Goal: Transaction & Acquisition: Subscribe to service/newsletter

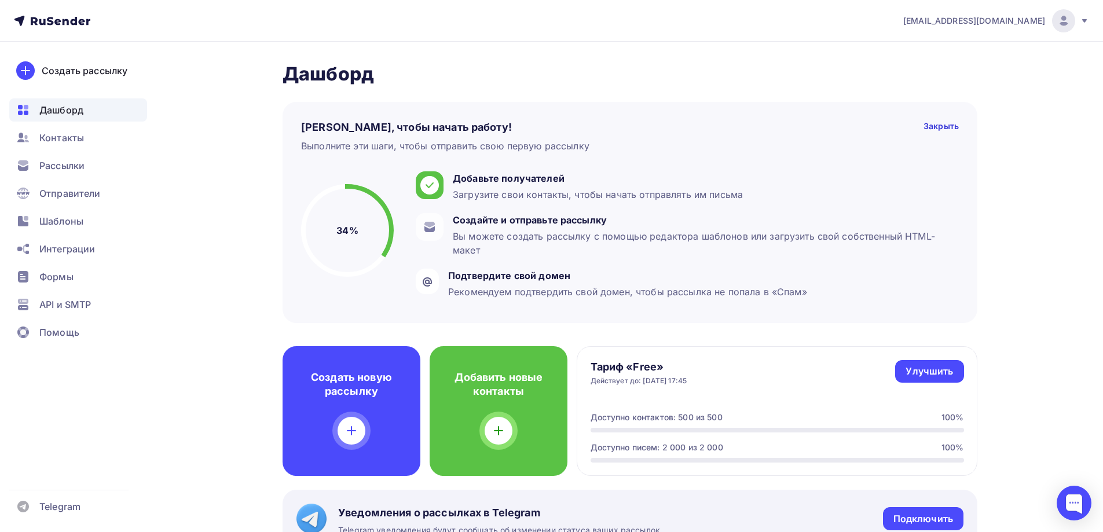
click at [369, 231] on circle at bounding box center [347, 230] width 88 height 88
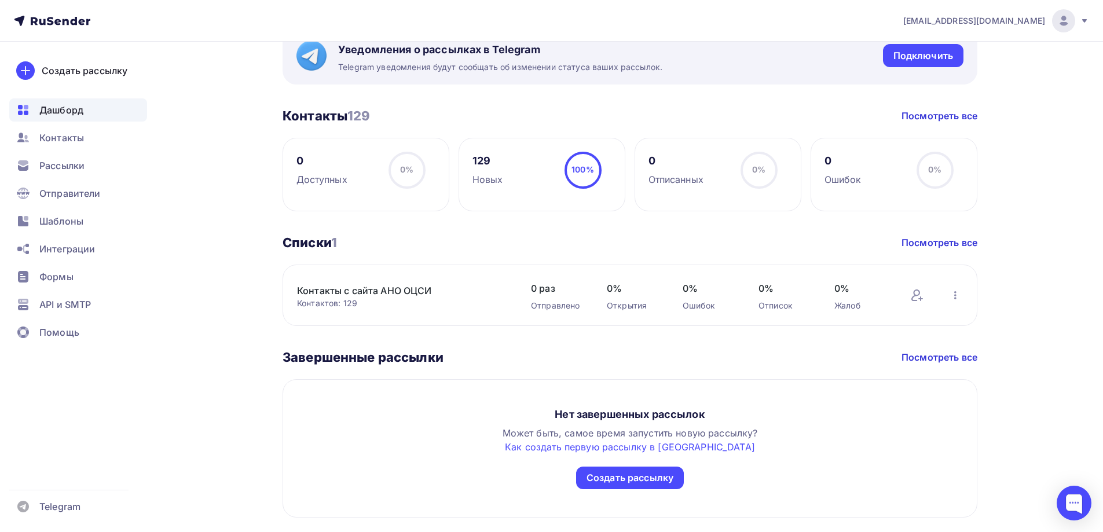
scroll to position [495, 0]
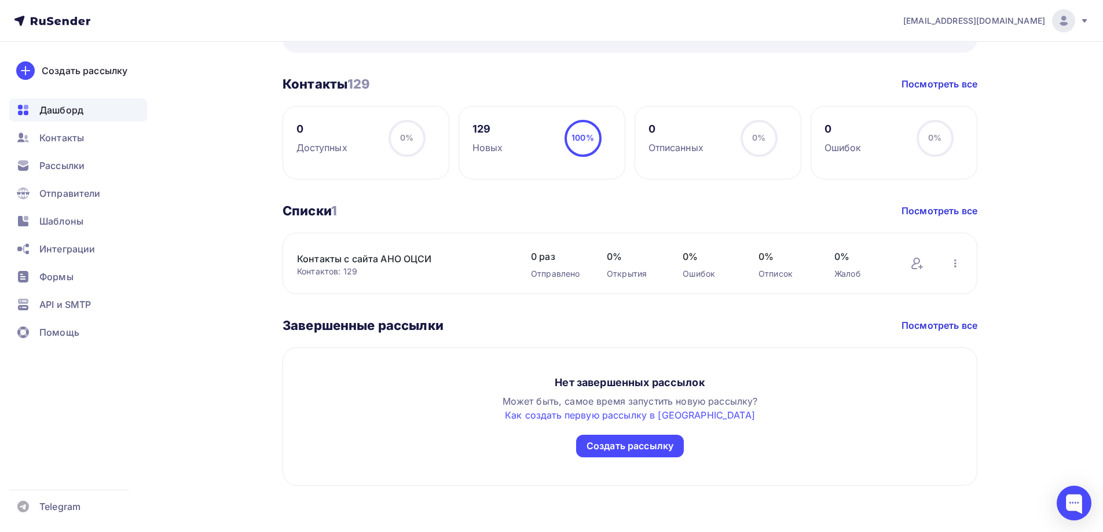
click at [329, 211] on h3 "Списки 1" at bounding box center [310, 211] width 54 height 16
click at [64, 163] on span "Рассылки" at bounding box center [61, 166] width 45 height 14
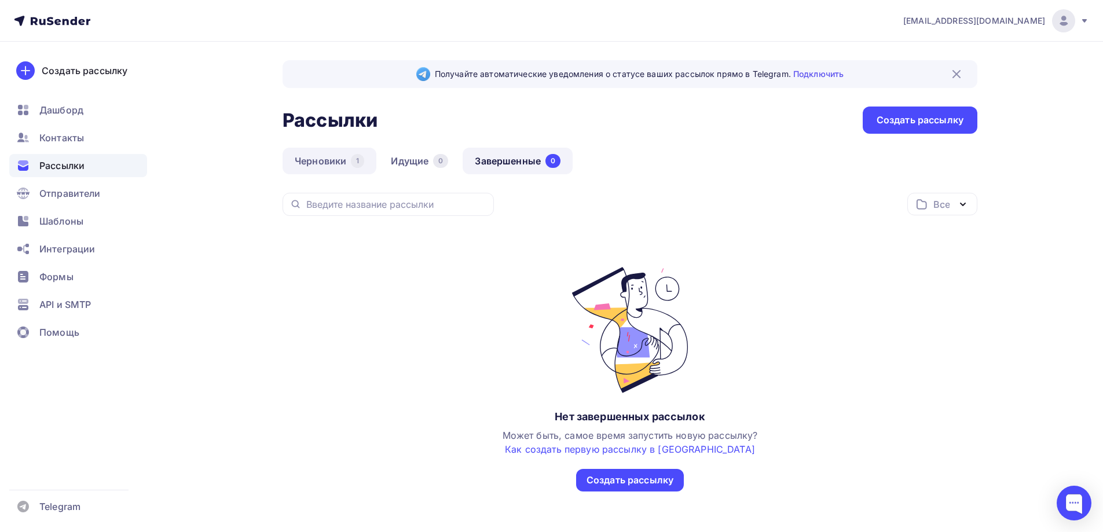
click at [328, 153] on link "Черновики 1" at bounding box center [330, 161] width 94 height 27
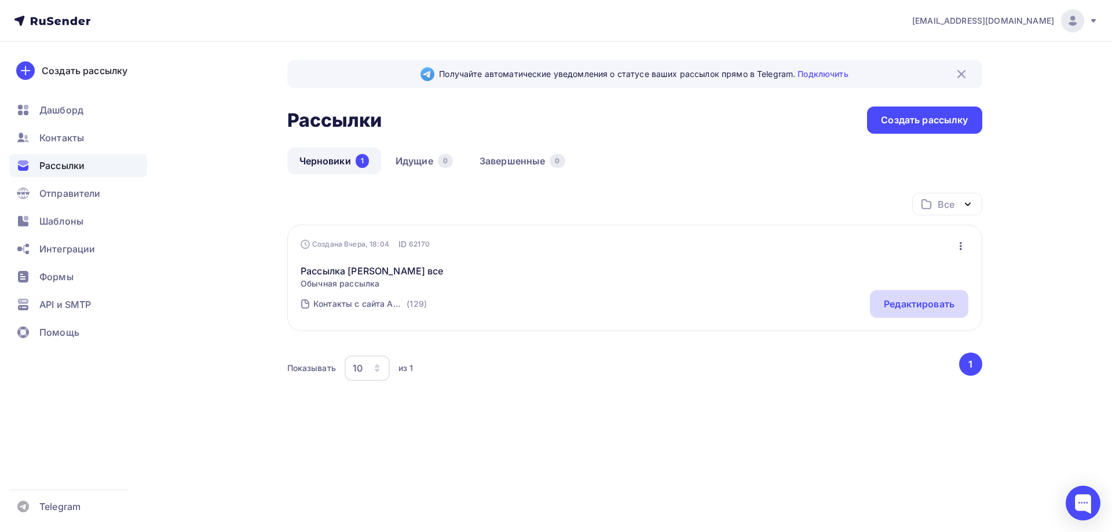
click at [888, 304] on div "Редактировать" at bounding box center [919, 304] width 71 height 14
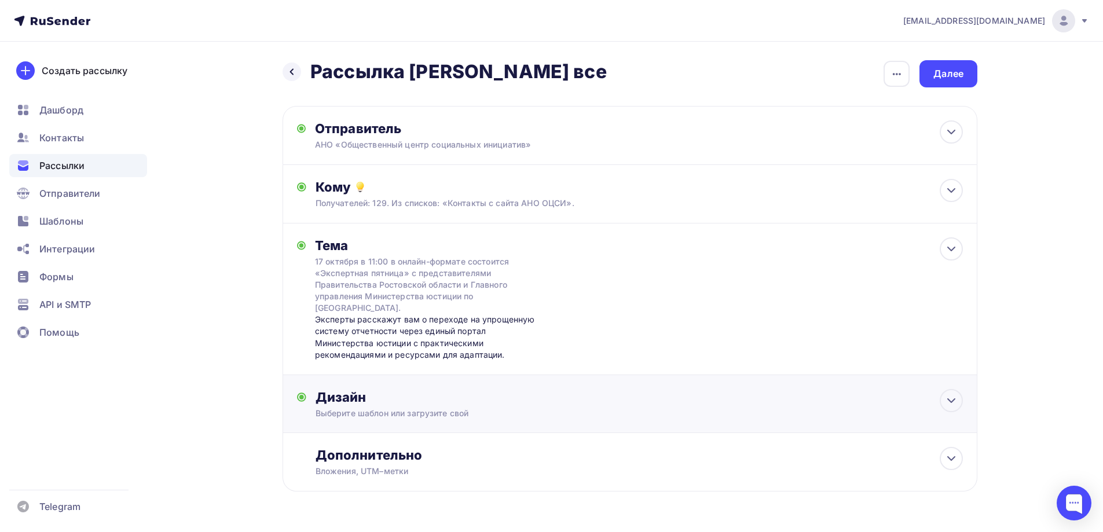
click at [396, 418] on div "Выберите шаблон или загрузите свой" at bounding box center [607, 414] width 583 height 12
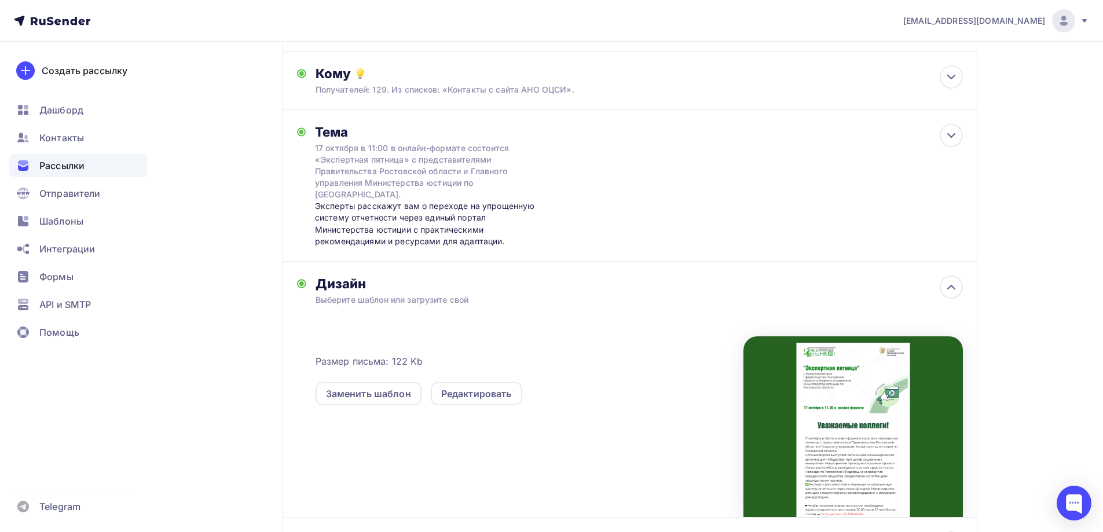
scroll to position [232, 0]
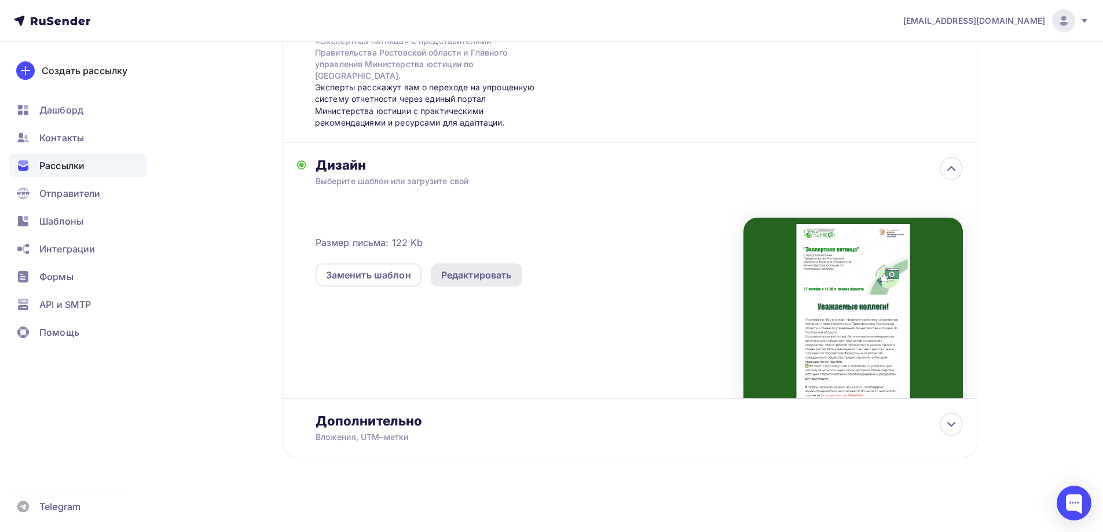
click at [479, 270] on div "Редактировать" at bounding box center [476, 275] width 71 height 14
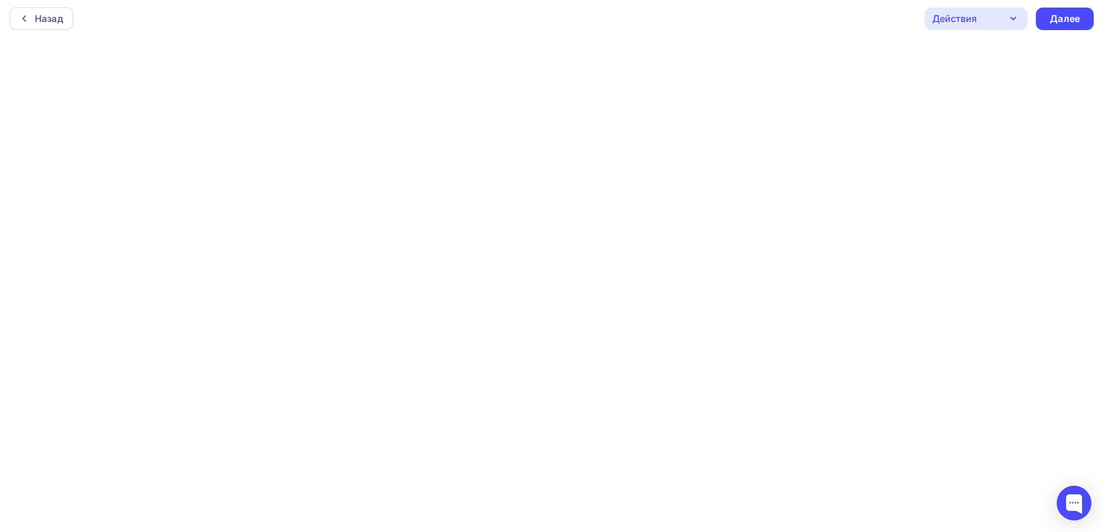
scroll to position [3, 0]
click at [1064, 19] on div "Далее" at bounding box center [1065, 18] width 30 height 13
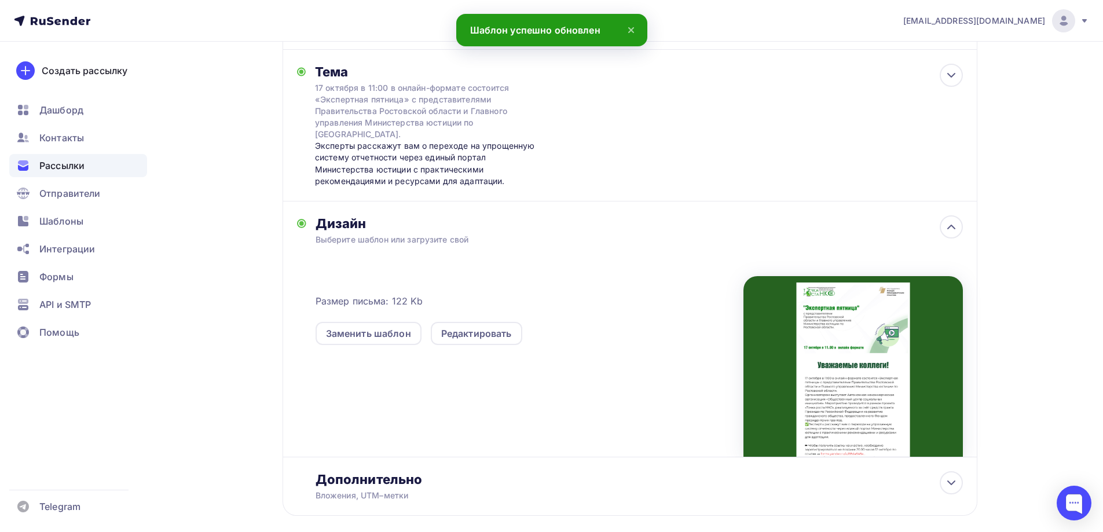
scroll to position [232, 0]
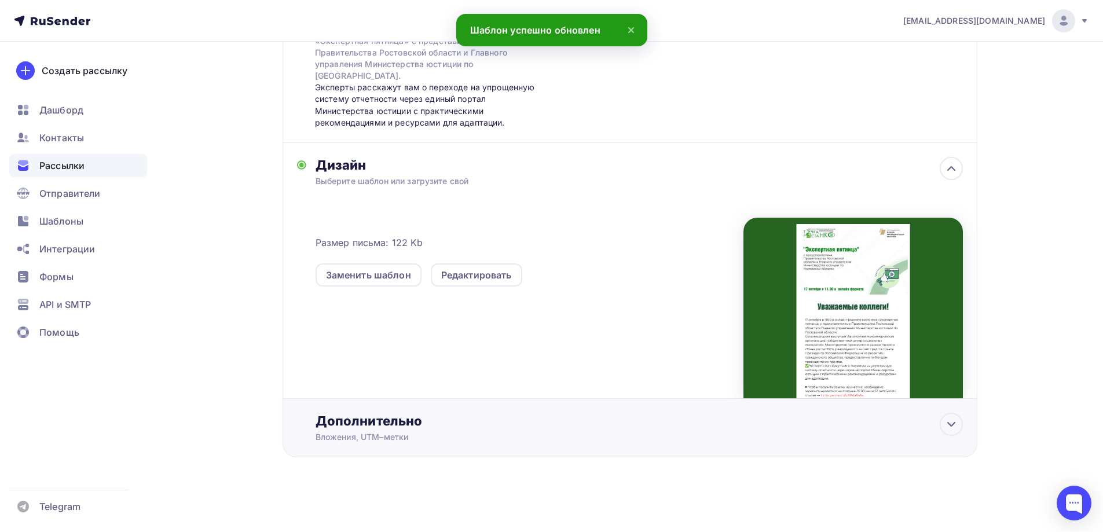
click at [874, 435] on div "Вложения, UTM–метки" at bounding box center [607, 437] width 583 height 12
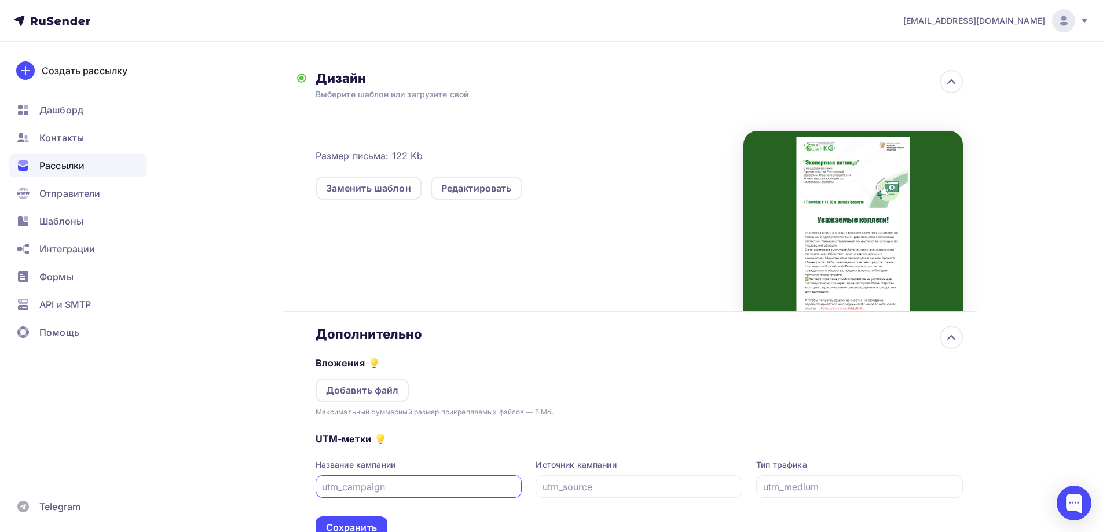
scroll to position [405, 0]
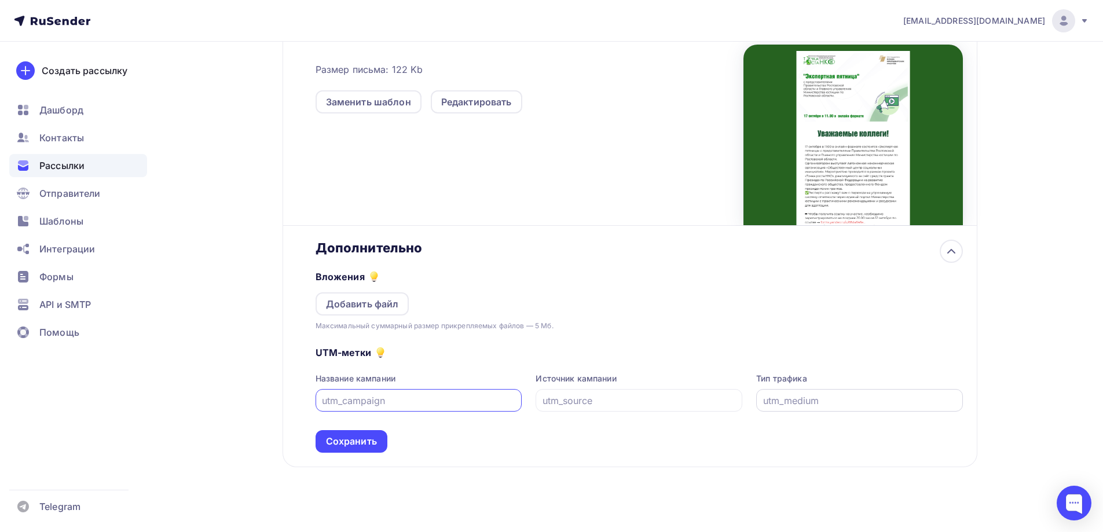
click at [800, 406] on input "text" at bounding box center [859, 401] width 193 height 14
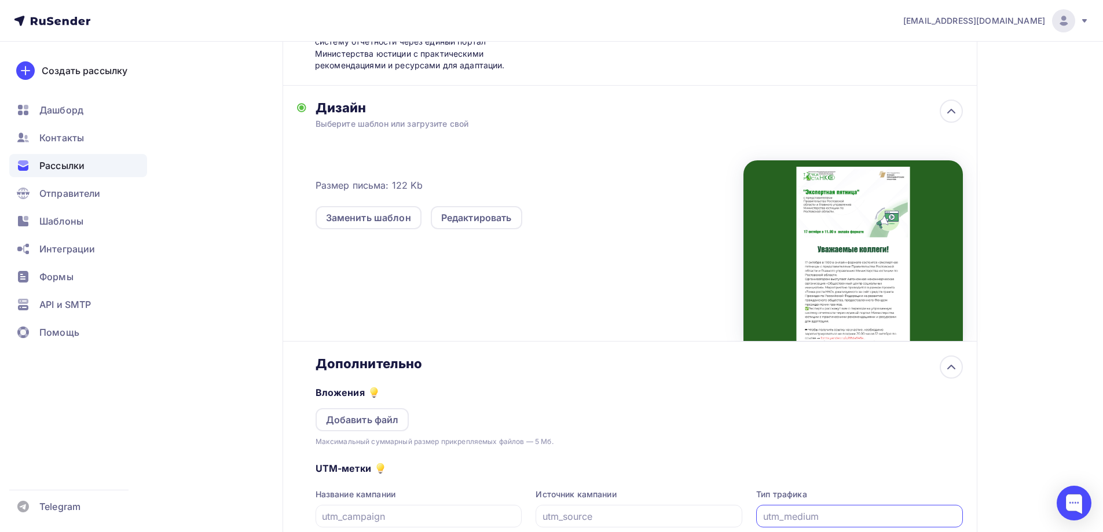
scroll to position [415, 0]
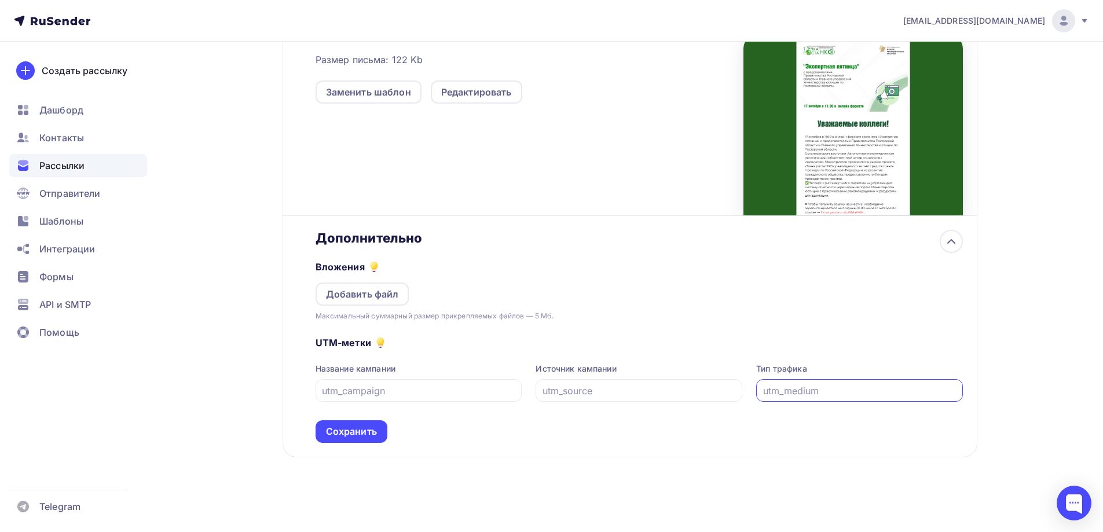
click at [339, 428] on div "Сохранить" at bounding box center [351, 431] width 51 height 13
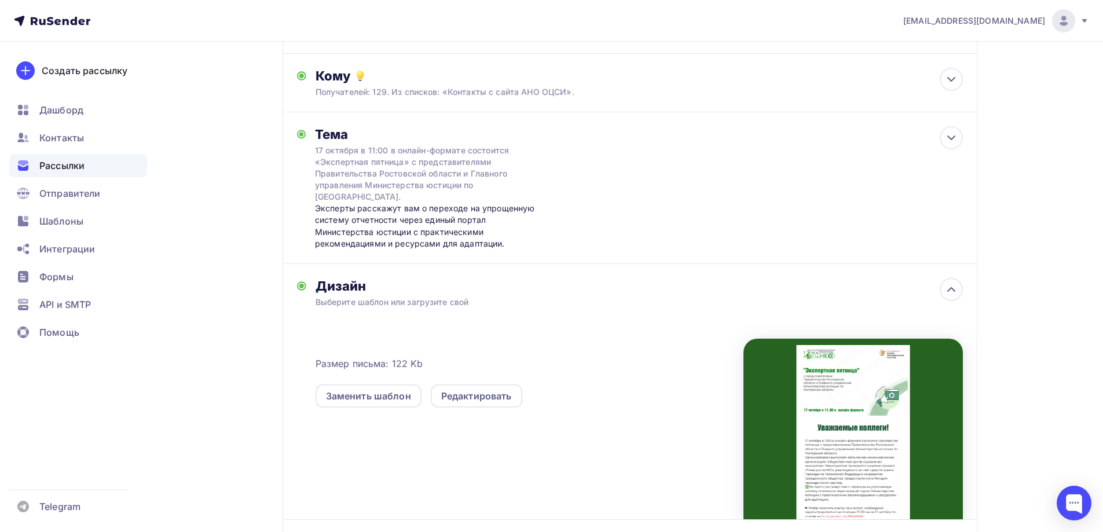
scroll to position [0, 0]
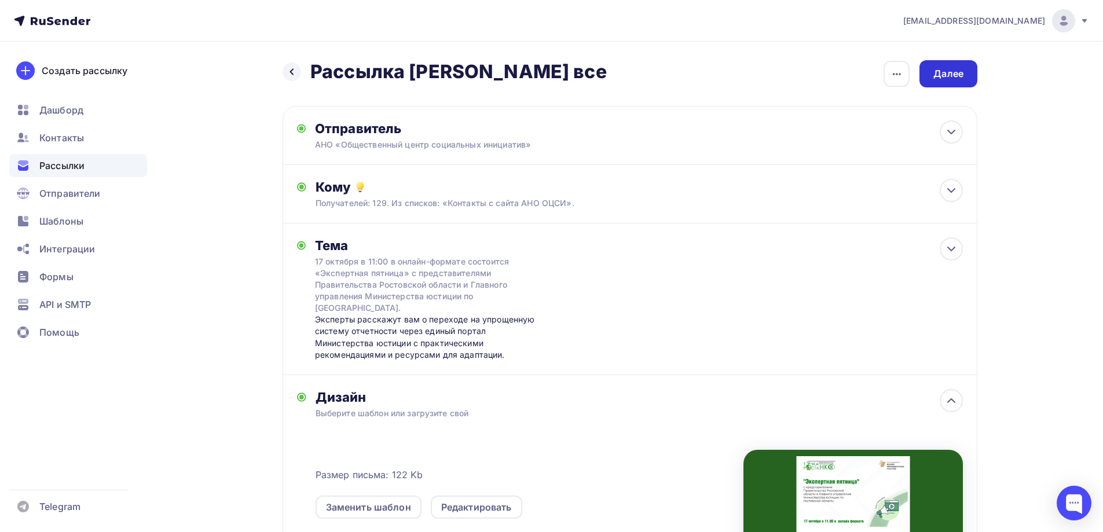
click at [968, 75] on div "Далее" at bounding box center [948, 73] width 58 height 27
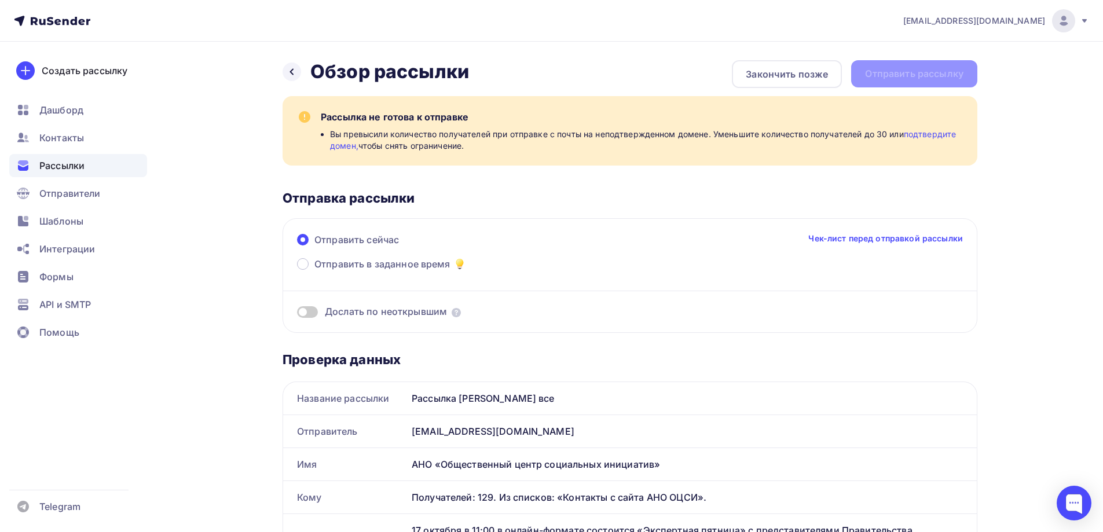
click at [924, 130] on link "подтвердите домен," at bounding box center [643, 139] width 626 height 21
click at [986, 24] on span "anoocsi@anoocsi.ru" at bounding box center [974, 21] width 142 height 12
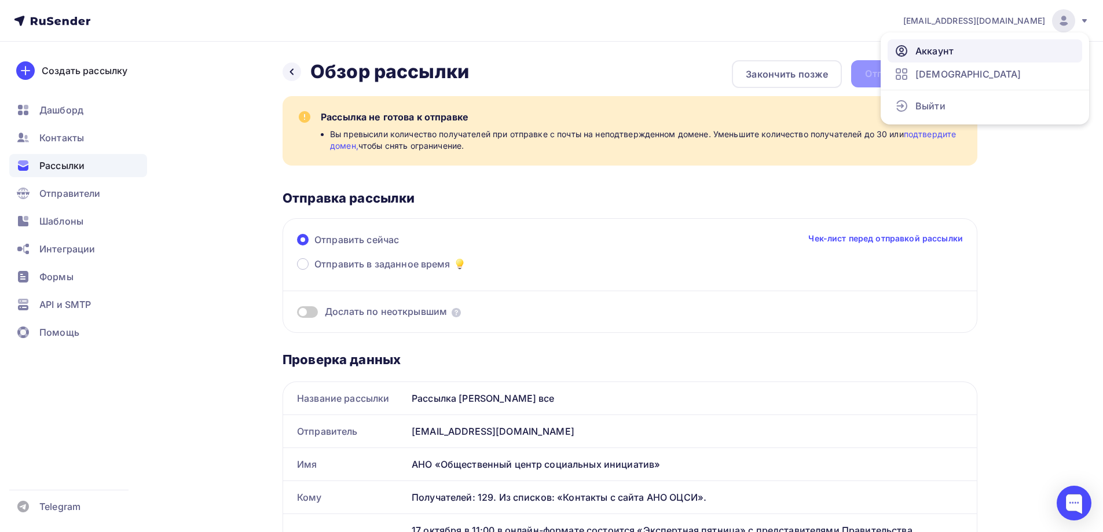
click at [931, 50] on span "Аккаунт" at bounding box center [934, 51] width 38 height 14
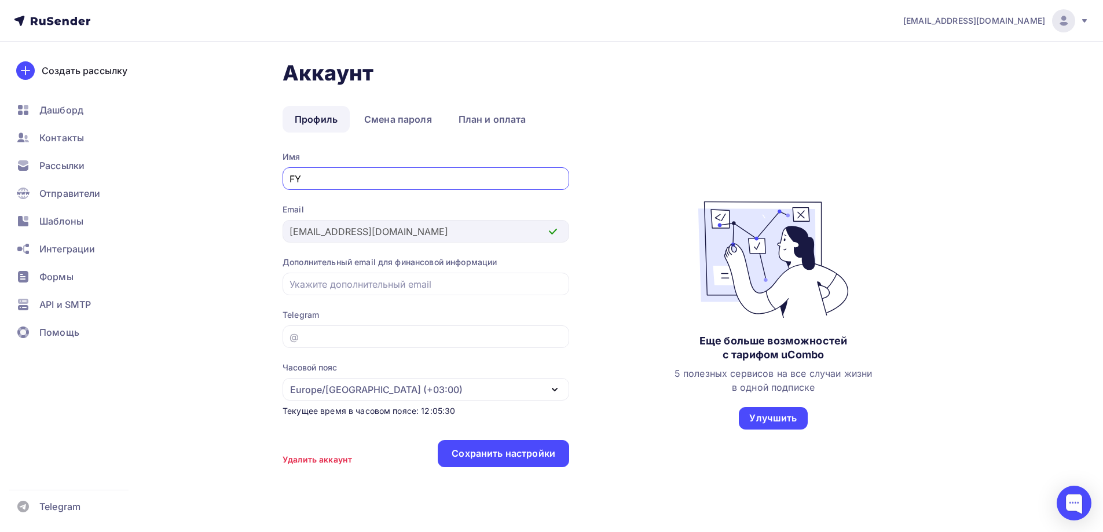
type input "F"
type input "АНО ОЦСИ"
click at [329, 336] on input "email" at bounding box center [426, 337] width 273 height 14
paste input "https://t.me/nko61_ano_ocsi"
drag, startPoint x: 355, startPoint y: 340, endPoint x: 302, endPoint y: 339, distance: 53.3
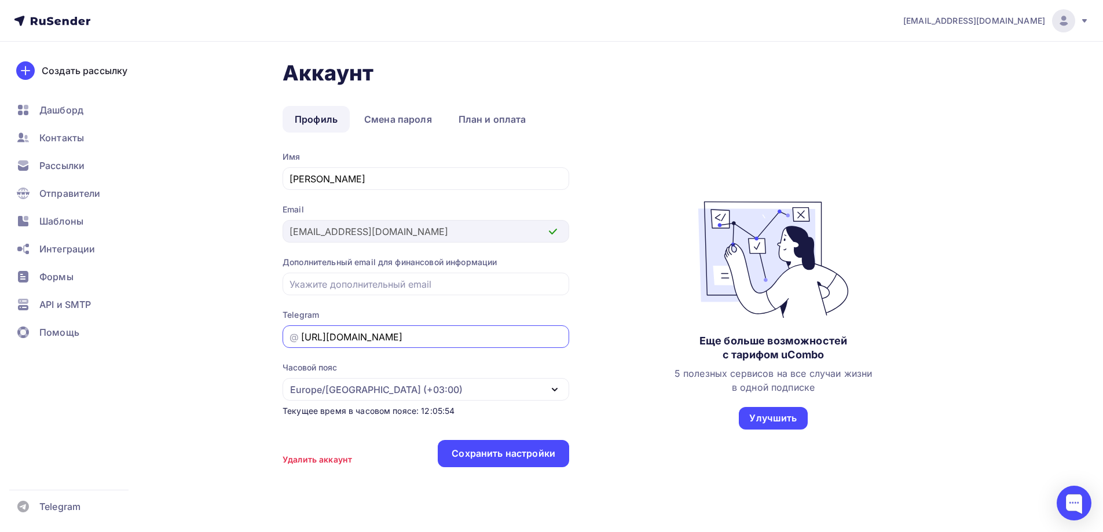
click at [302, 339] on input "https://t.me/nko61_ano_ocsi" at bounding box center [426, 337] width 273 height 14
click at [491, 370] on div "Часовой пояс Europe/Moscow (+03:00)" at bounding box center [426, 381] width 287 height 39
type input "nko61_ano_ocsi"
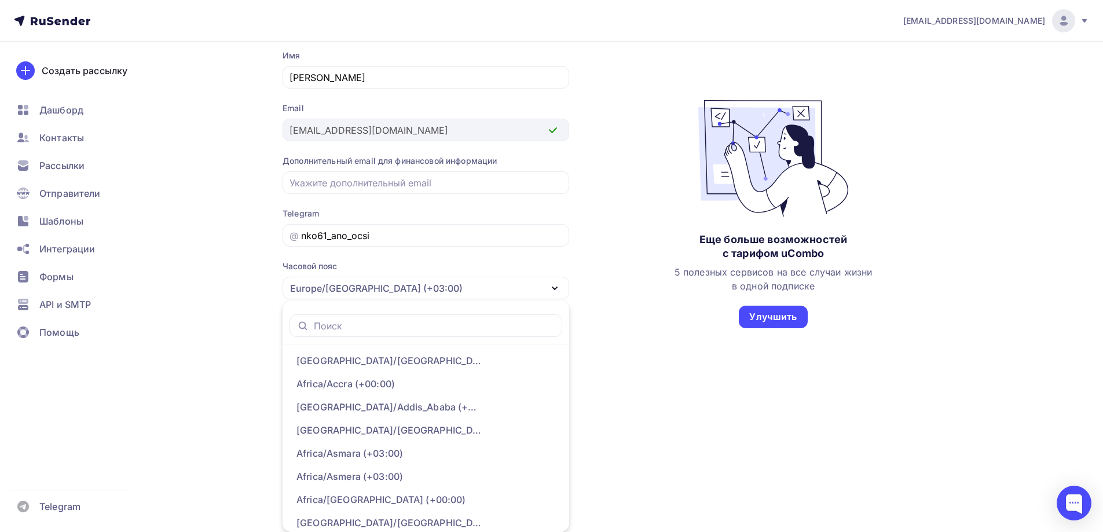
click at [459, 272] on div "Часовой пояс Europe/Moscow (+03:00)" at bounding box center [426, 280] width 287 height 39
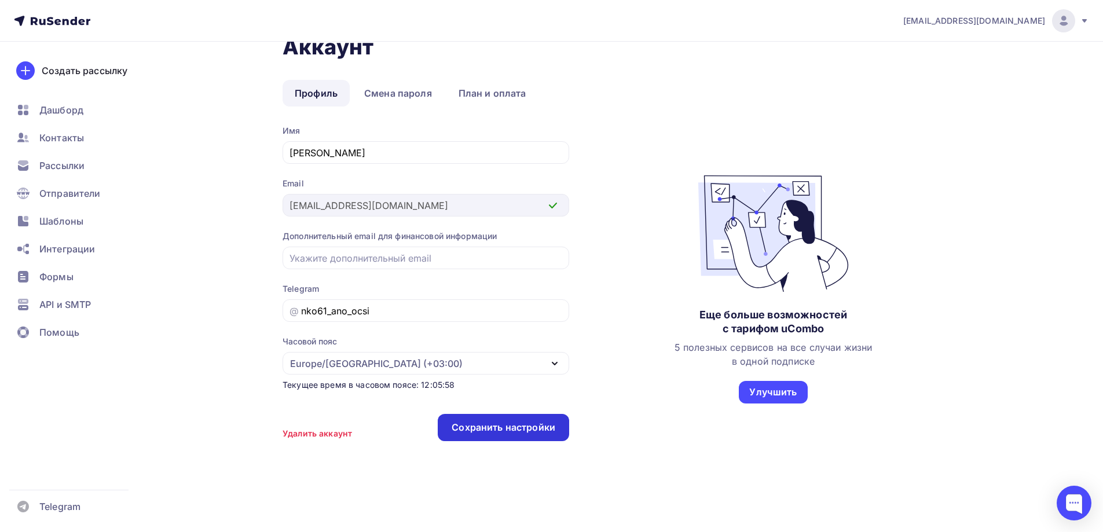
click at [530, 434] on div "Сохранить настройки" at bounding box center [504, 427] width 104 height 13
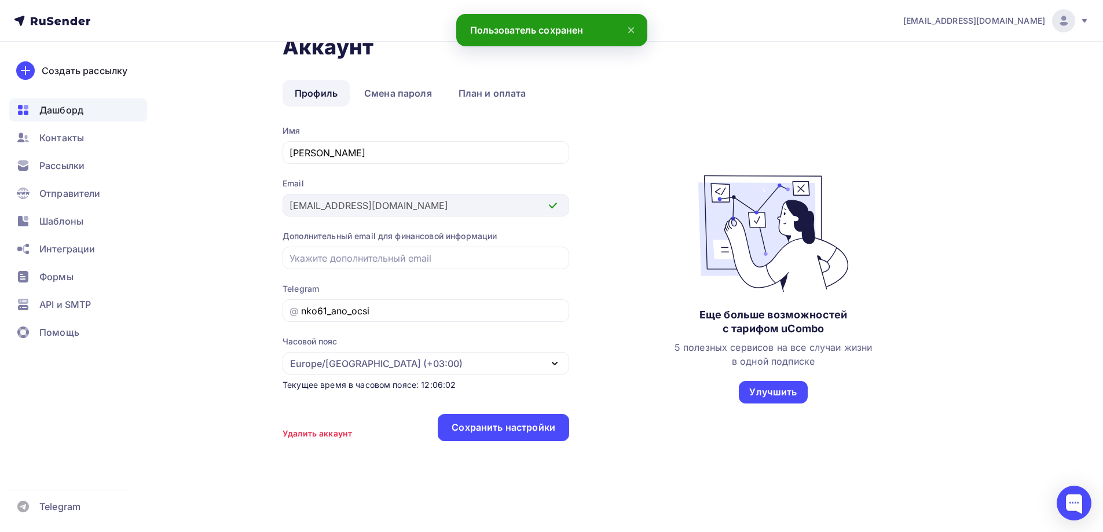
click at [58, 109] on span "Дашборд" at bounding box center [61, 110] width 44 height 14
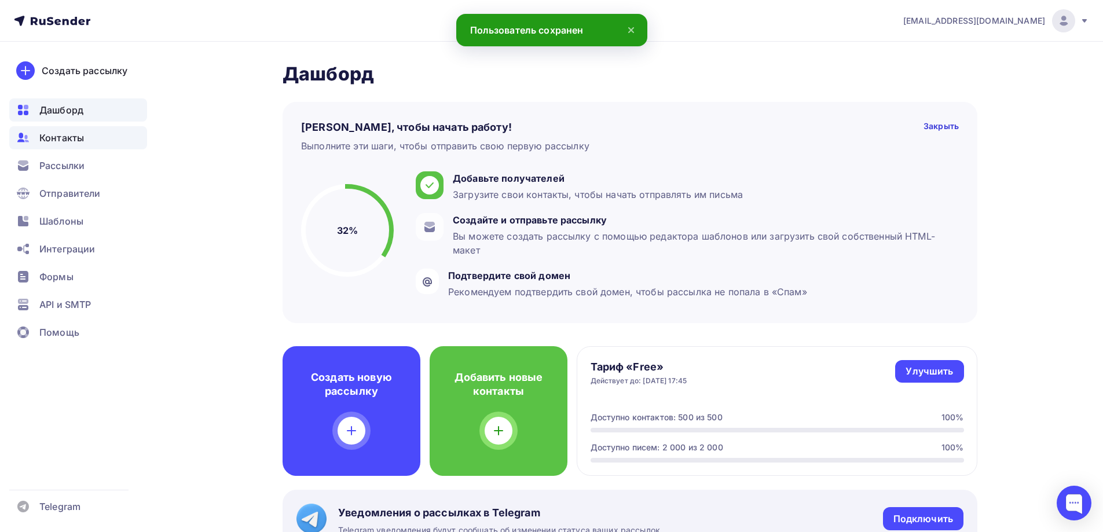
click at [57, 144] on span "Контакты" at bounding box center [61, 138] width 45 height 14
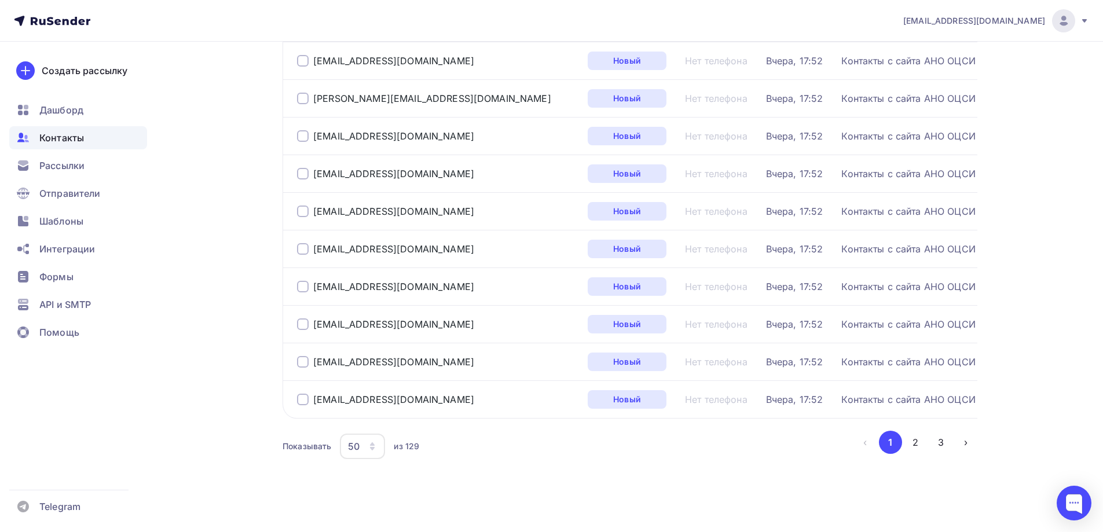
scroll to position [1686, 0]
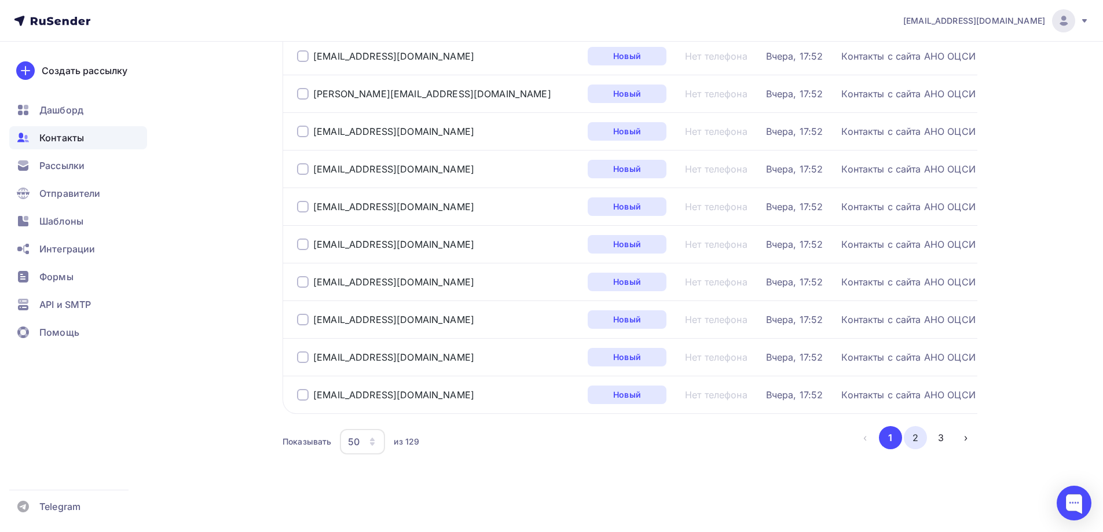
click at [919, 437] on button "2" at bounding box center [915, 437] width 23 height 23
click at [946, 438] on button "3" at bounding box center [940, 437] width 23 height 23
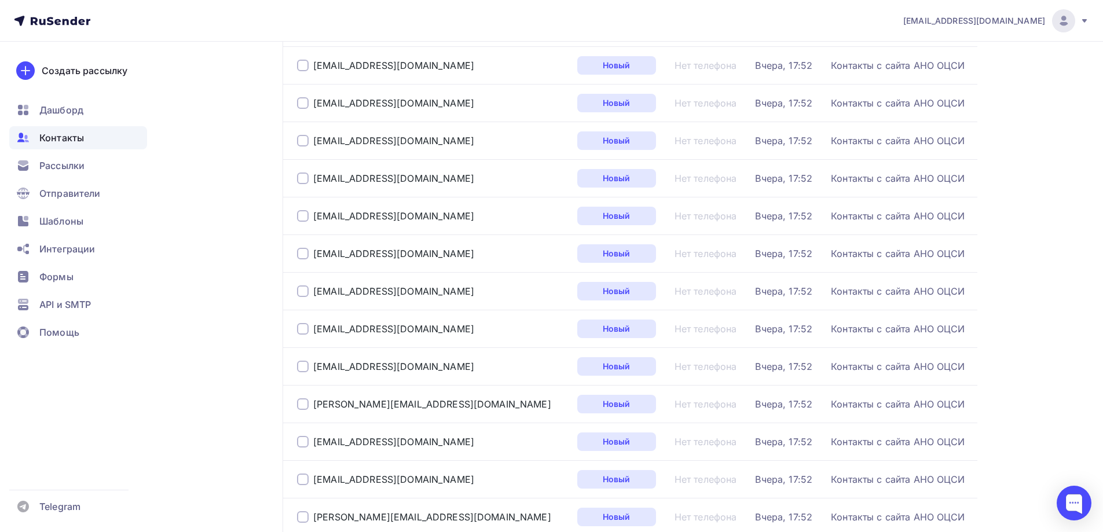
scroll to position [317, 0]
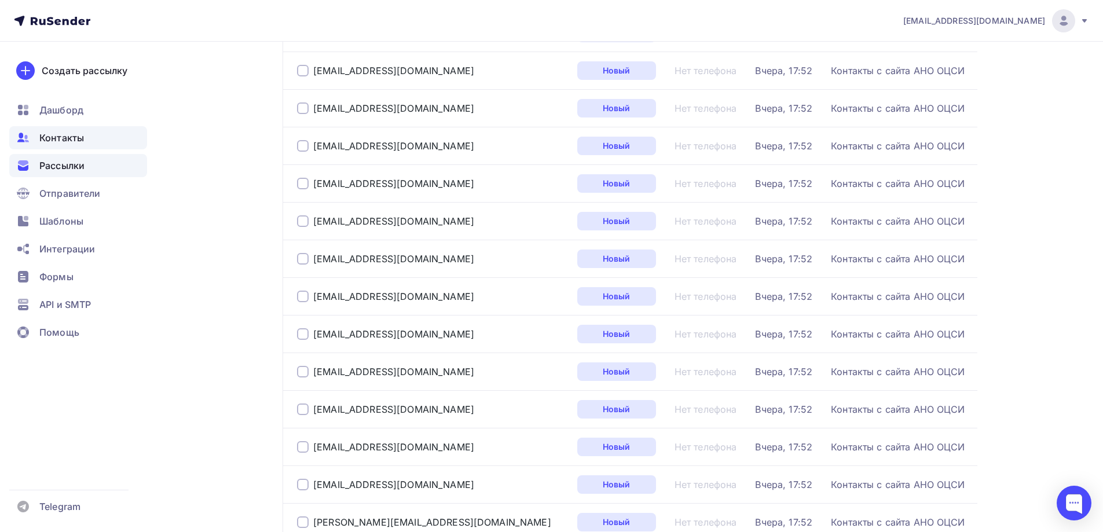
click at [72, 168] on span "Рассылки" at bounding box center [61, 166] width 45 height 14
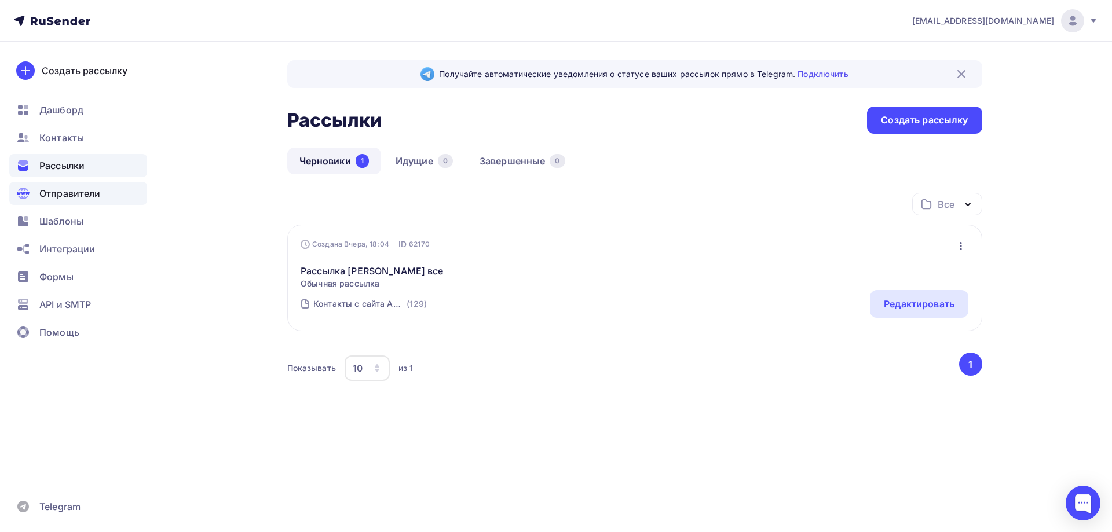
click at [80, 194] on span "Отправители" at bounding box center [69, 193] width 61 height 14
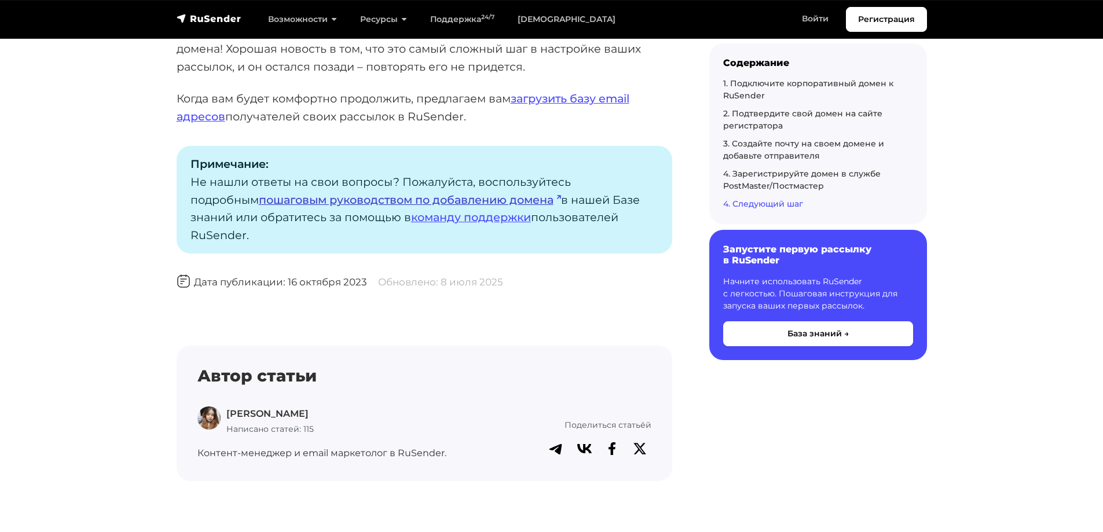
scroll to position [3758, 0]
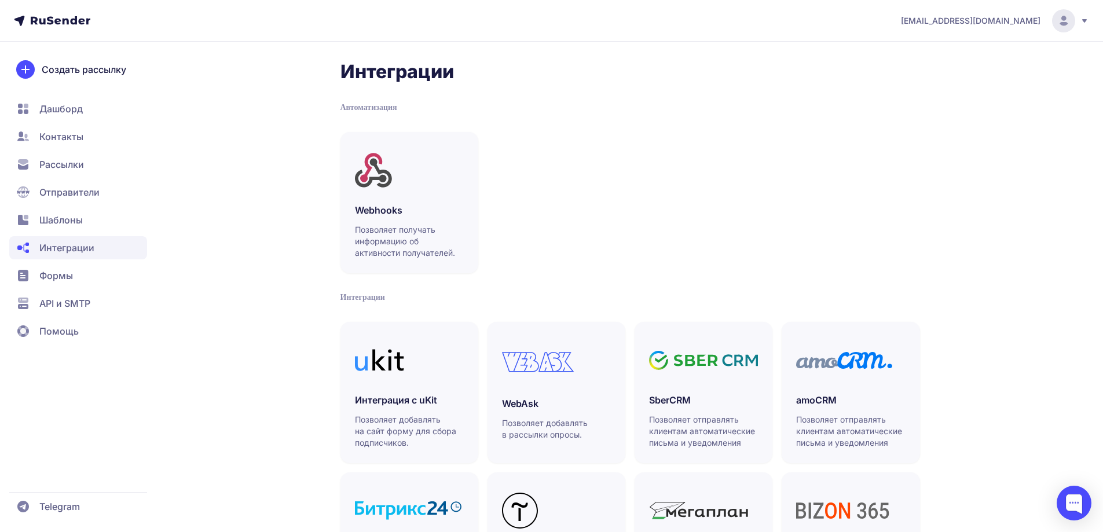
click at [67, 219] on span "Шаблоны" at bounding box center [60, 220] width 43 height 14
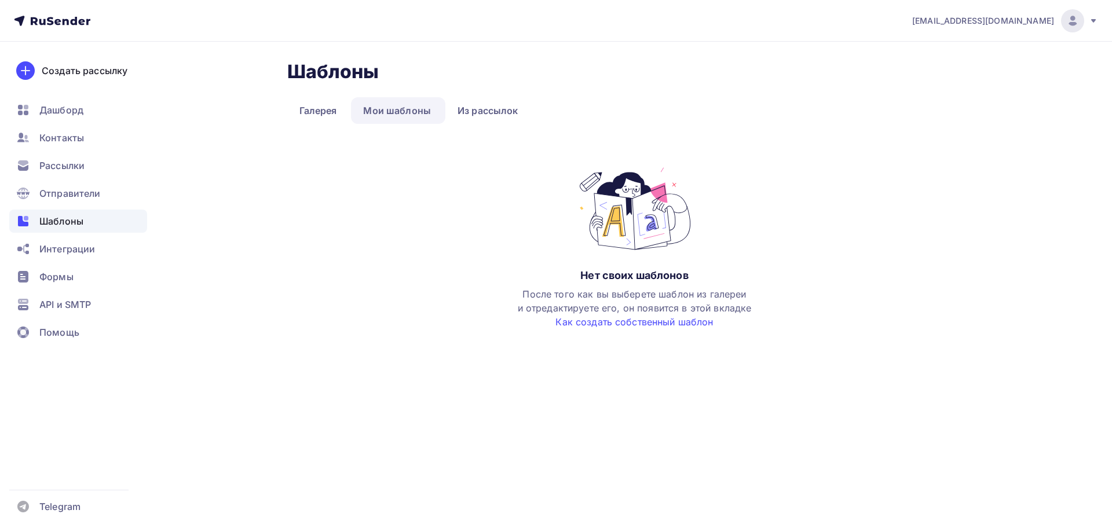
click at [82, 189] on span "Отправители" at bounding box center [69, 193] width 61 height 14
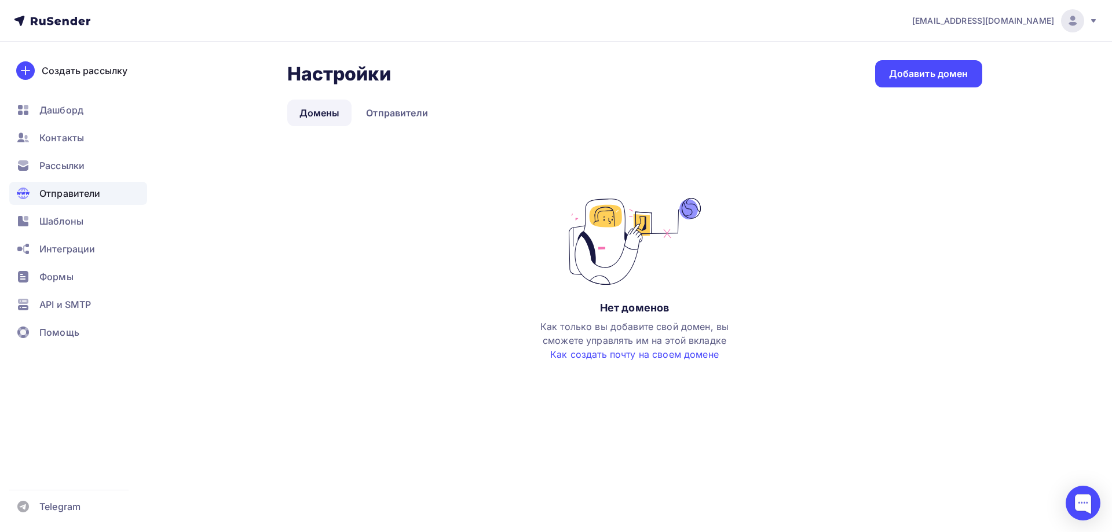
click at [318, 104] on link "Домены" at bounding box center [319, 113] width 65 height 27
click at [958, 69] on div "Добавить домен" at bounding box center [928, 73] width 79 height 13
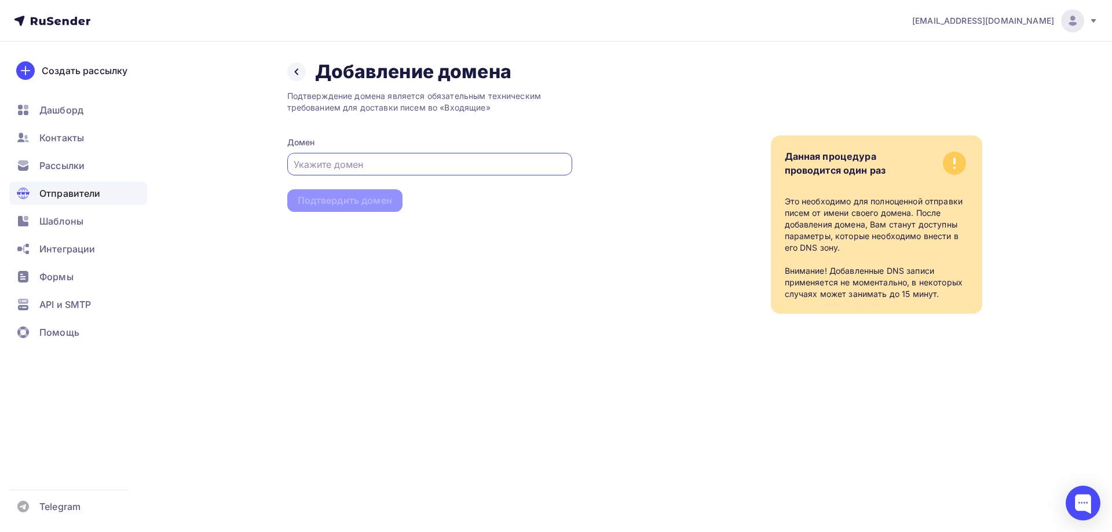
click at [343, 160] on input "text" at bounding box center [430, 164] width 272 height 14
paste input "anoocsi.ru"
type input "anoocsi.ru"
click at [335, 208] on div "Подтвердить домен" at bounding box center [344, 200] width 115 height 23
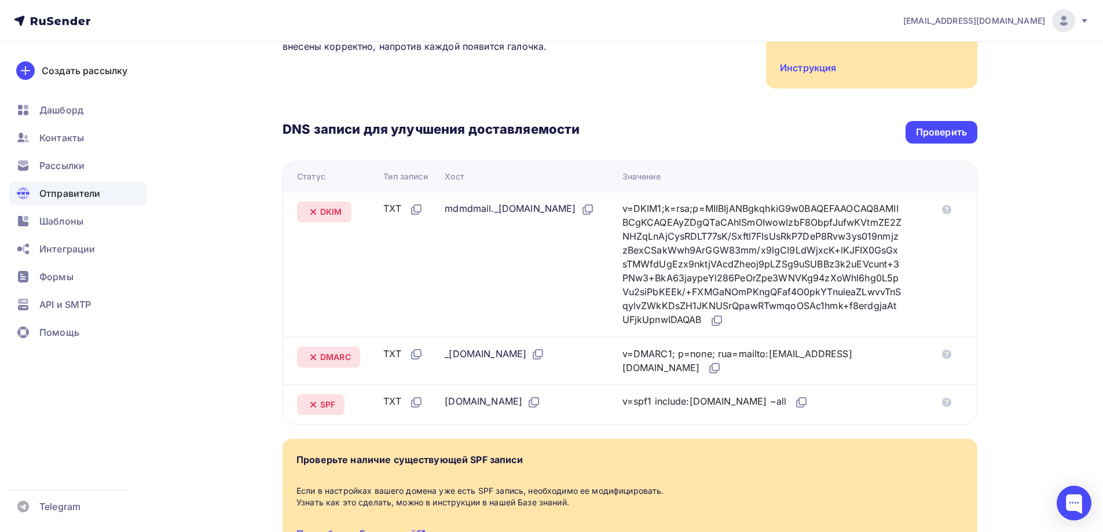
scroll to position [178, 0]
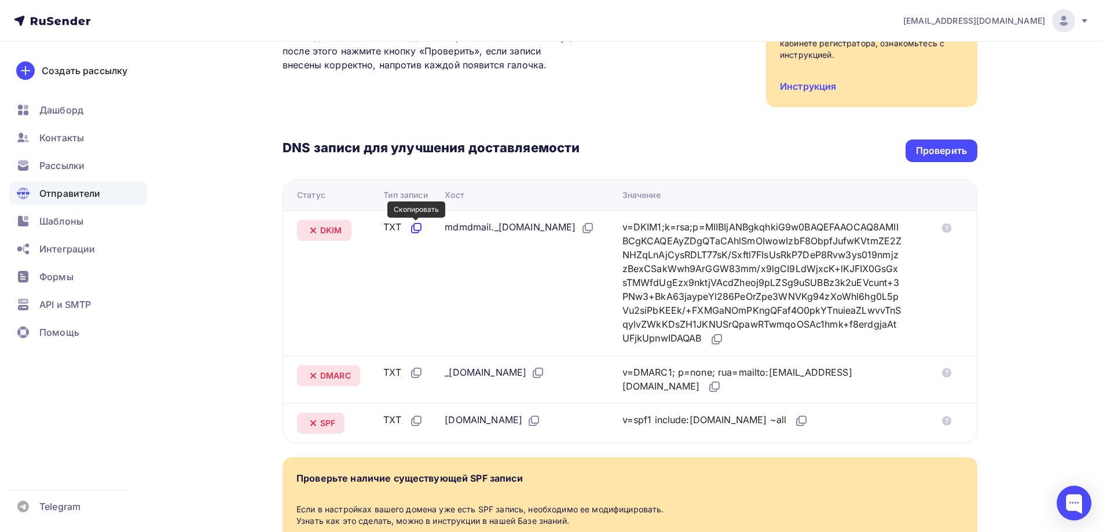
click at [419, 230] on icon at bounding box center [417, 226] width 7 height 7
click at [415, 233] on icon at bounding box center [416, 228] width 14 height 14
click at [595, 229] on icon at bounding box center [588, 228] width 14 height 14
click at [698, 265] on div "v=DKIM1;k=rsa;p=MIIBIjANBgkqhkiG9w0BAQEFAAOCAQ8AMIIBCgKCAQEAyZDgQTaCAhlSmOIwowI…" at bounding box center [762, 283] width 280 height 126
click at [724, 339] on icon at bounding box center [717, 339] width 14 height 14
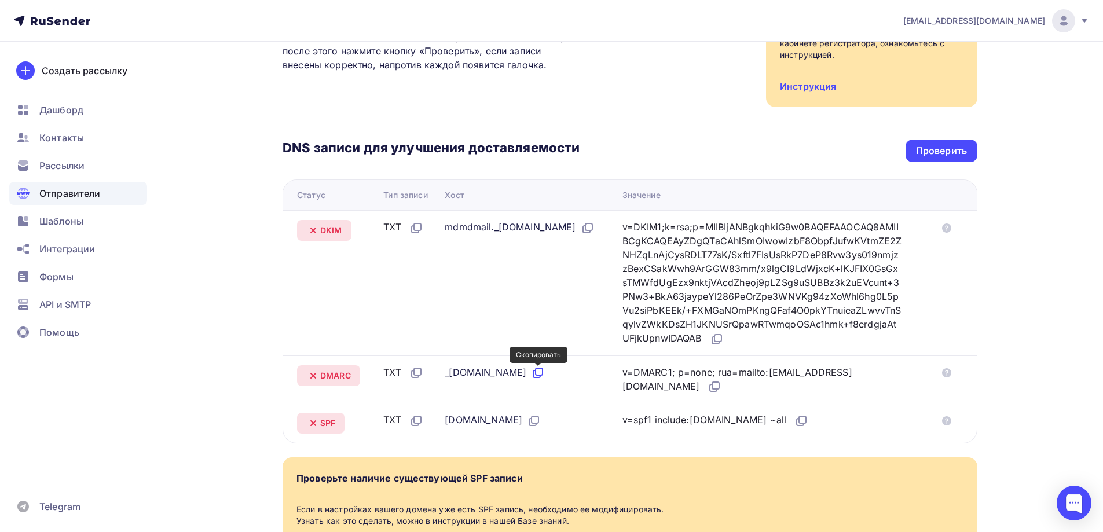
click at [536, 369] on icon at bounding box center [539, 371] width 7 height 7
click at [708, 389] on icon at bounding box center [715, 387] width 14 height 14
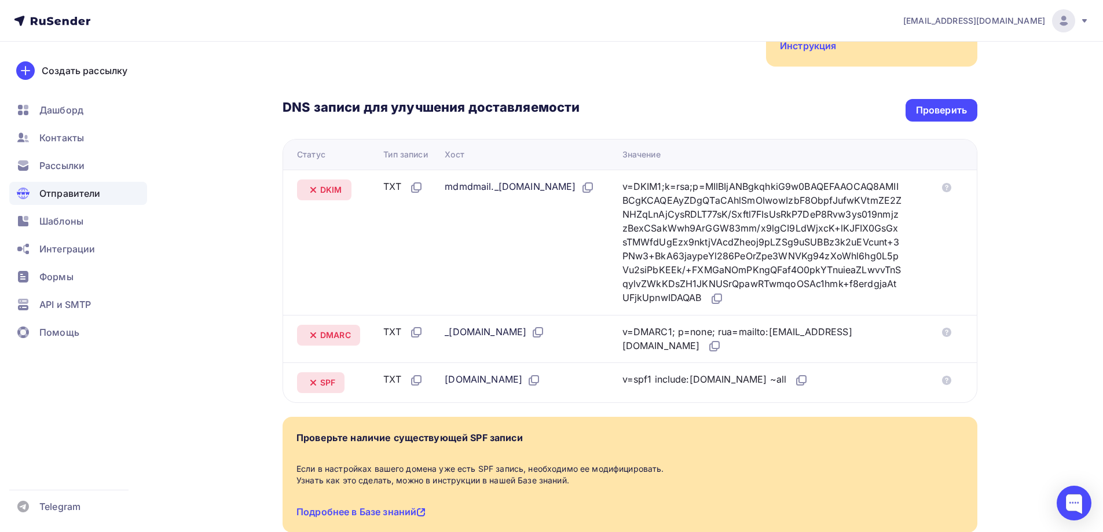
scroll to position [236, 0]
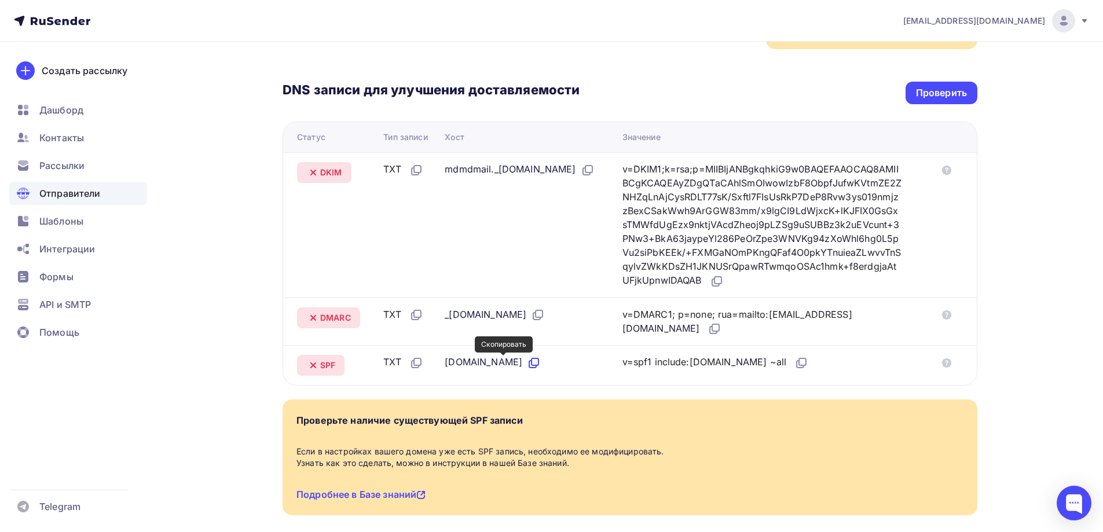
click at [527, 364] on icon at bounding box center [534, 363] width 14 height 14
click at [797, 366] on icon at bounding box center [800, 364] width 7 height 7
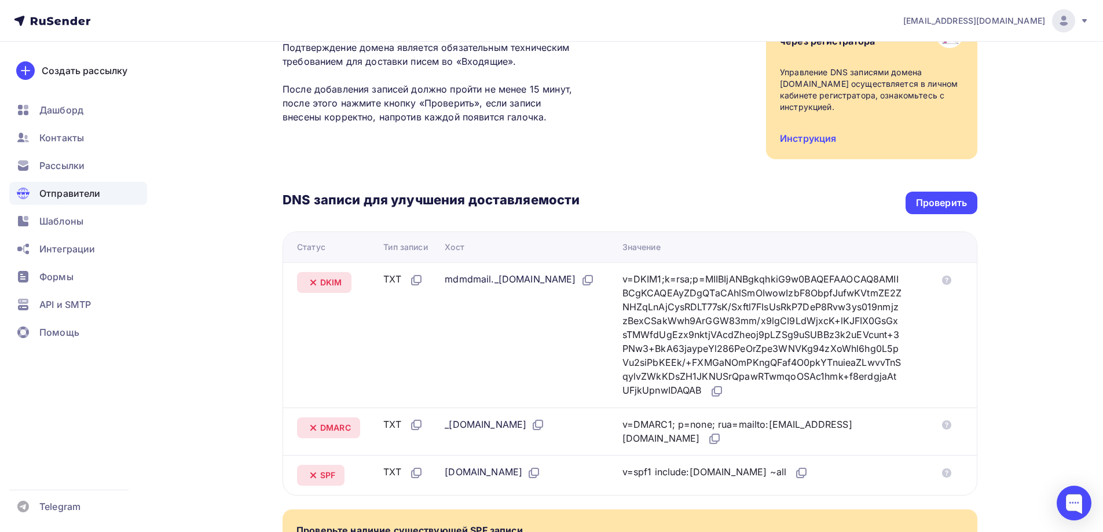
scroll to position [120, 0]
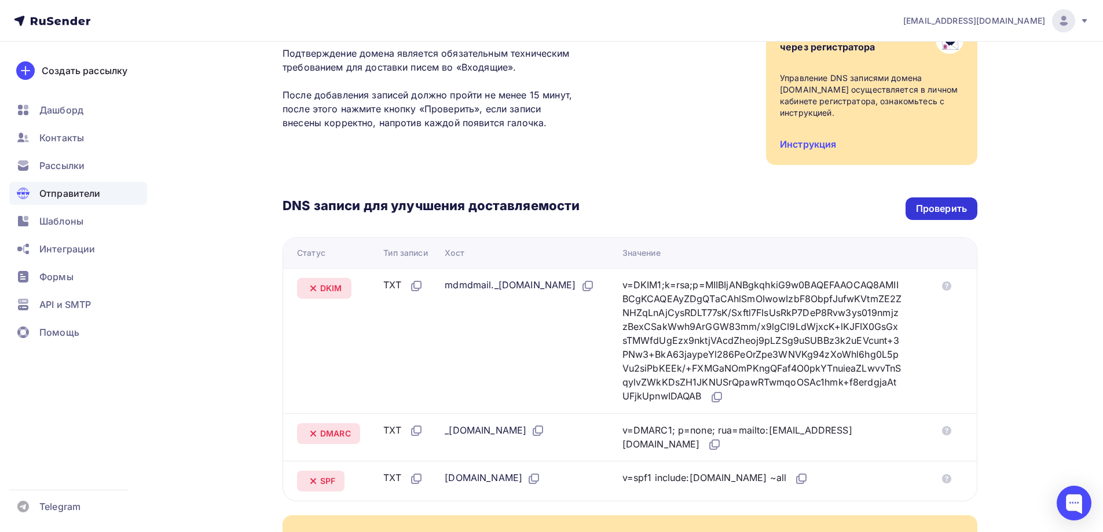
click at [947, 204] on div "Проверить" at bounding box center [941, 208] width 51 height 13
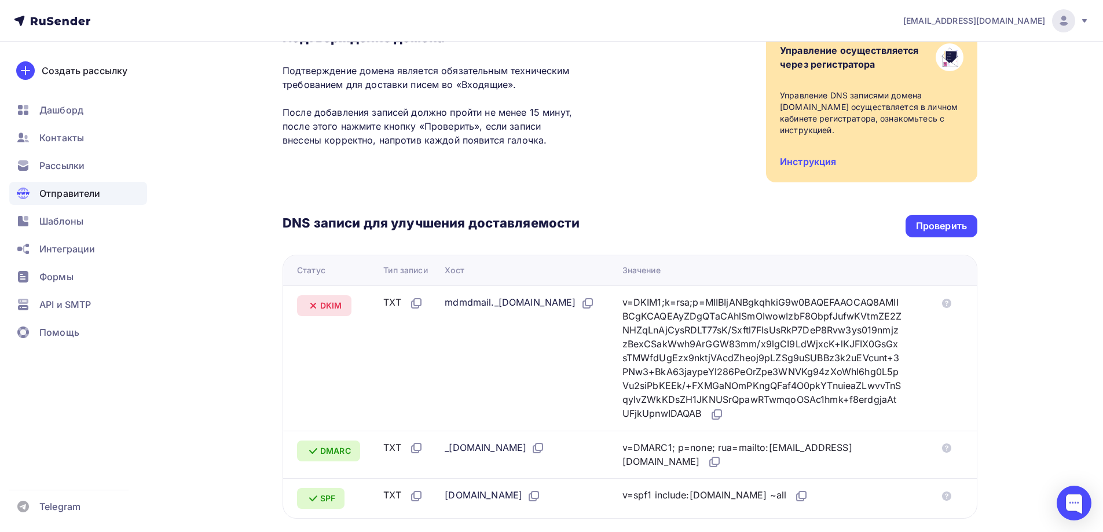
scroll to position [4, 0]
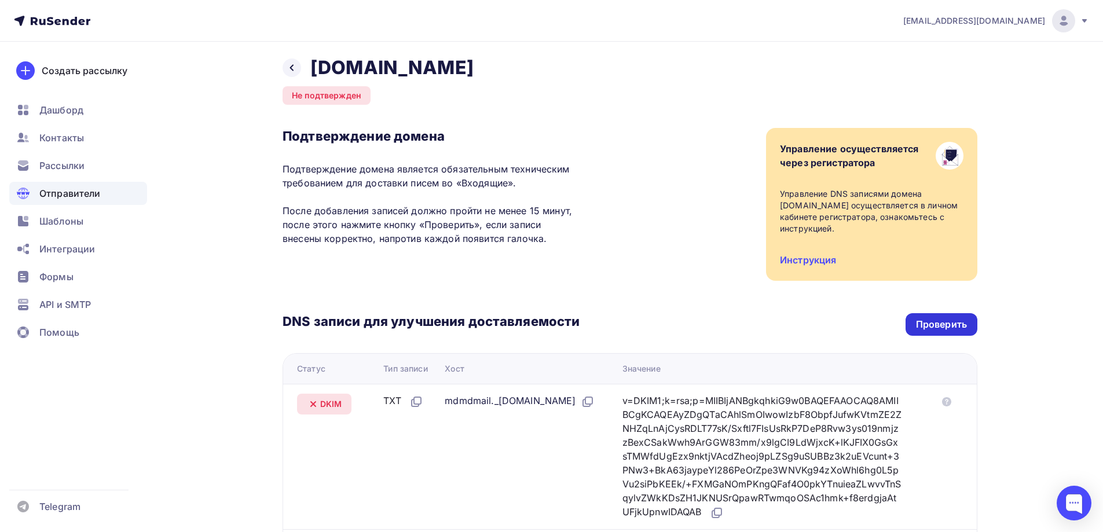
click at [957, 321] on div "Проверить" at bounding box center [941, 324] width 51 height 13
click at [942, 325] on div "Проверить" at bounding box center [941, 324] width 51 height 13
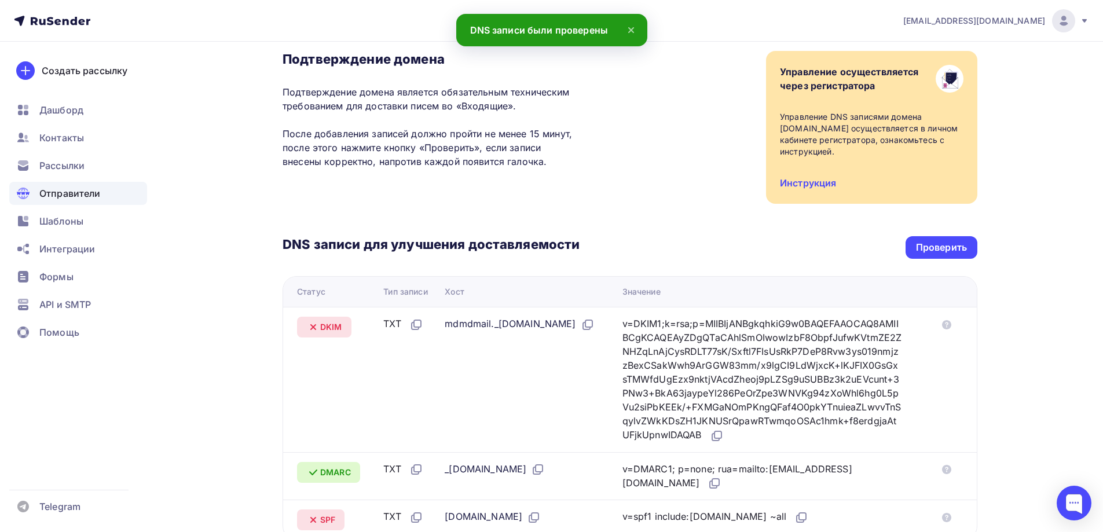
scroll to position [62, 0]
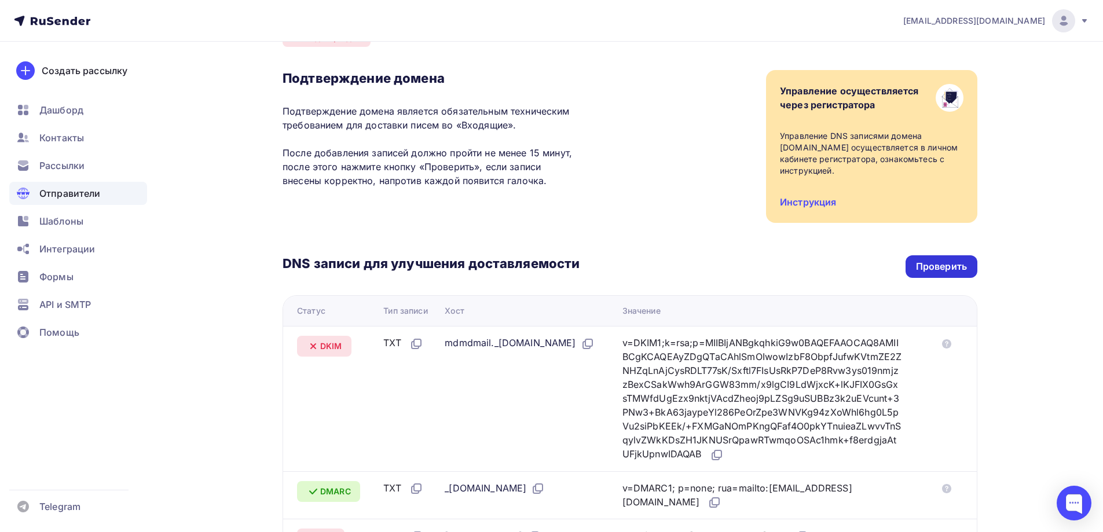
click at [942, 274] on div "Проверить" at bounding box center [942, 266] width 72 height 23
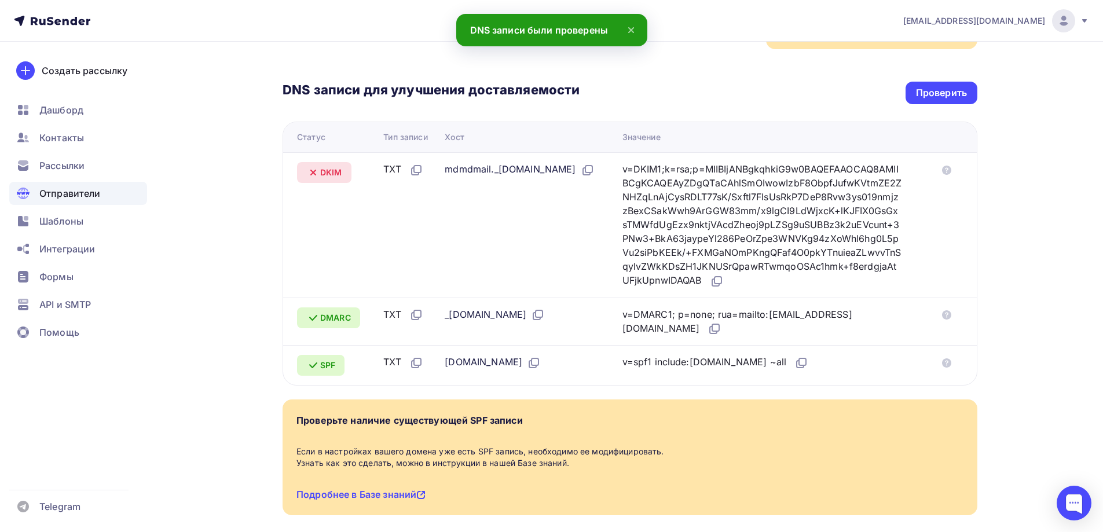
scroll to position [178, 0]
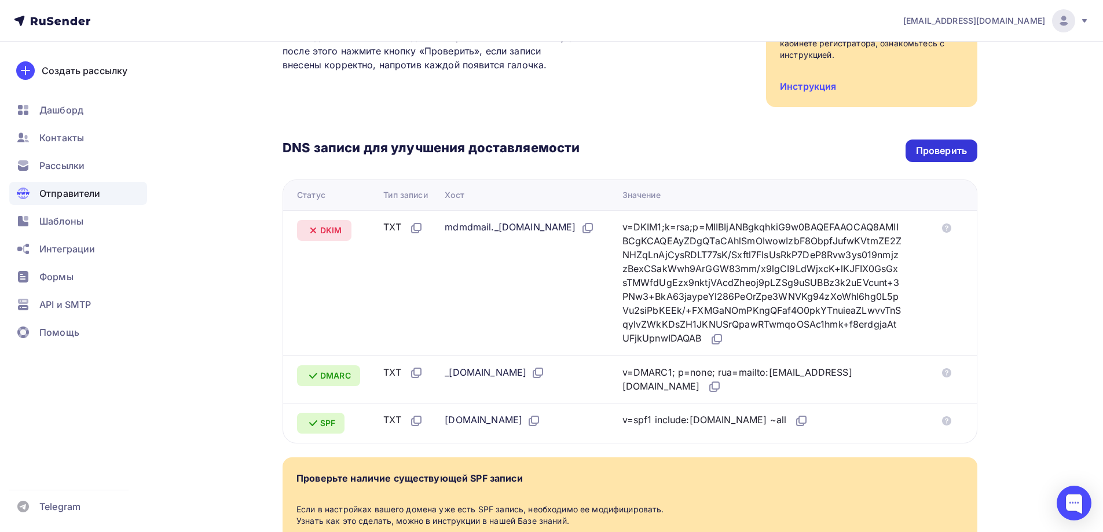
click at [932, 142] on div "Проверить" at bounding box center [942, 151] width 72 height 23
click at [1077, 17] on div "anoocsi@anoocsi.ru" at bounding box center [996, 20] width 186 height 23
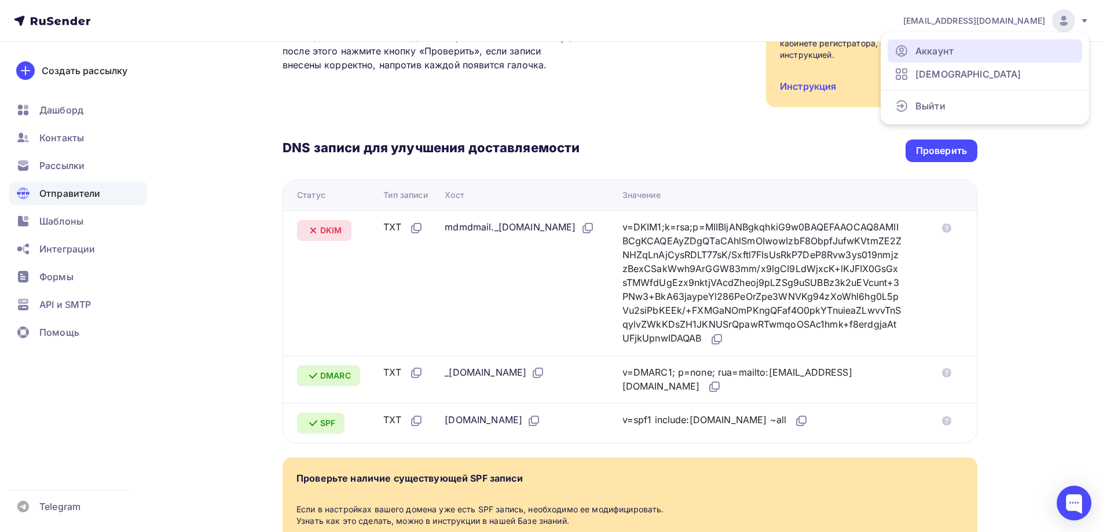
click at [1001, 46] on link "Аккаунт" at bounding box center [985, 50] width 195 height 23
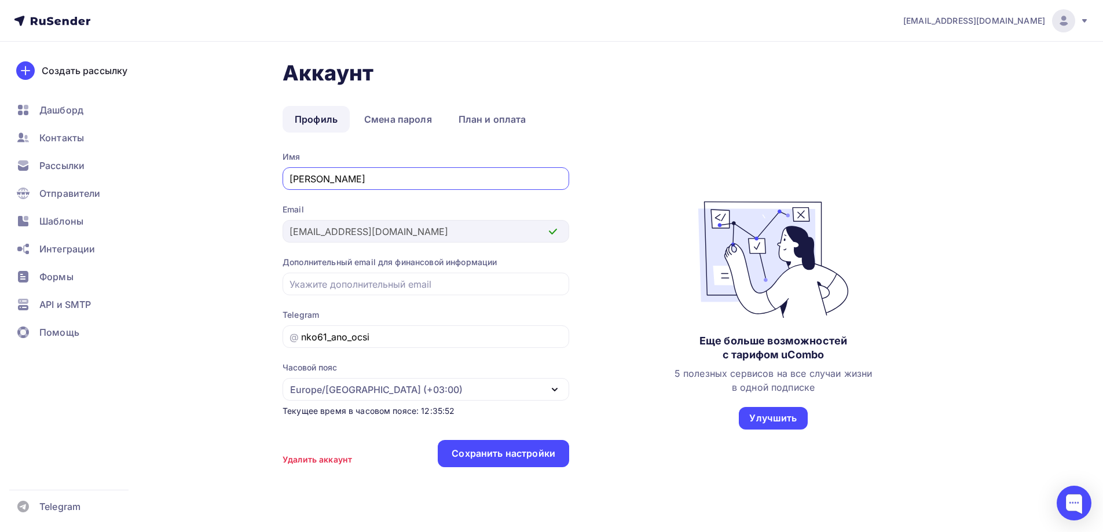
click at [1069, 21] on img at bounding box center [1064, 21] width 14 height 14
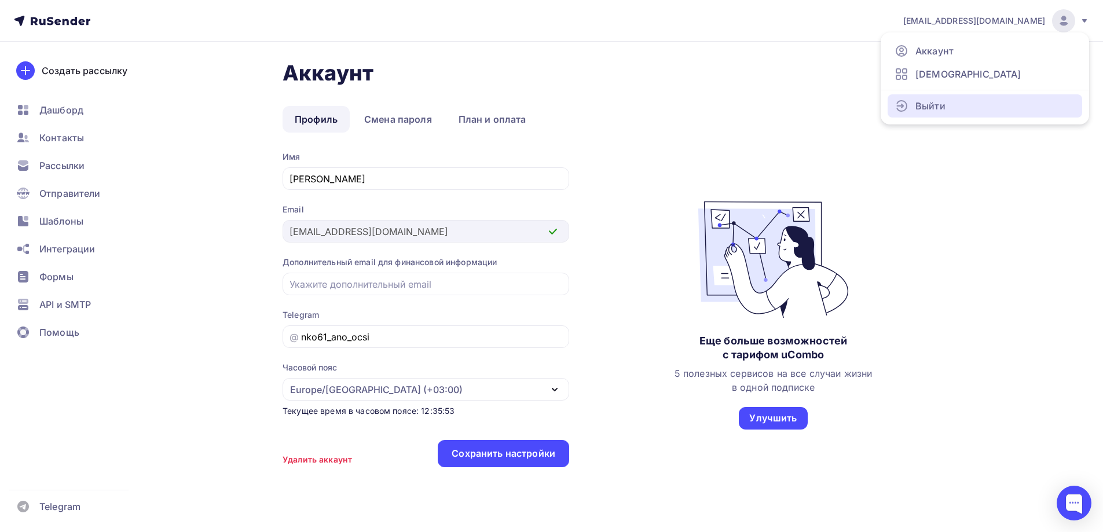
click at [939, 99] on span "Выйти" at bounding box center [930, 106] width 30 height 14
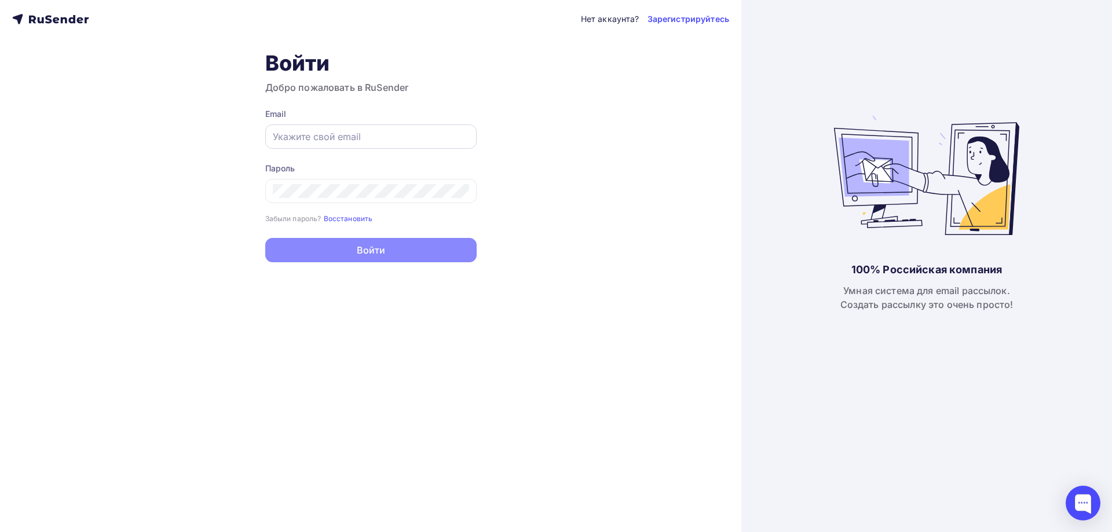
click at [316, 144] on div at bounding box center [370, 136] width 211 height 24
click at [281, 133] on input "text" at bounding box center [371, 137] width 196 height 14
type input "anoocsi@yandex.ru"
click at [303, 197] on div at bounding box center [370, 191] width 211 height 24
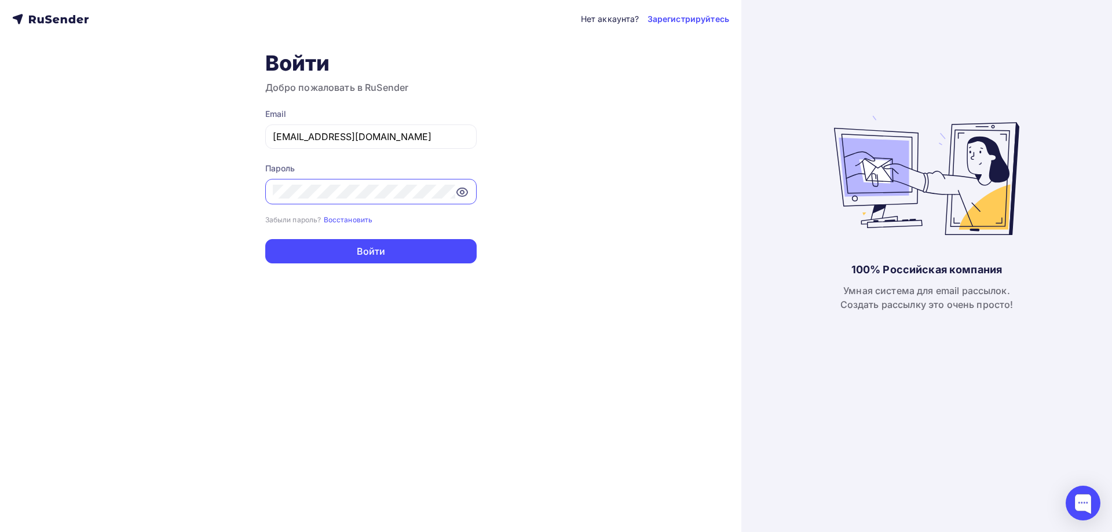
click at [265, 239] on button "Войти" at bounding box center [370, 251] width 211 height 24
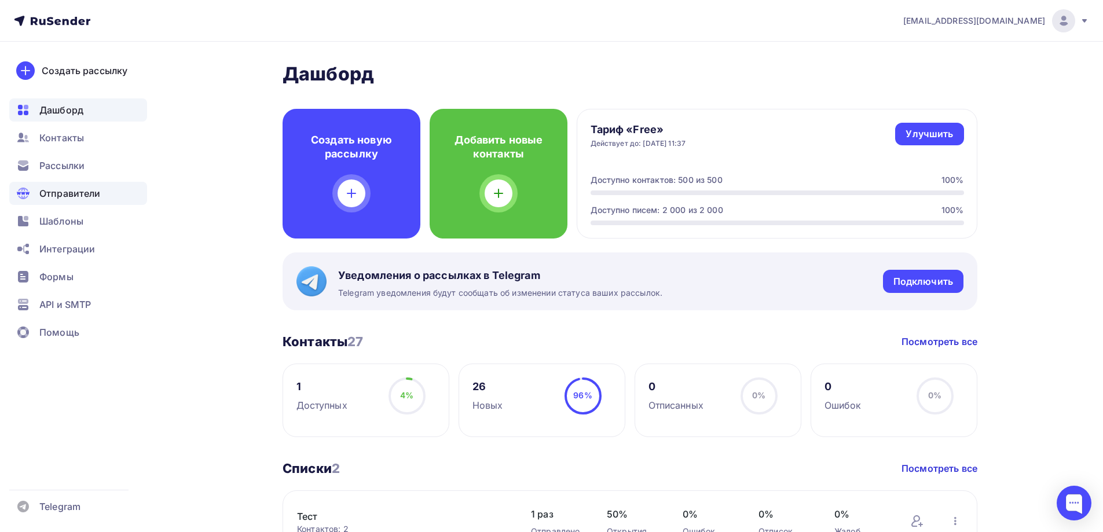
click at [98, 196] on span "Отправители" at bounding box center [69, 193] width 61 height 14
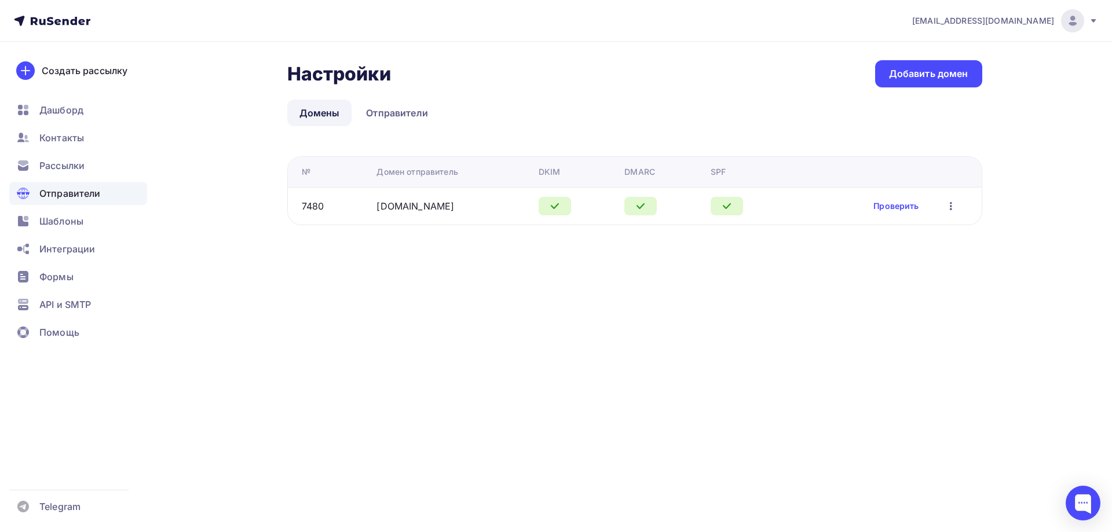
click at [435, 202] on div "[DOMAIN_NAME]" at bounding box center [452, 206] width 153 height 14
click at [379, 207] on link "[DOMAIN_NAME]" at bounding box center [415, 206] width 78 height 12
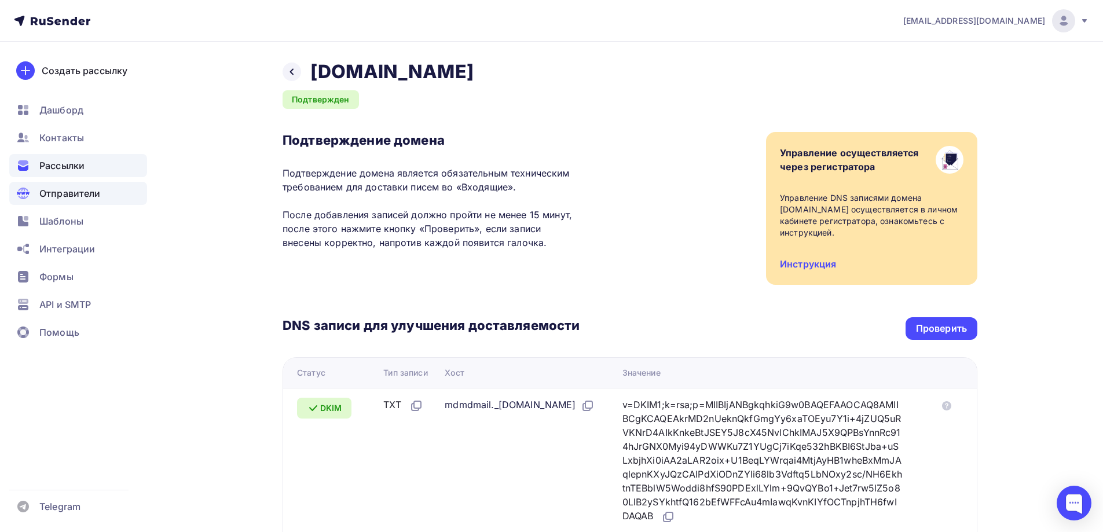
click at [58, 160] on span "Рассылки" at bounding box center [61, 166] width 45 height 14
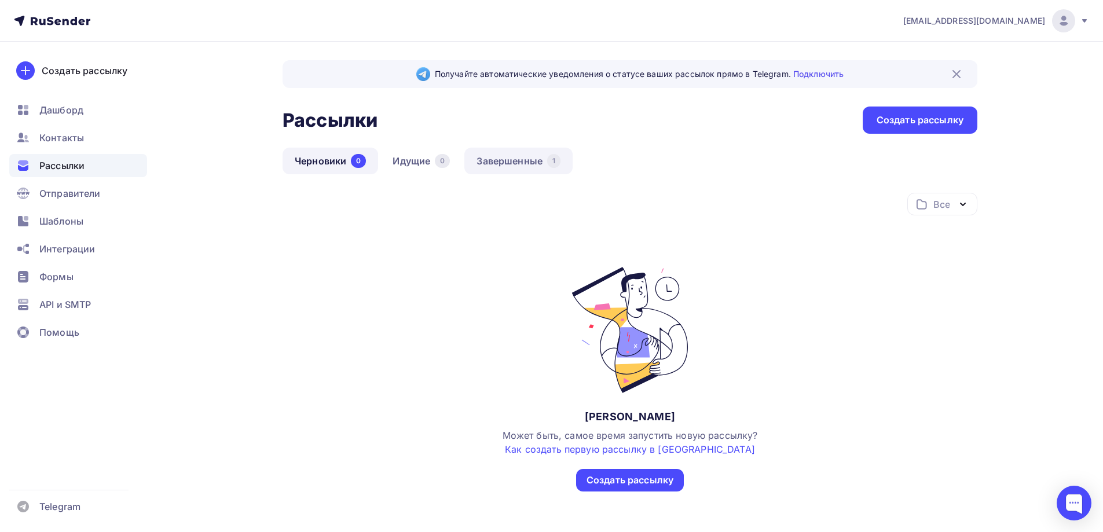
click at [495, 160] on link "Завершенные 1" at bounding box center [518, 161] width 108 height 27
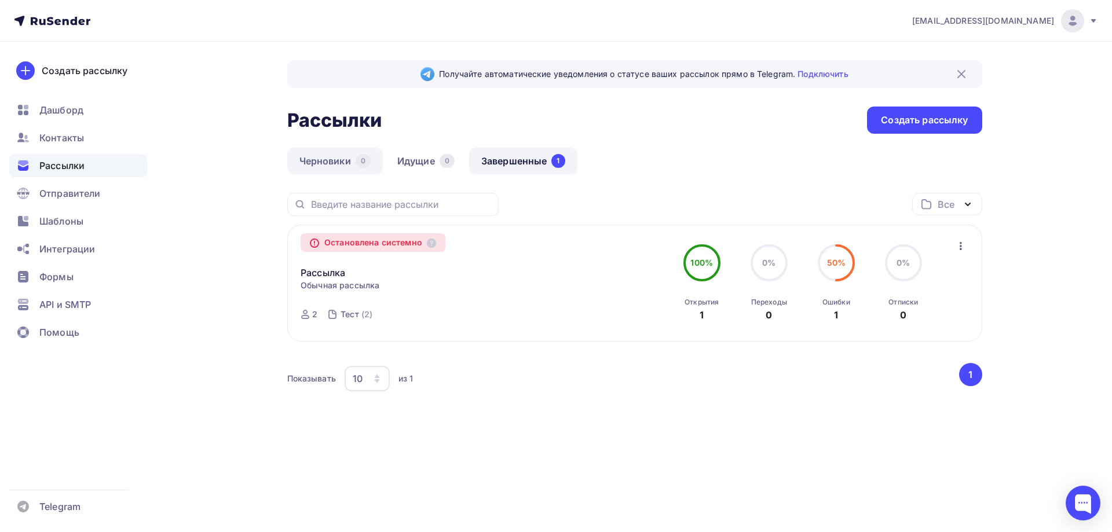
click at [320, 162] on link "Черновики 0" at bounding box center [335, 161] width 96 height 27
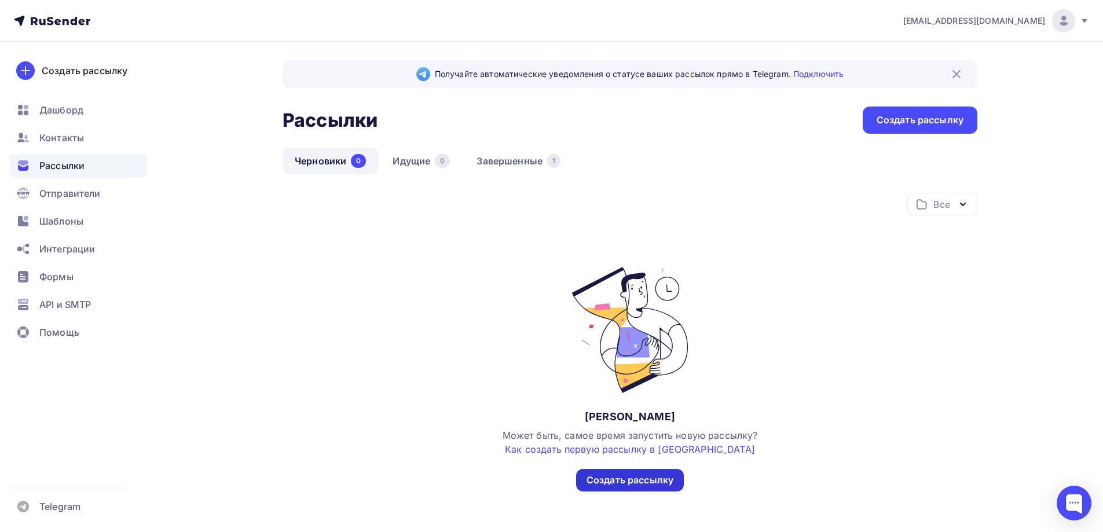
click at [632, 484] on div "Создать рассылку" at bounding box center [630, 480] width 87 height 13
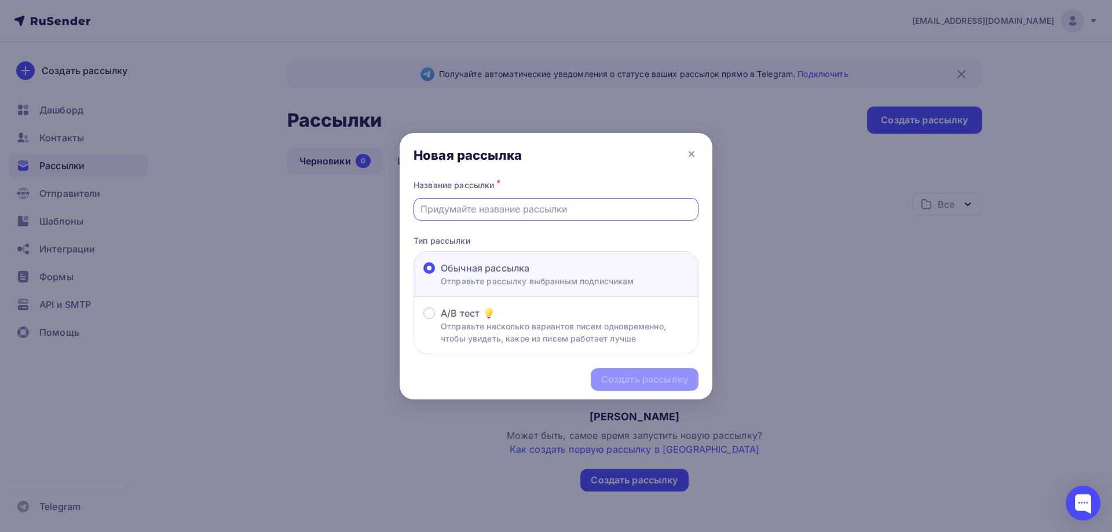
click at [481, 207] on input "text" at bounding box center [556, 209] width 272 height 14
type input "Рассылка АНО ОЦСИ все"
click at [629, 378] on div "Создать рассылку" at bounding box center [644, 379] width 87 height 13
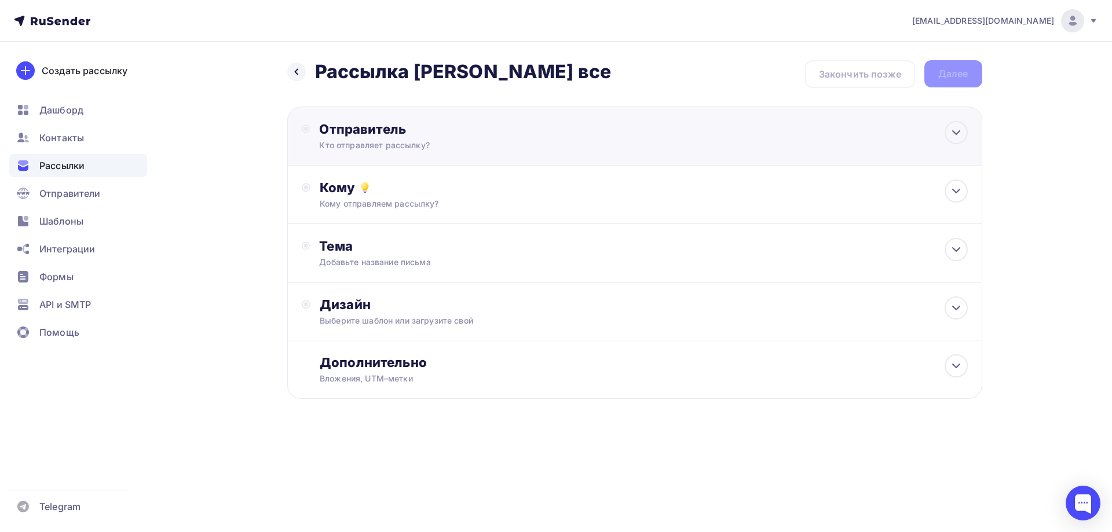
click at [395, 140] on div "Кто отправляет рассылку?" at bounding box center [432, 146] width 226 height 12
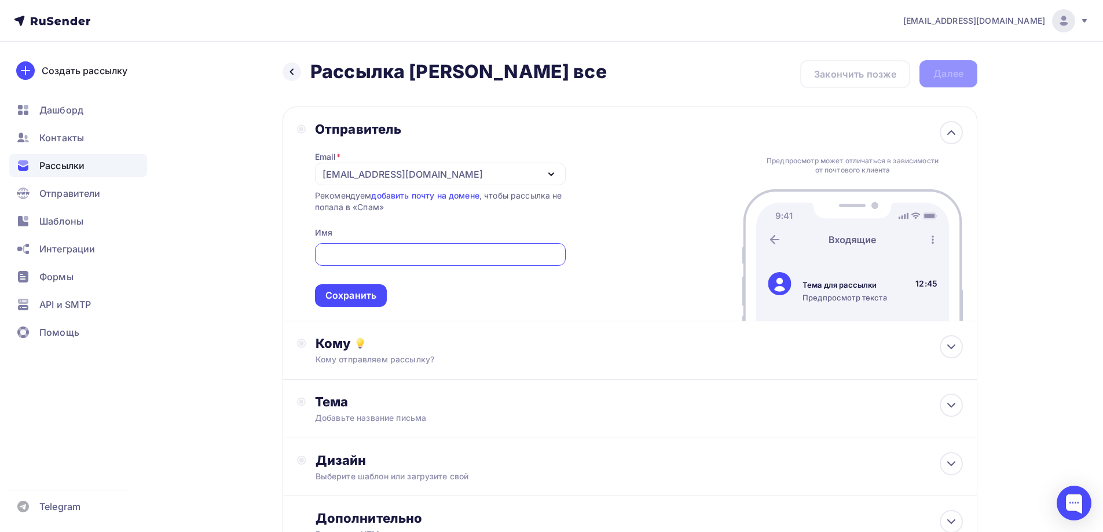
click at [373, 255] on input "text" at bounding box center [439, 255] width 237 height 14
paste input "Автономная некоммерческая организация «Общественный центр социальных инициатив»"
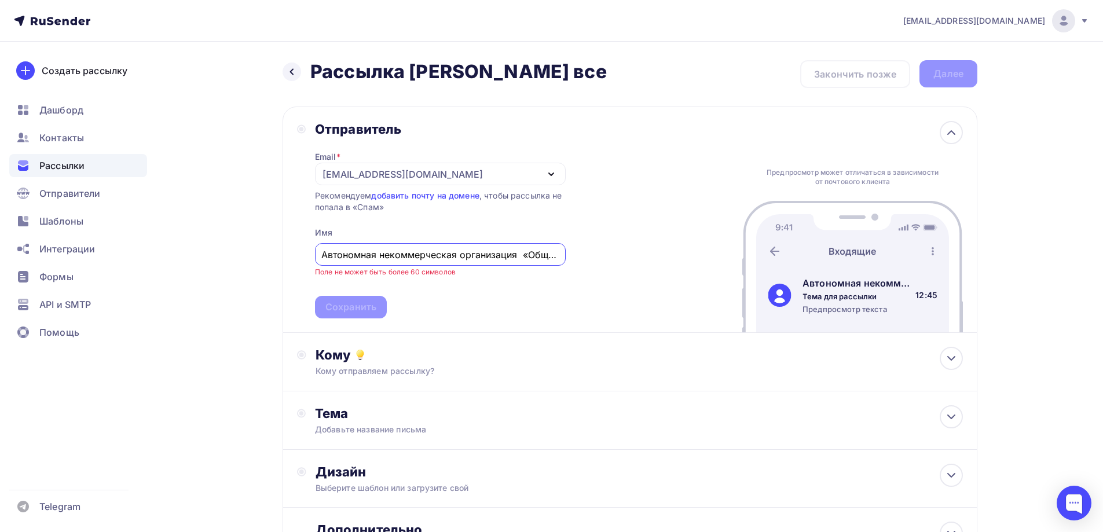
drag, startPoint x: 340, startPoint y: 255, endPoint x: 161, endPoint y: 259, distance: 178.9
click at [161, 259] on div "Назад Рассылка АНО ОЦСИ все Рассылка АНО ОЦСИ все Закончить позже Далее Отправи…" at bounding box center [551, 341] width 949 height 599
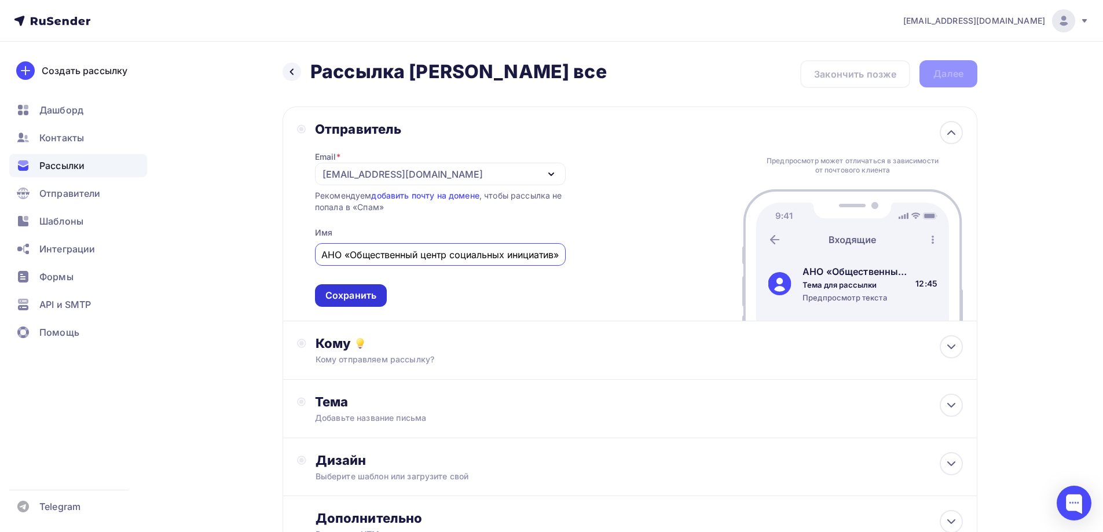
type input "АНО «Общественный центр социальных инициатив»"
click at [334, 300] on div "Сохранить" at bounding box center [350, 295] width 51 height 13
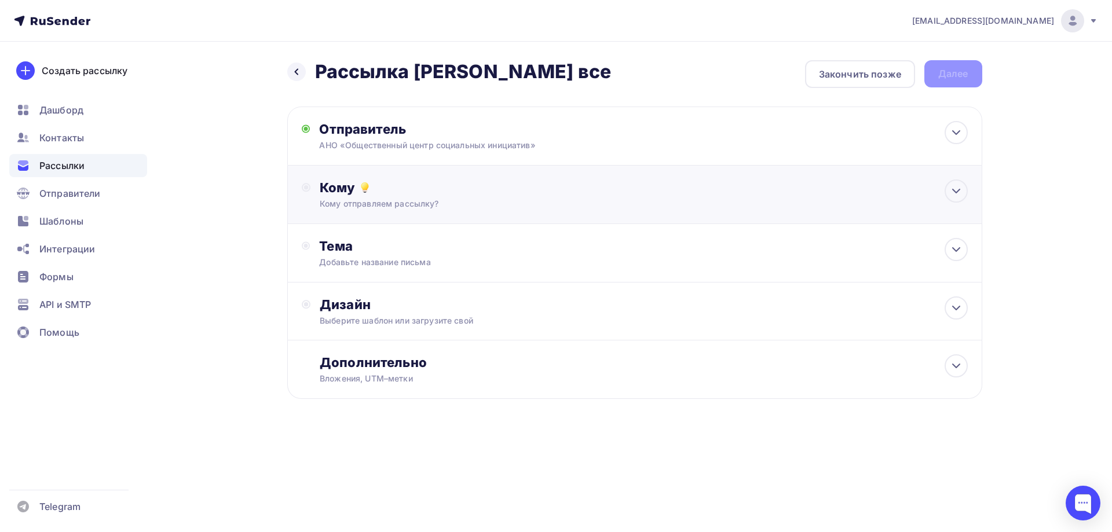
click at [416, 179] on div "Кому" at bounding box center [643, 187] width 647 height 16
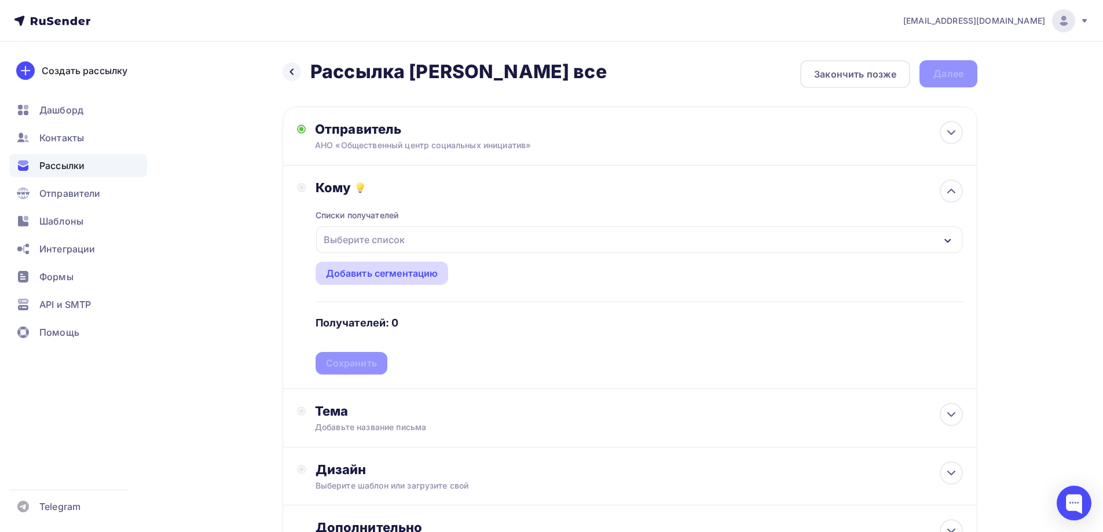
click at [367, 271] on div "Добавить сегментацию" at bounding box center [382, 273] width 112 height 14
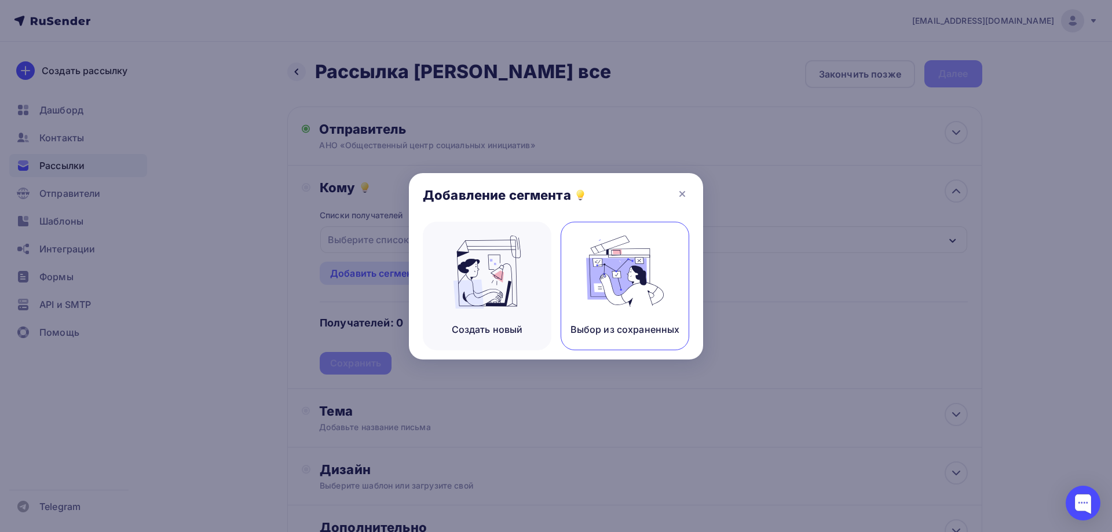
click at [639, 290] on img at bounding box center [625, 272] width 78 height 73
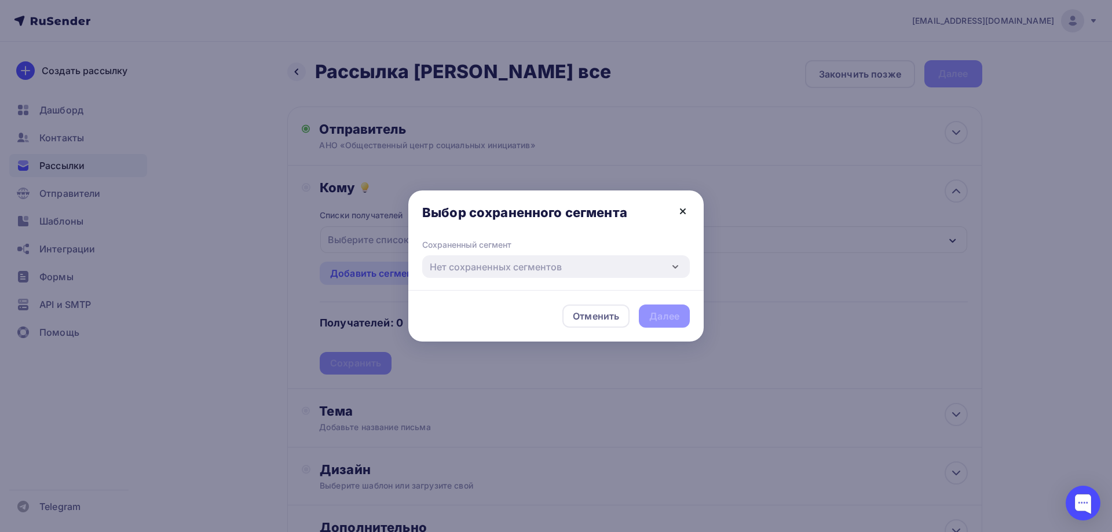
click at [683, 210] on icon at bounding box center [683, 211] width 14 height 14
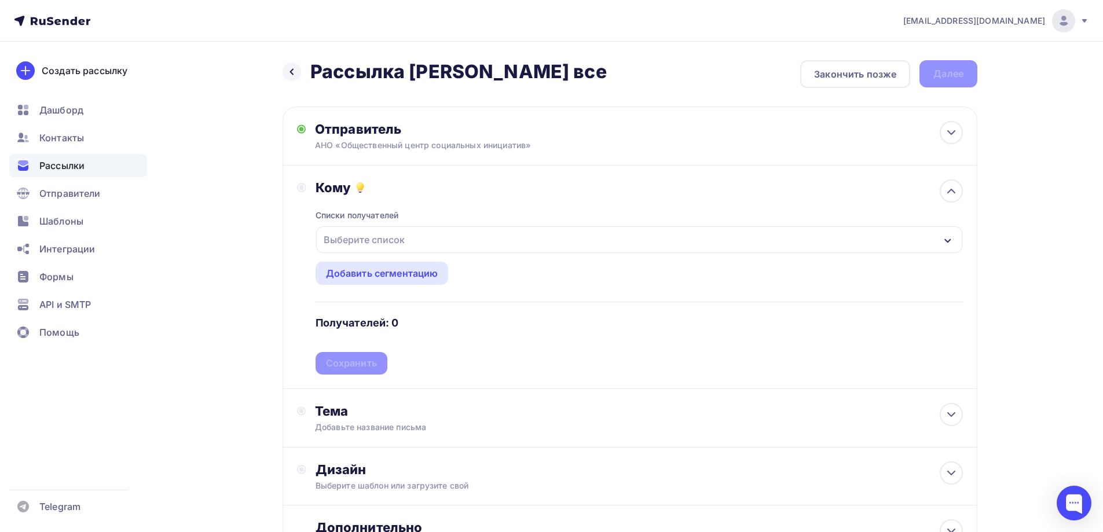
click at [479, 241] on div "Выберите список" at bounding box center [639, 239] width 646 height 27
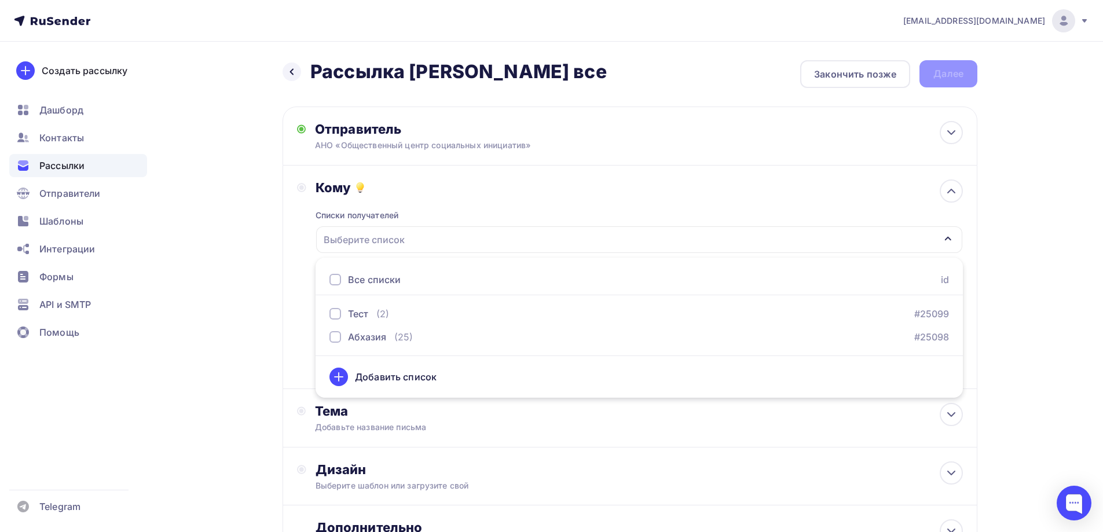
click at [385, 377] on div "Добавить список" at bounding box center [396, 377] width 82 height 14
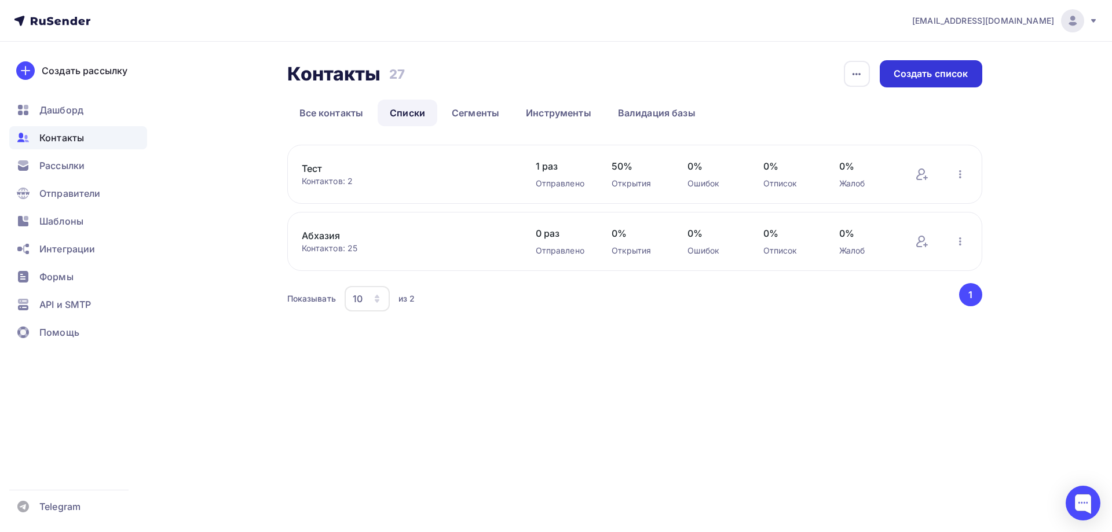
click at [932, 67] on div "Создать список" at bounding box center [931, 73] width 102 height 27
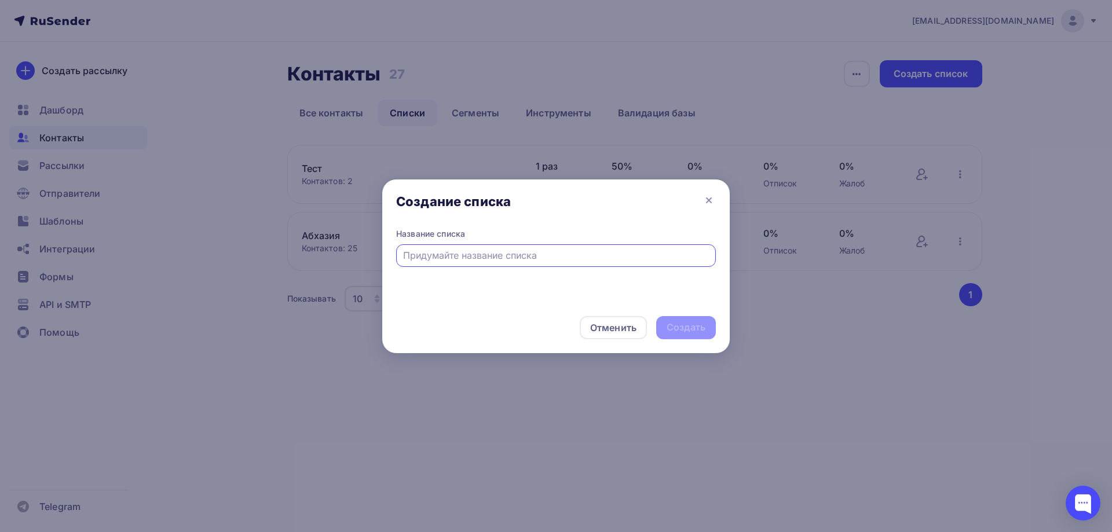
click at [461, 256] on input "text" at bounding box center [556, 255] width 306 height 14
type input "Ано с сайта"
click at [699, 325] on div "Создать" at bounding box center [685, 327] width 39 height 13
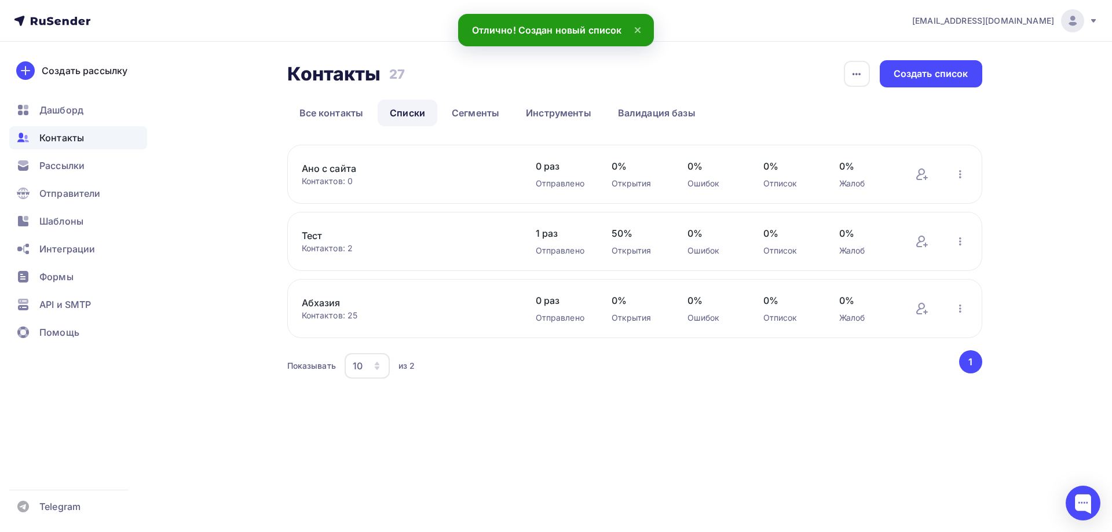
click at [503, 163] on div "Ано с сайта Контактов: 0" at bounding box center [407, 174] width 211 height 25
click at [962, 172] on icon "button" at bounding box center [960, 174] width 14 height 14
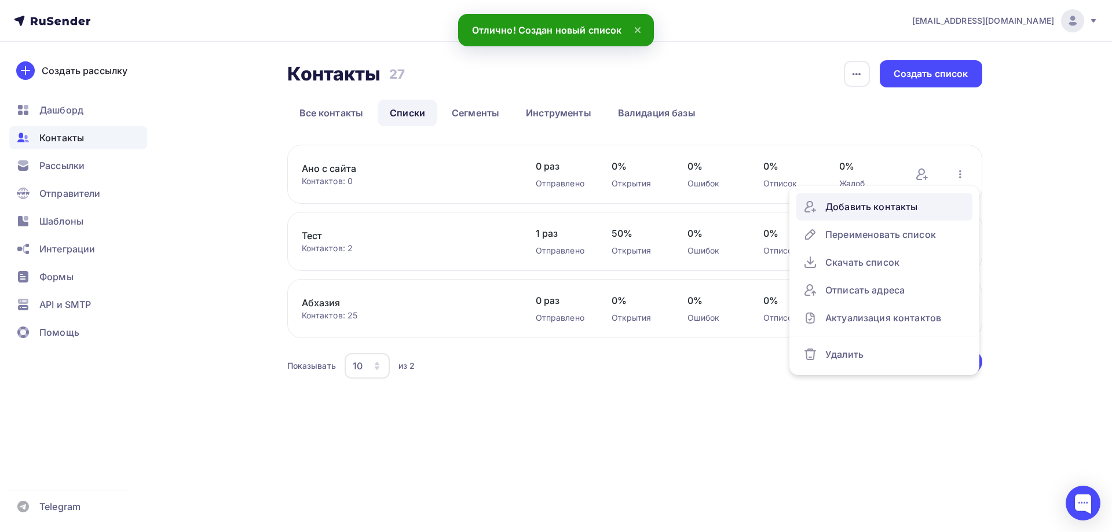
click at [902, 202] on div "Добавить контакты" at bounding box center [884, 206] width 162 height 19
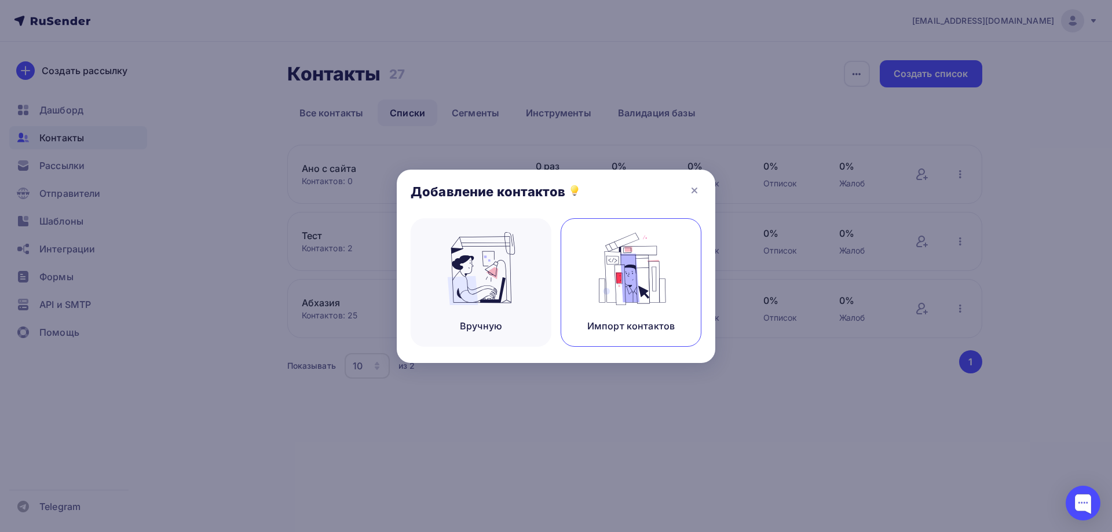
click at [609, 290] on img at bounding box center [631, 268] width 78 height 73
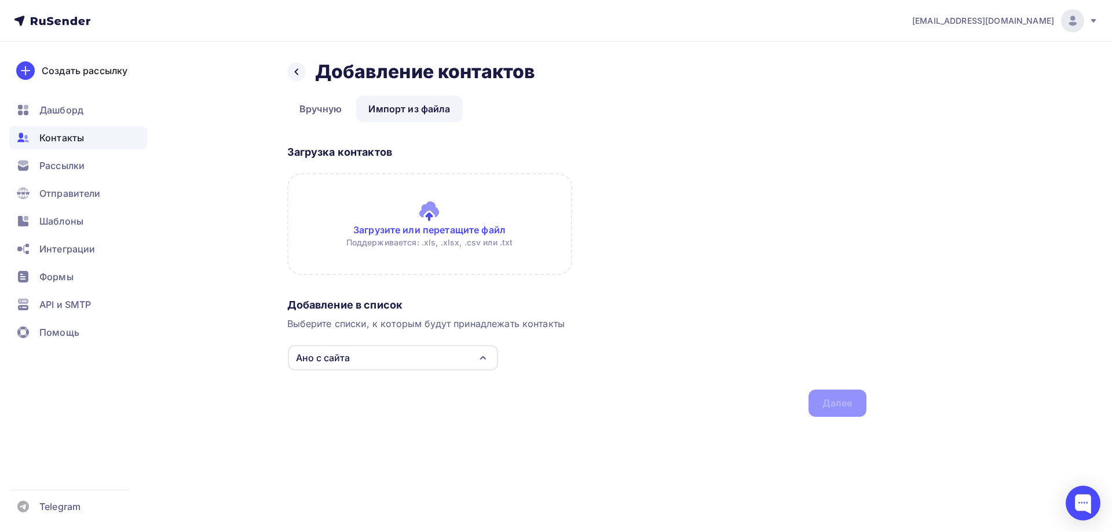
click at [393, 214] on input "file" at bounding box center [429, 224] width 285 height 102
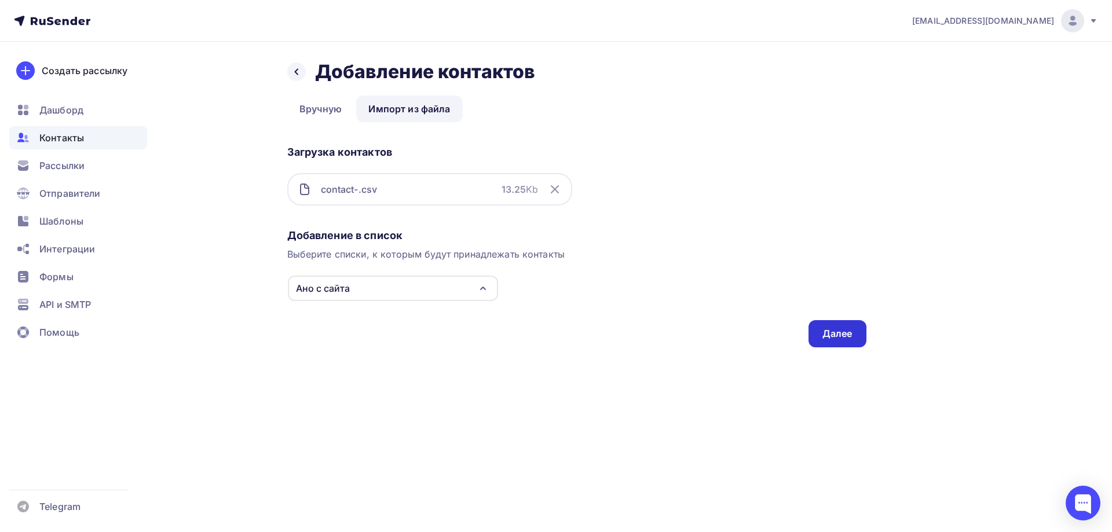
click at [826, 332] on div "Далее" at bounding box center [837, 333] width 30 height 13
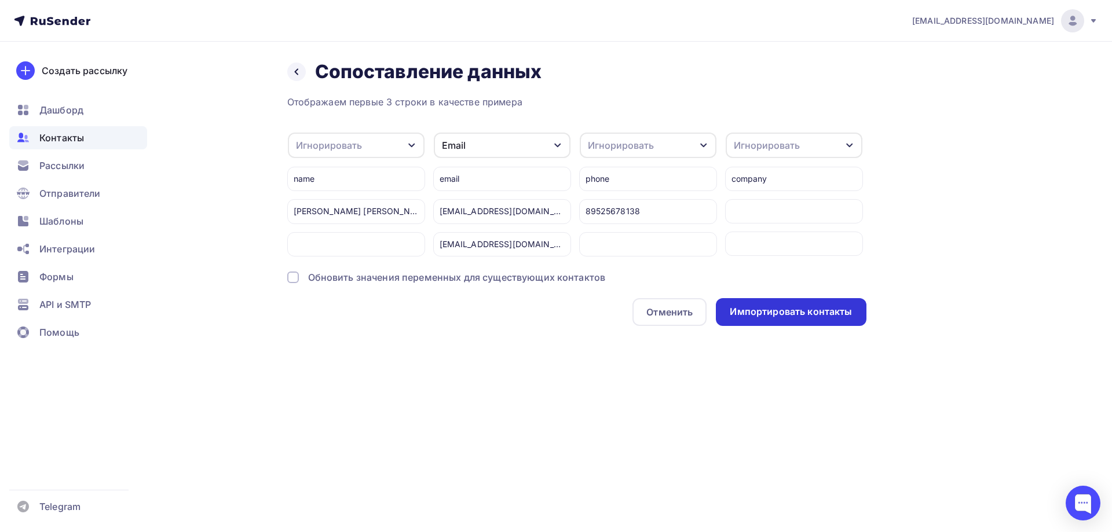
click at [834, 318] on div "Импортировать контакты" at bounding box center [791, 311] width 122 height 13
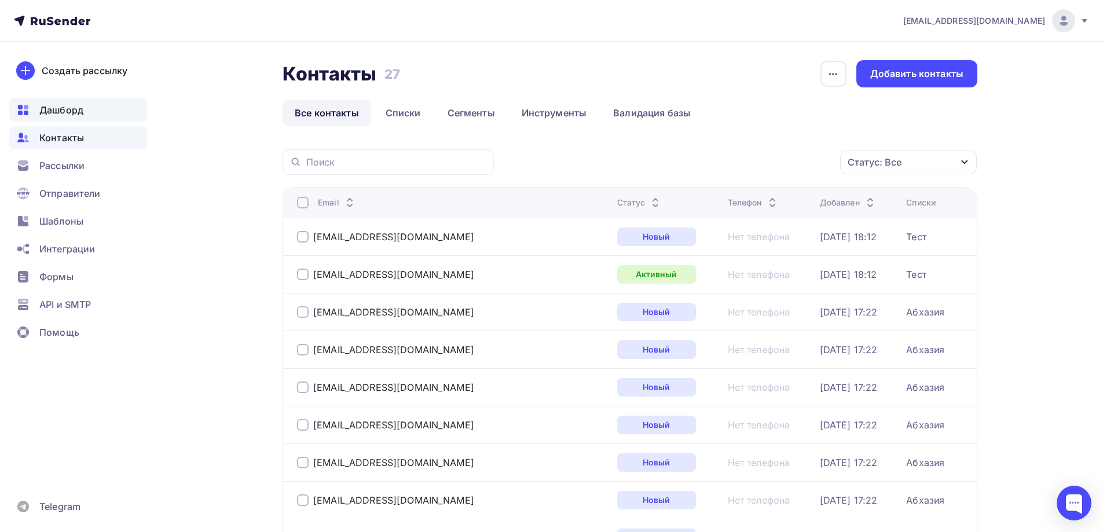
click at [56, 109] on span "Дашборд" at bounding box center [61, 110] width 44 height 14
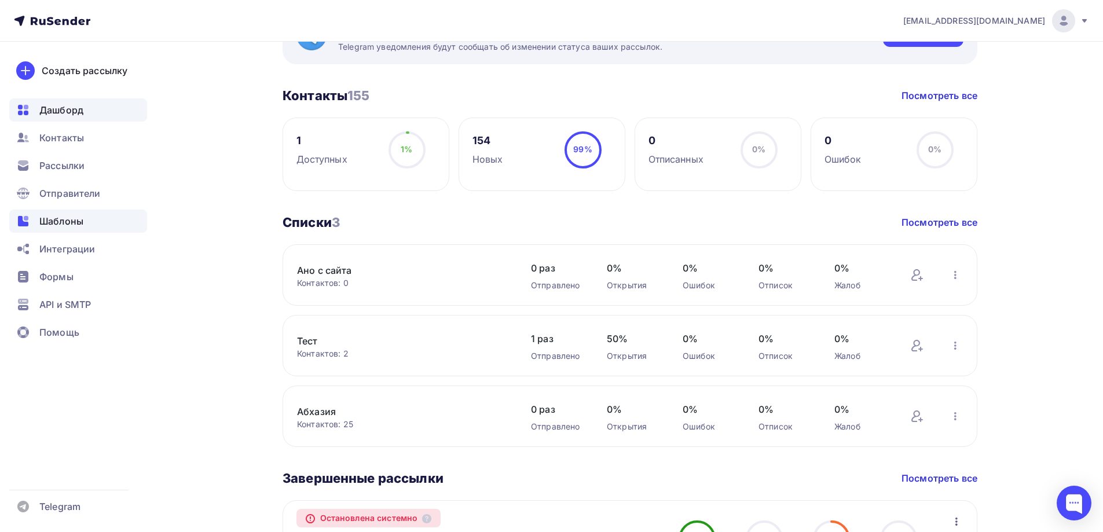
scroll to position [215, 0]
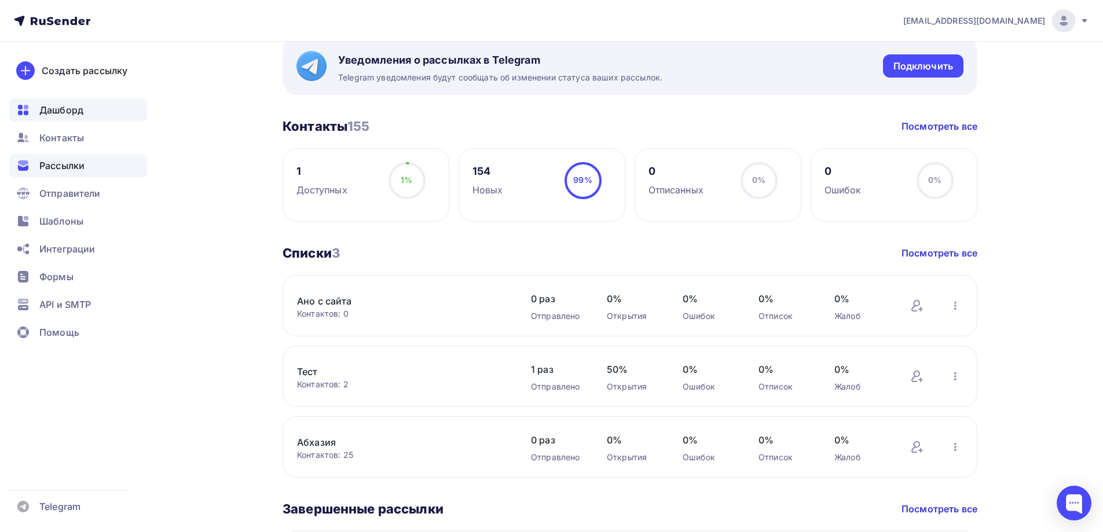
click at [47, 159] on span "Рассылки" at bounding box center [61, 166] width 45 height 14
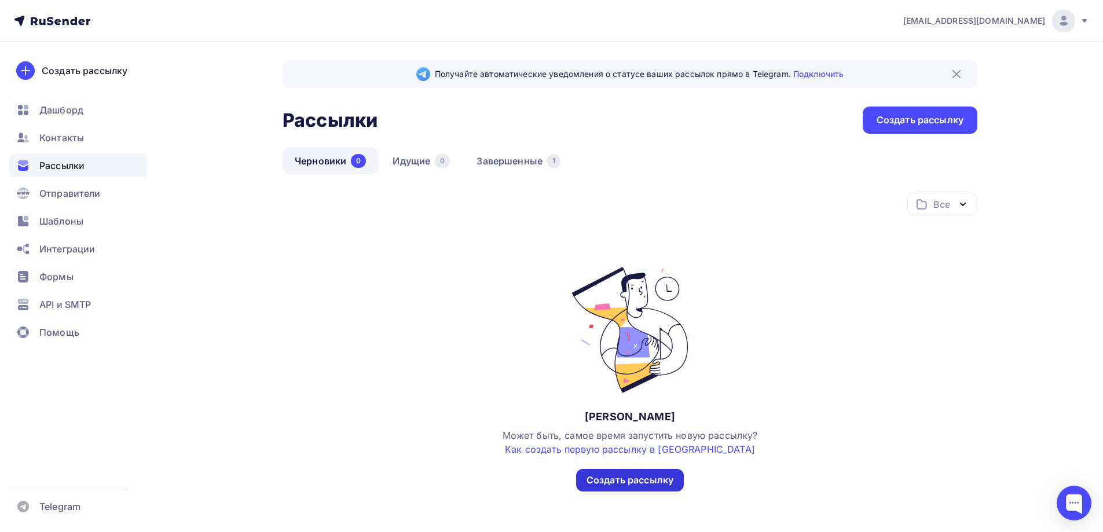
click at [661, 485] on div "Создать рассылку" at bounding box center [630, 480] width 87 height 13
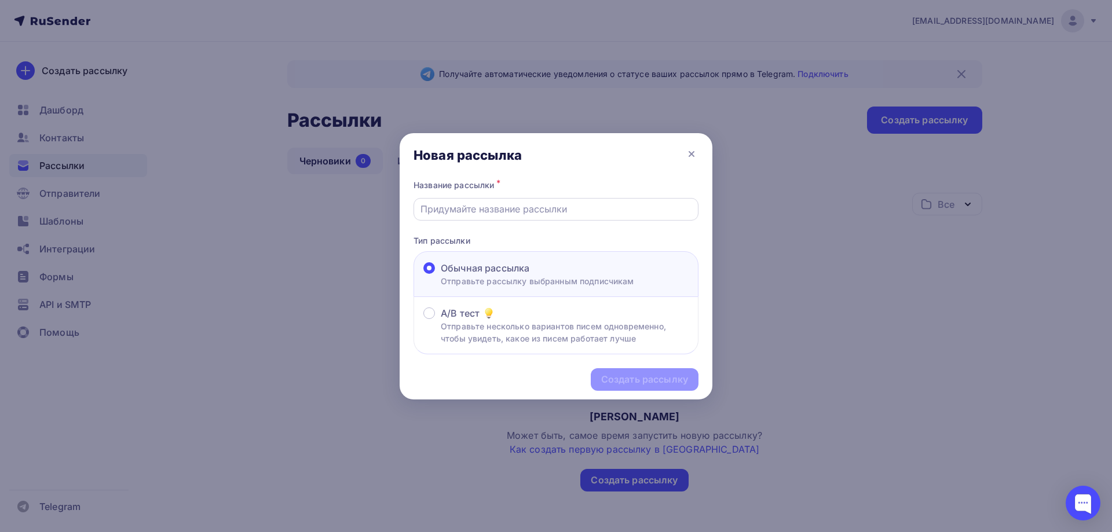
click at [485, 205] on input "text" at bounding box center [556, 209] width 272 height 14
type input "Рассылка АНО ОЦСИ все"
click at [655, 379] on div "Создать рассылку" at bounding box center [644, 379] width 87 height 13
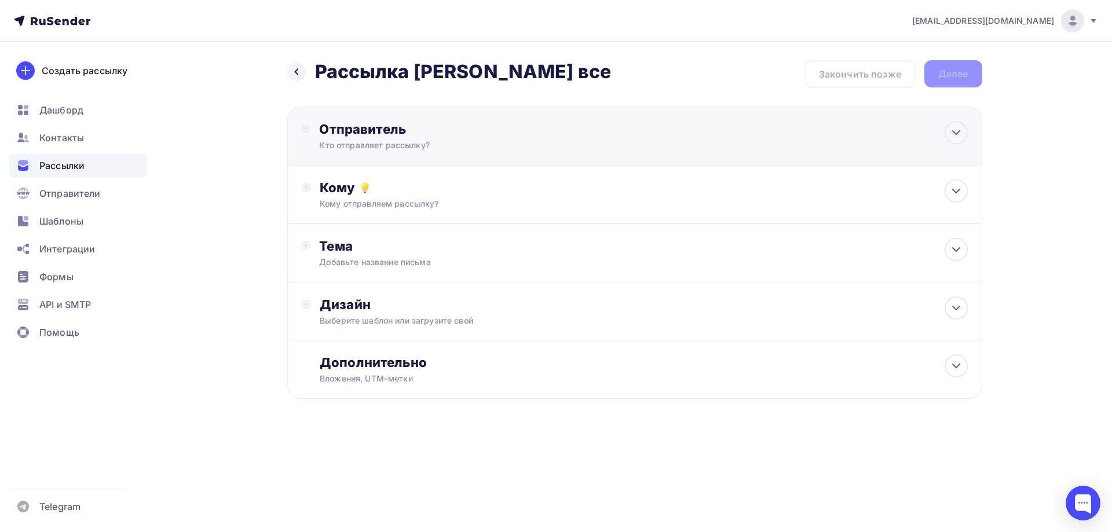
click at [411, 140] on div "Кто отправляет рассылку?" at bounding box center [432, 146] width 226 height 12
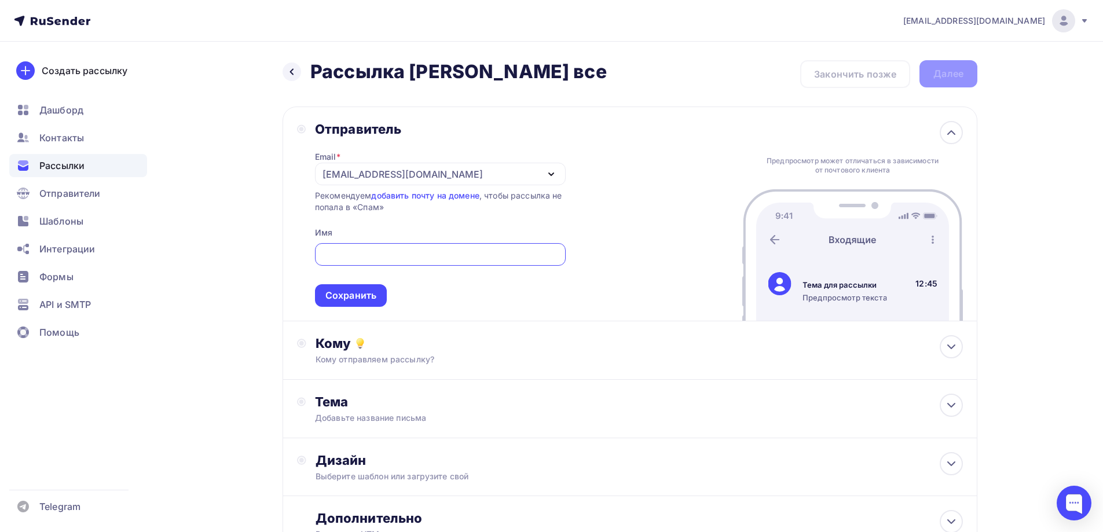
click at [358, 254] on input "text" at bounding box center [439, 255] width 237 height 14
paste input "Автономная некоммерческая организация «Общественный центр социальных инициатив»"
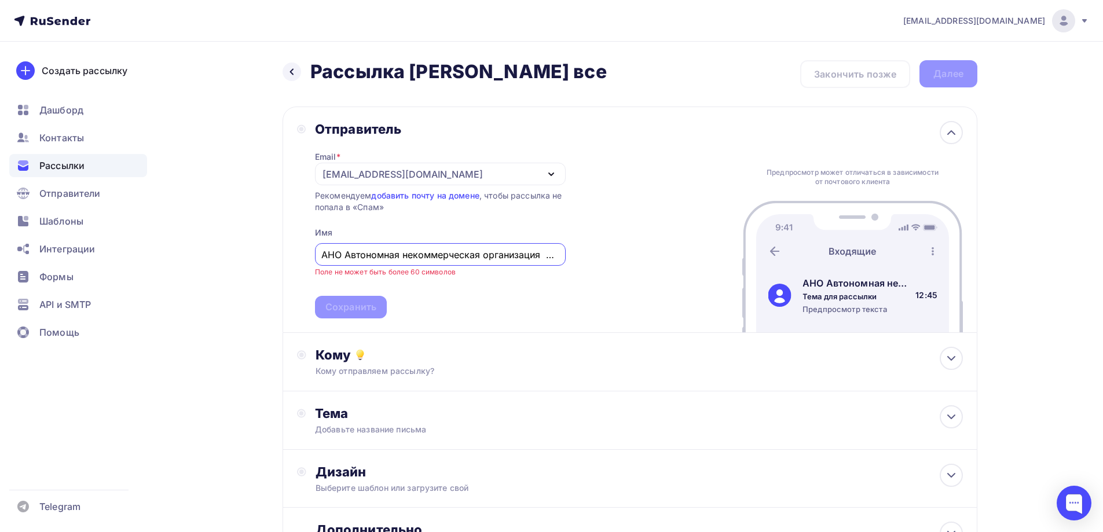
click at [342, 257] on input "АНО Автономная некоммерческая организация «Общественный центр социальных инициа…" at bounding box center [439, 255] width 237 height 14
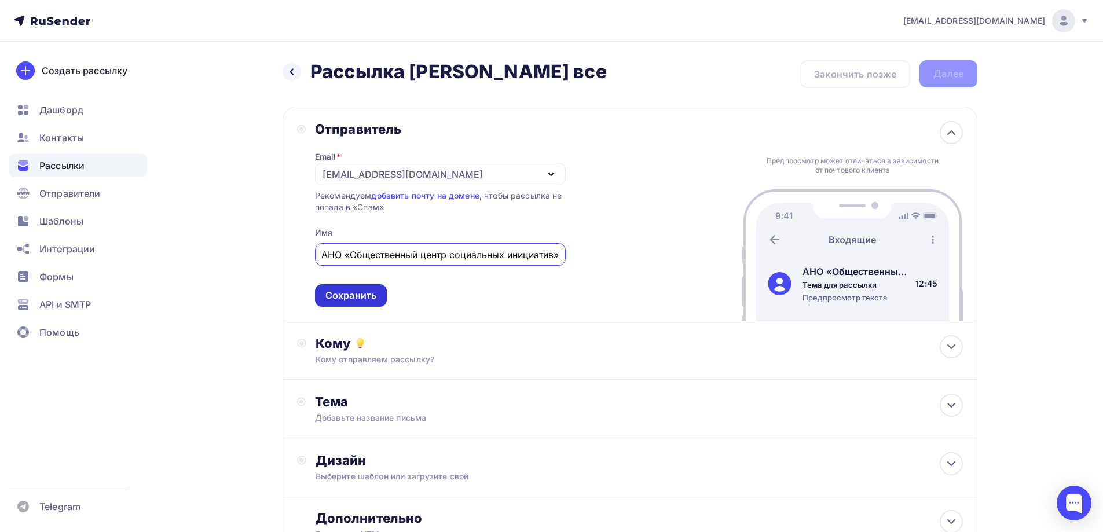
type input "АНО «Общественный центр социальных инициатив»"
click at [363, 296] on div "Сохранить" at bounding box center [350, 295] width 51 height 13
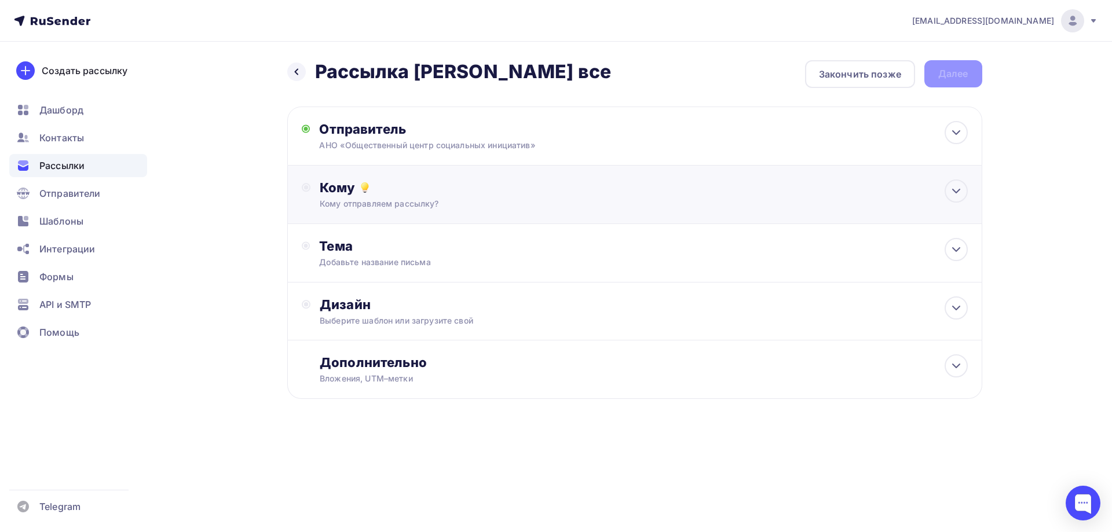
click at [364, 210] on div "Кому Кому отправляем рассылку? Списки получателей Выберите список Все списки id…" at bounding box center [634, 195] width 695 height 58
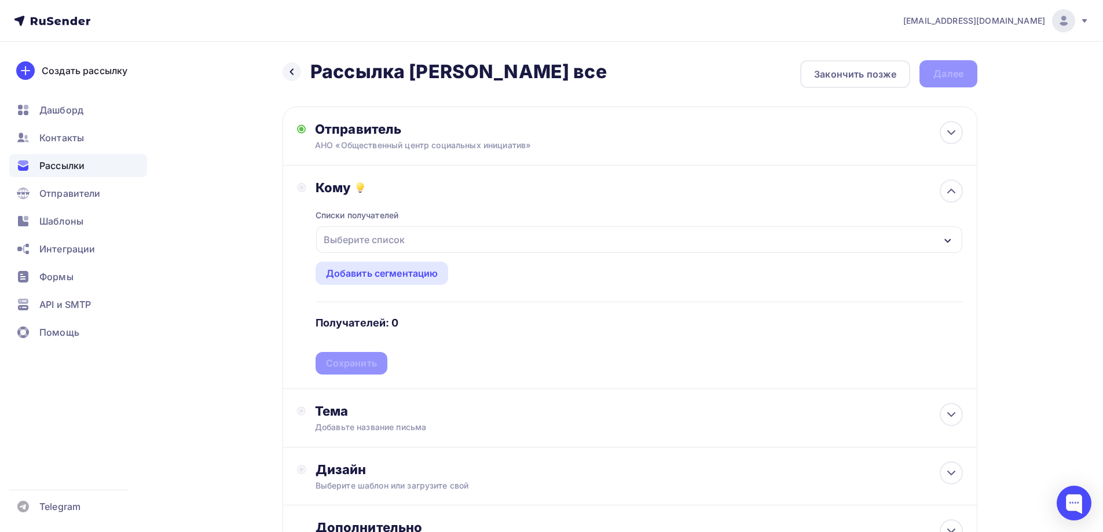
click at [404, 240] on div "Выберите список" at bounding box center [364, 239] width 90 height 21
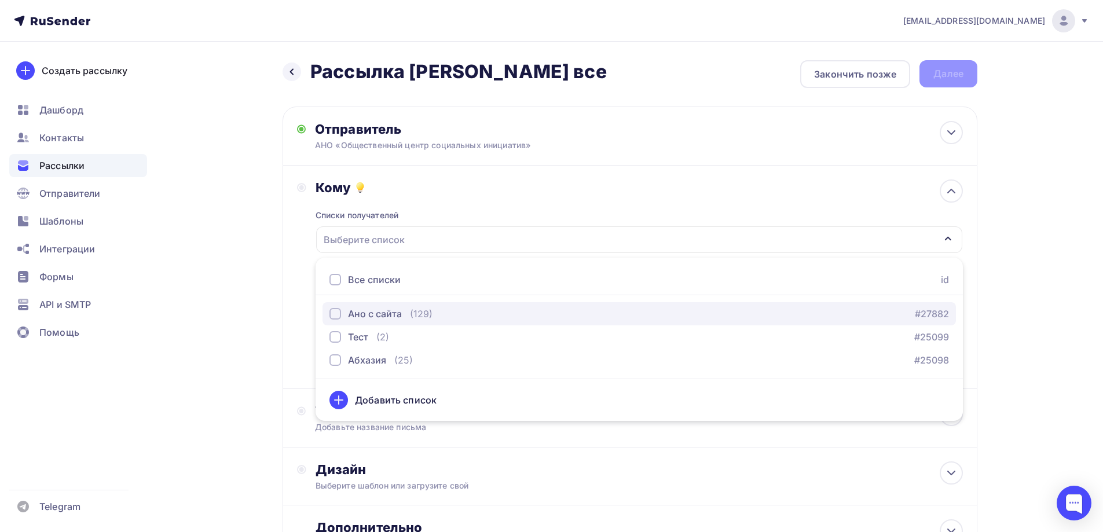
click at [383, 319] on div "Ано с сайта" at bounding box center [375, 314] width 54 height 14
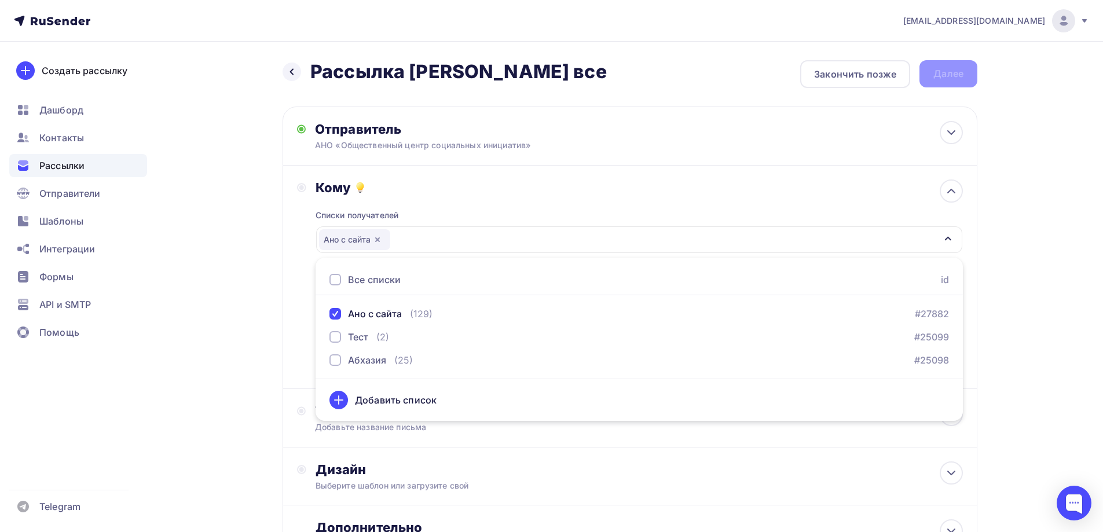
click at [285, 357] on div "Кому Списки получателей Ано с сайта Все списки id Ано с сайта (129) #27882 Тест…" at bounding box center [630, 277] width 695 height 223
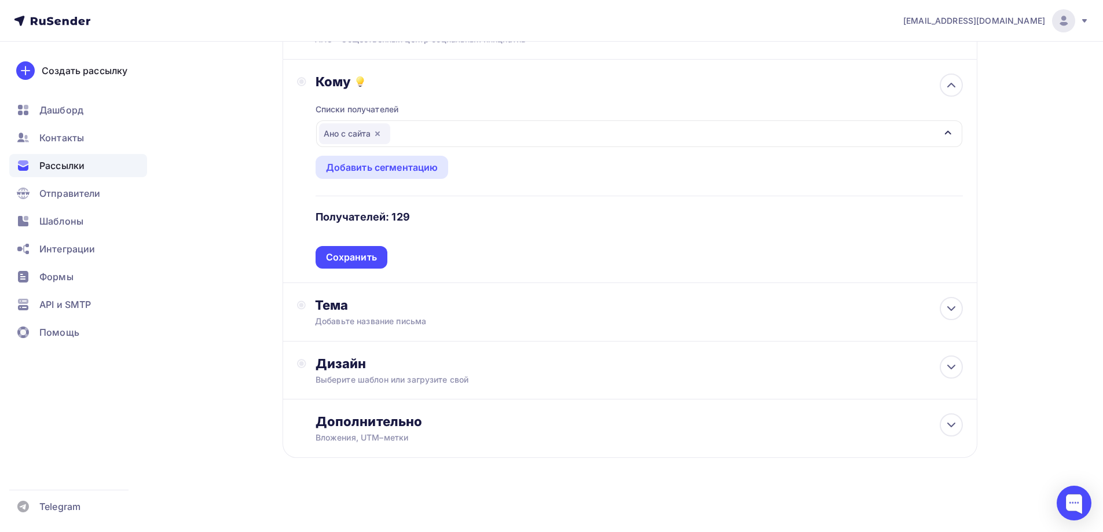
scroll to position [107, 0]
click at [369, 261] on div "Сохранить" at bounding box center [351, 256] width 51 height 13
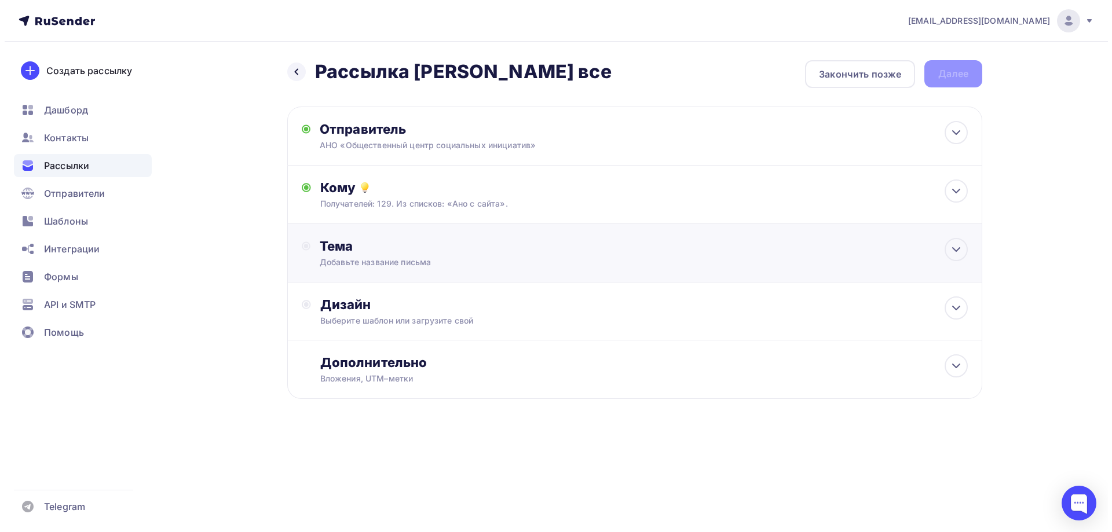
scroll to position [0, 0]
click at [367, 254] on div "Тема Добавьте название письма Тема * Рекомендуем использовать не более 150 симв…" at bounding box center [433, 253] width 229 height 30
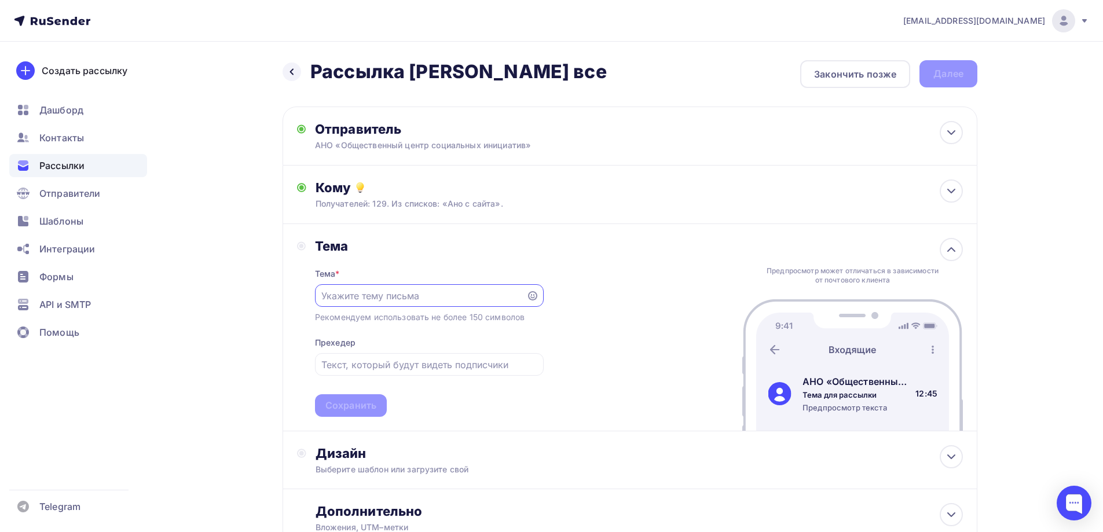
click at [424, 296] on input "text" at bounding box center [420, 296] width 198 height 14
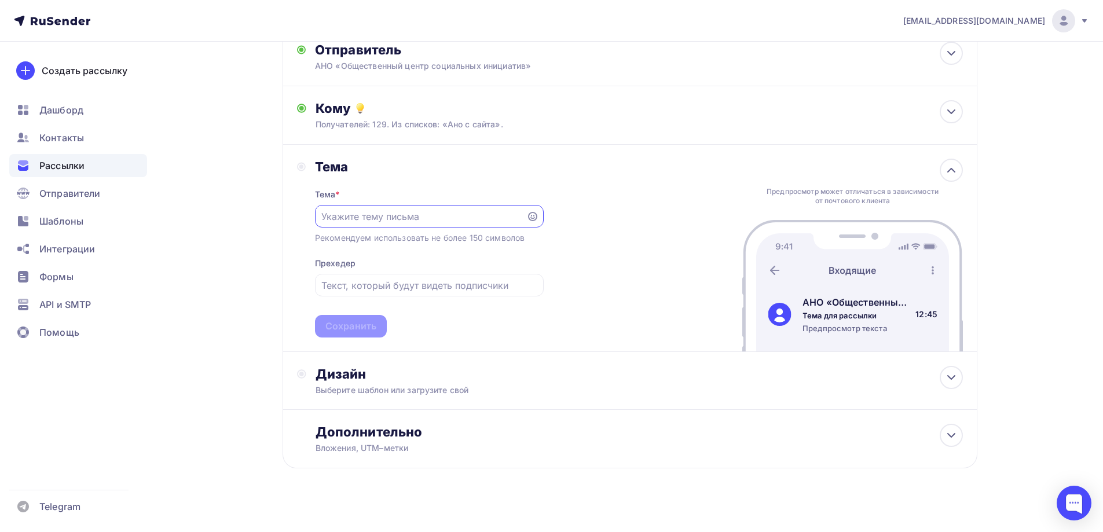
scroll to position [90, 0]
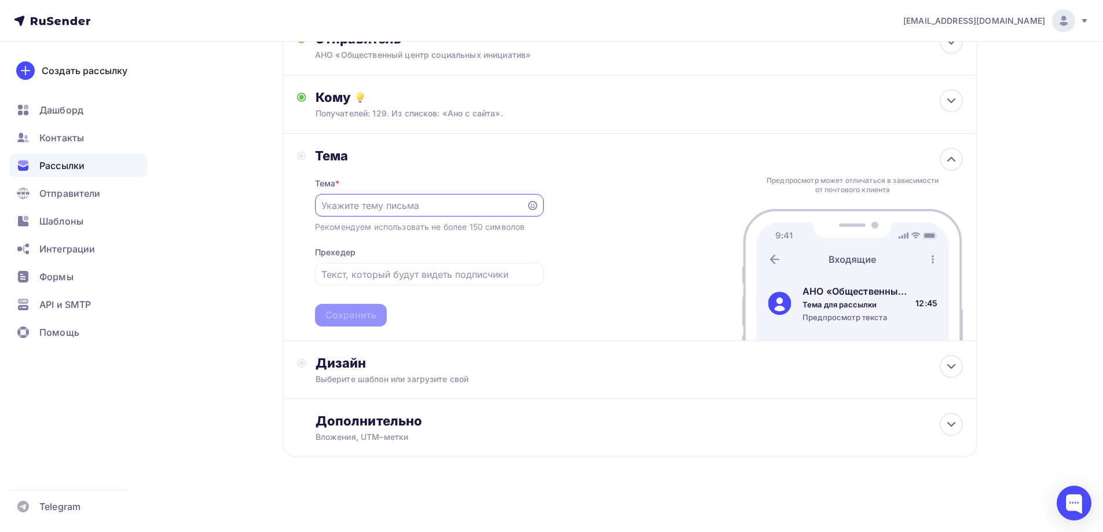
click at [775, 307] on img at bounding box center [779, 303] width 23 height 23
click at [407, 199] on input "text" at bounding box center [420, 206] width 198 height 14
click at [357, 197] on div at bounding box center [429, 205] width 229 height 23
click at [382, 201] on input "text" at bounding box center [420, 206] width 198 height 14
paste input "[DATE] 11:00 в онлайн-формате состоится «Экспертная [DATE]» с представителями П…"
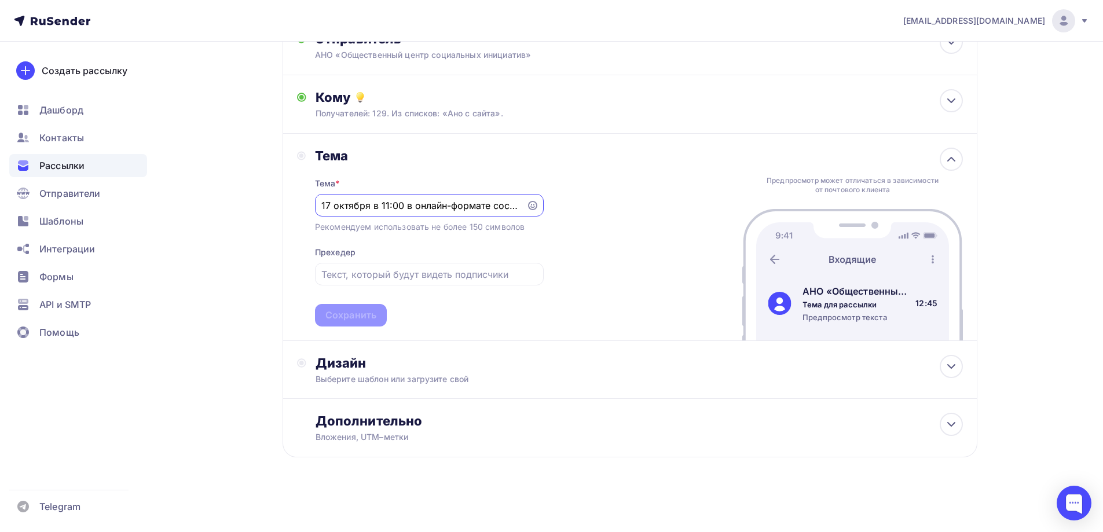
scroll to position [0, 710]
type input "[DATE] 11:00 в онлайн-формате состоится «Экспертная [DATE]» с представителями П…"
click at [401, 273] on input "text" at bounding box center [428, 275] width 215 height 14
drag, startPoint x: 424, startPoint y: 207, endPoint x: 199, endPoint y: 217, distance: 224.8
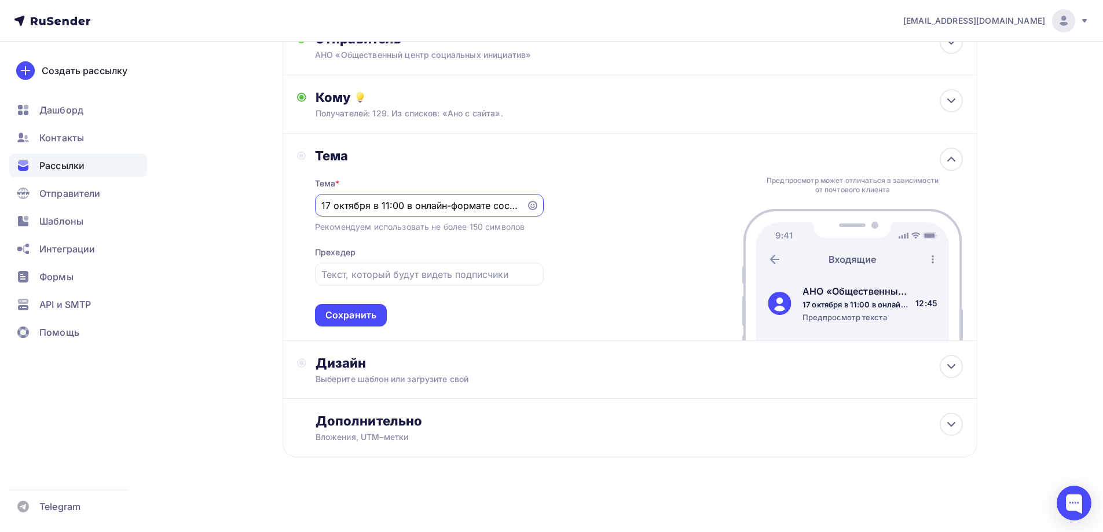
click at [199, 217] on div "Назад Рассылка АНО ОЦСИ все Рассылка АНО ОЦСИ все Закончить позже Далее Отправи…" at bounding box center [551, 241] width 949 height 581
click at [388, 271] on input "text" at bounding box center [428, 275] width 215 height 14
click at [380, 271] on input "text" at bounding box center [428, 275] width 215 height 14
paste input "Эксперты расскажут вам о переходе на упрощенную систему отчетности через единый…"
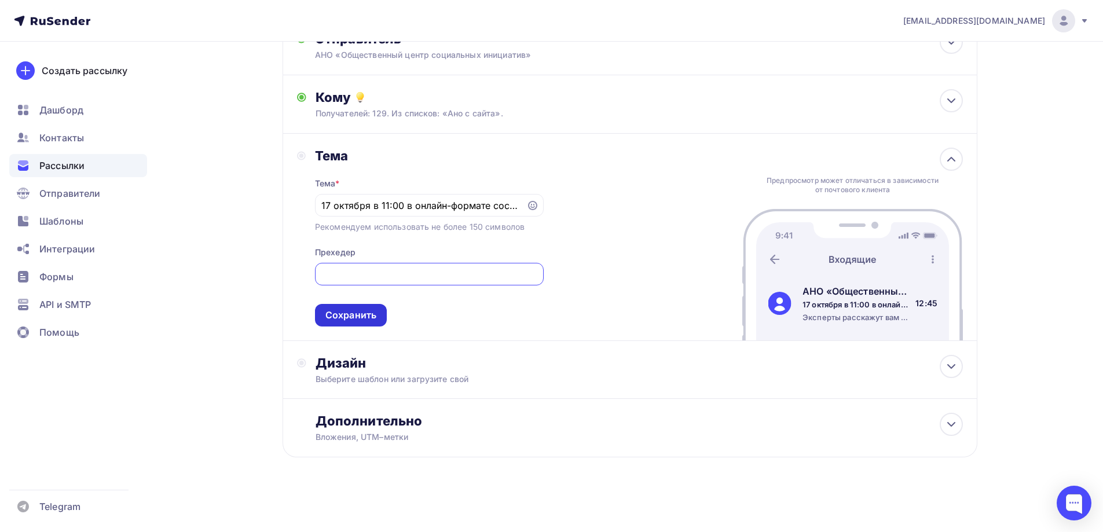
type input "Эксперты расскажут вам о переходе на упрощенную систему отчетности через единый…"
click at [349, 322] on div "Сохранить" at bounding box center [351, 315] width 72 height 23
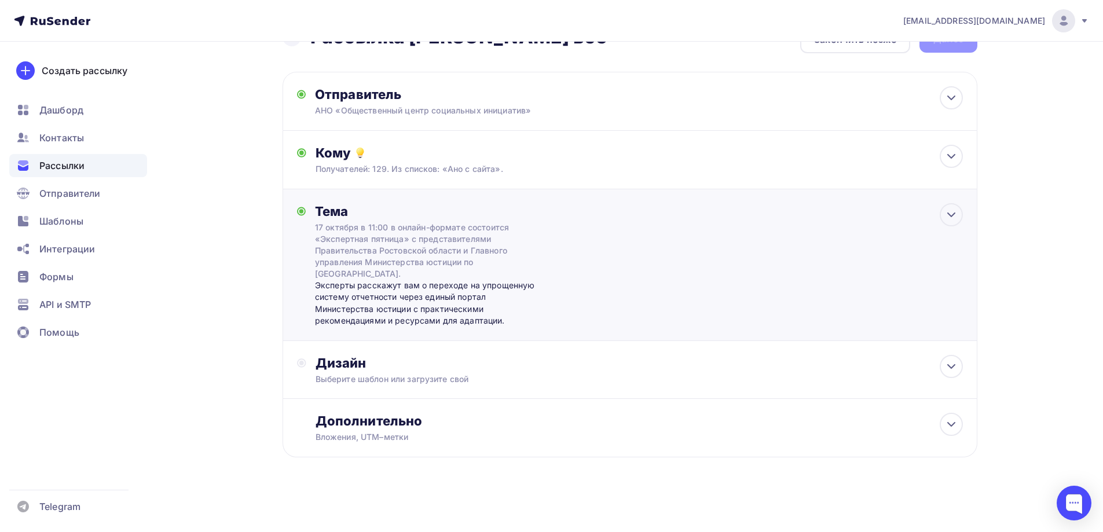
scroll to position [35, 0]
click at [391, 361] on div "Дизайн" at bounding box center [639, 363] width 647 height 16
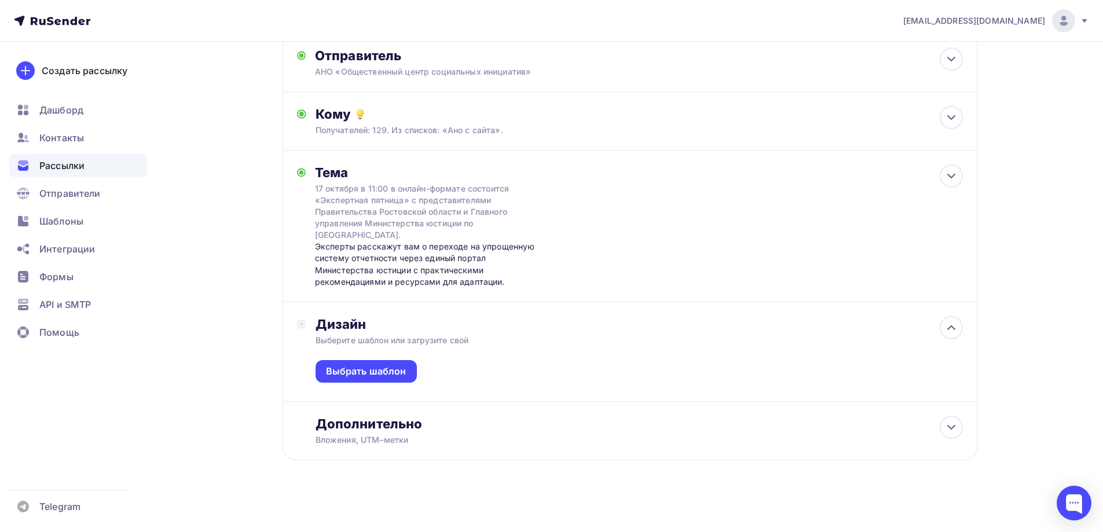
scroll to position [76, 0]
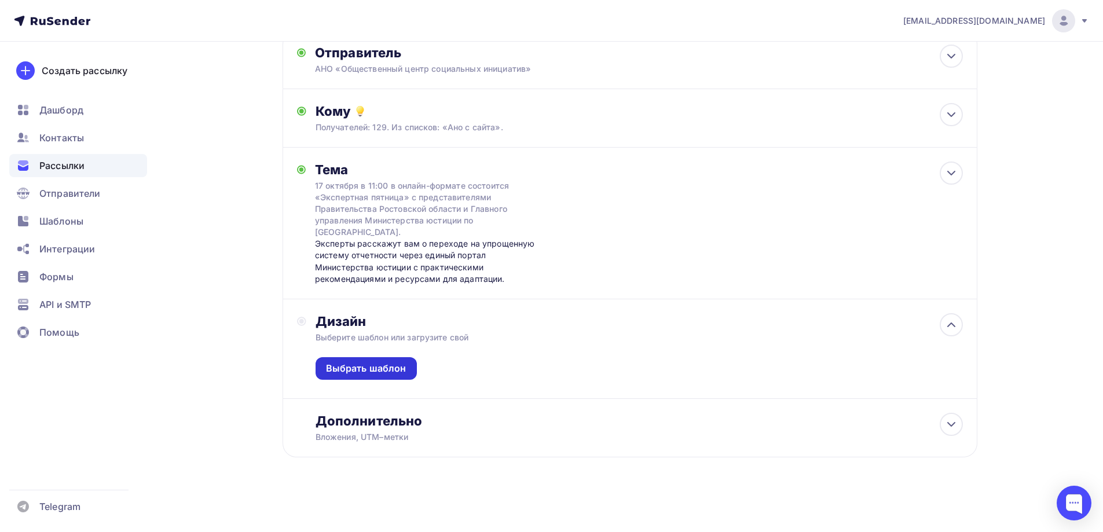
drag, startPoint x: 368, startPoint y: 362, endPoint x: 376, endPoint y: 361, distance: 8.1
click at [368, 361] on div "Выбрать шаблон" at bounding box center [366, 368] width 101 height 23
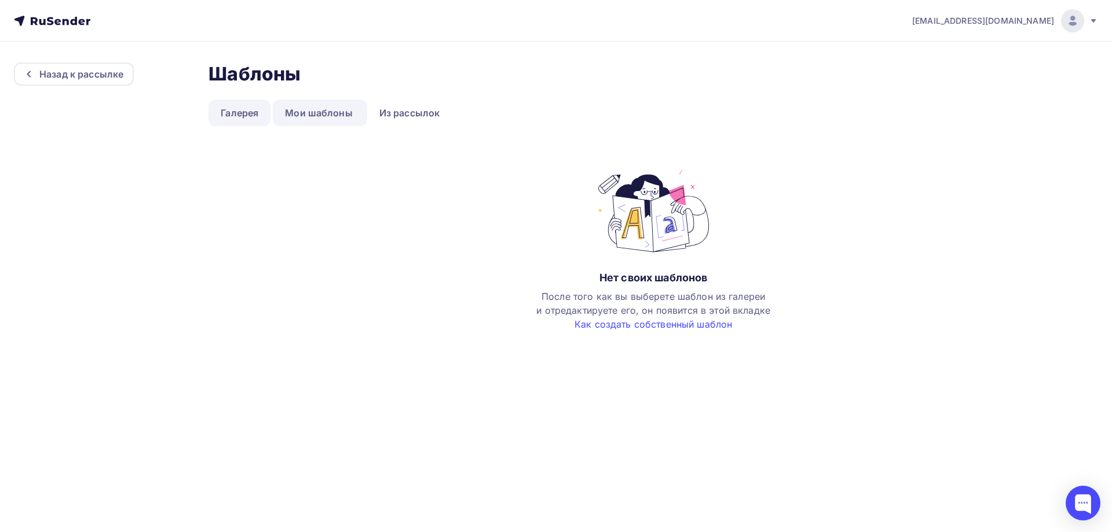
click at [248, 107] on link "Галерея" at bounding box center [239, 113] width 62 height 27
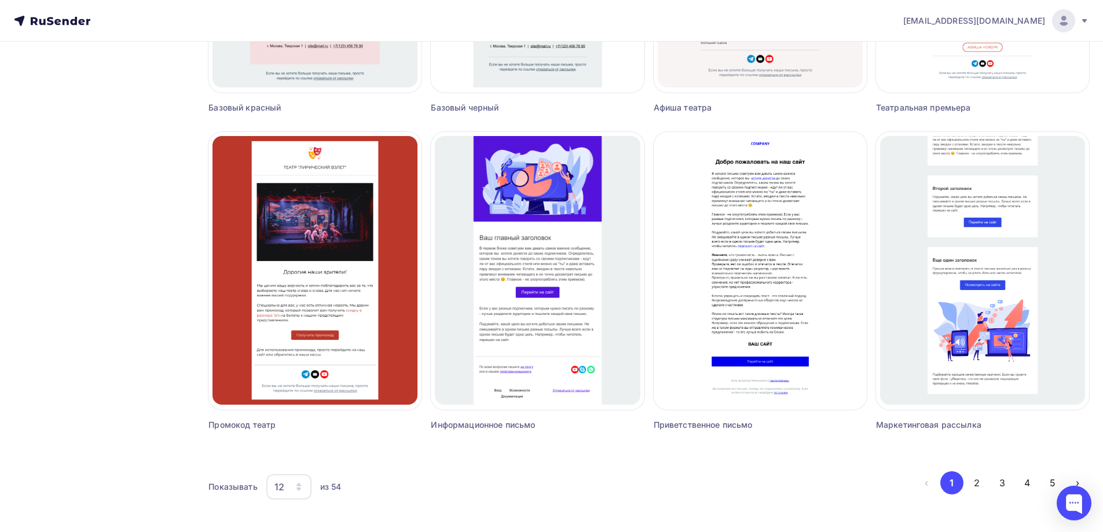
scroll to position [655, 0]
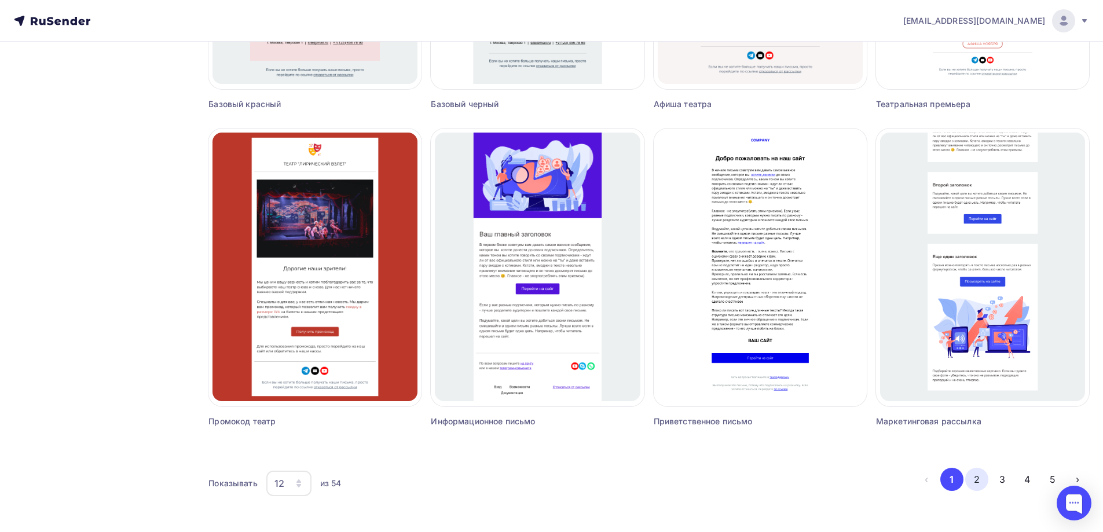
click at [975, 480] on button "2" at bounding box center [976, 479] width 23 height 23
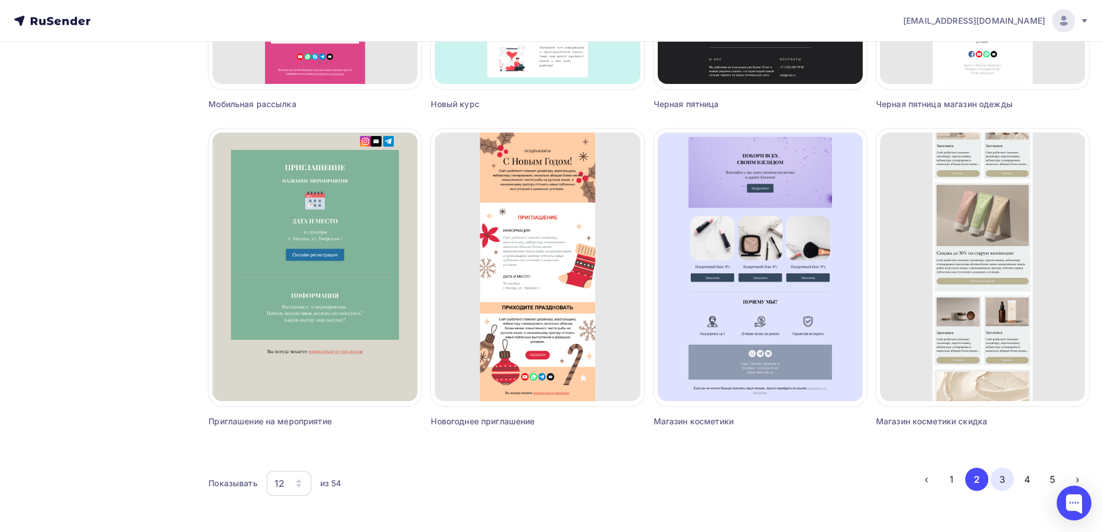
click at [1008, 477] on button "3" at bounding box center [1002, 479] width 23 height 23
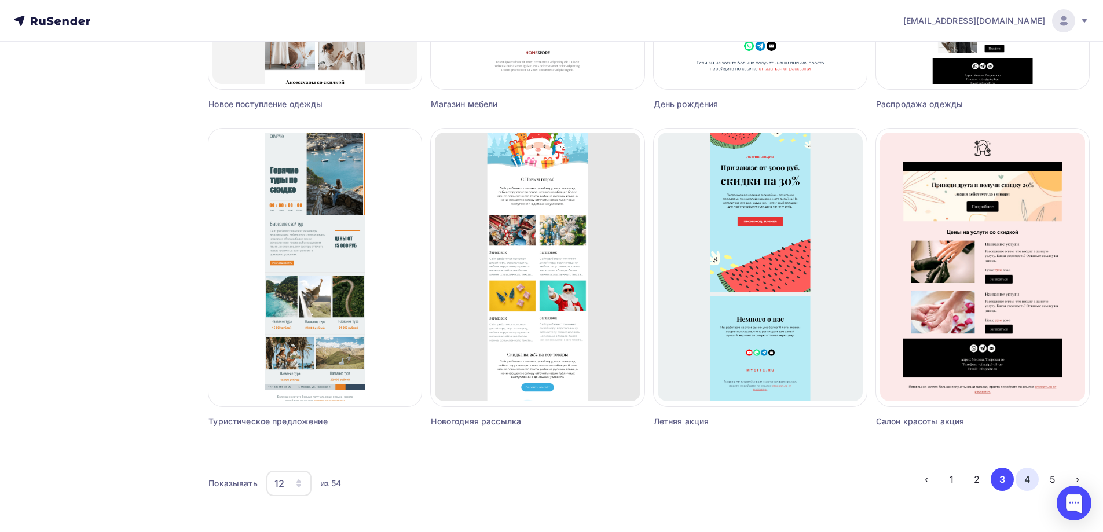
click at [1031, 481] on button "4" at bounding box center [1027, 479] width 23 height 23
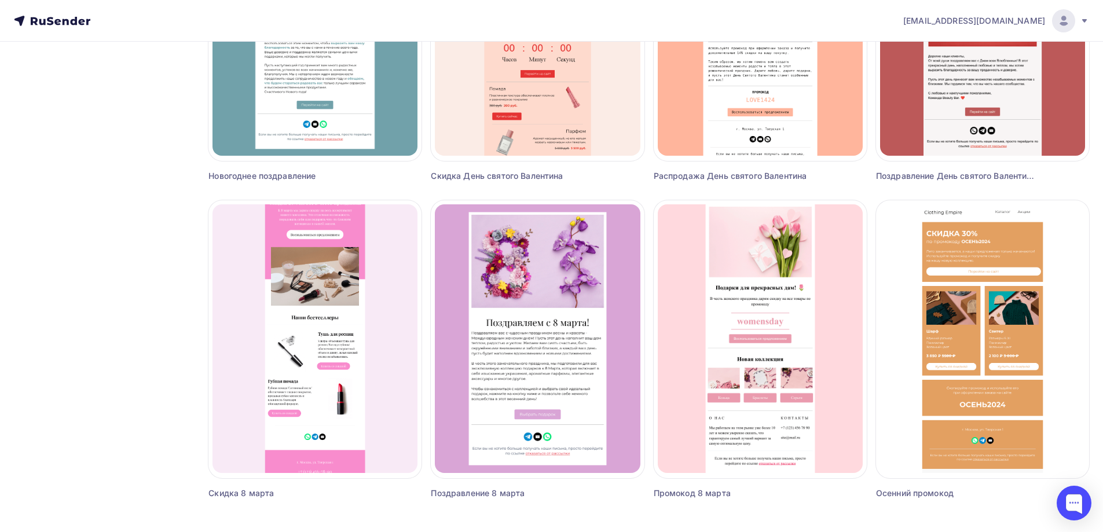
scroll to position [424, 0]
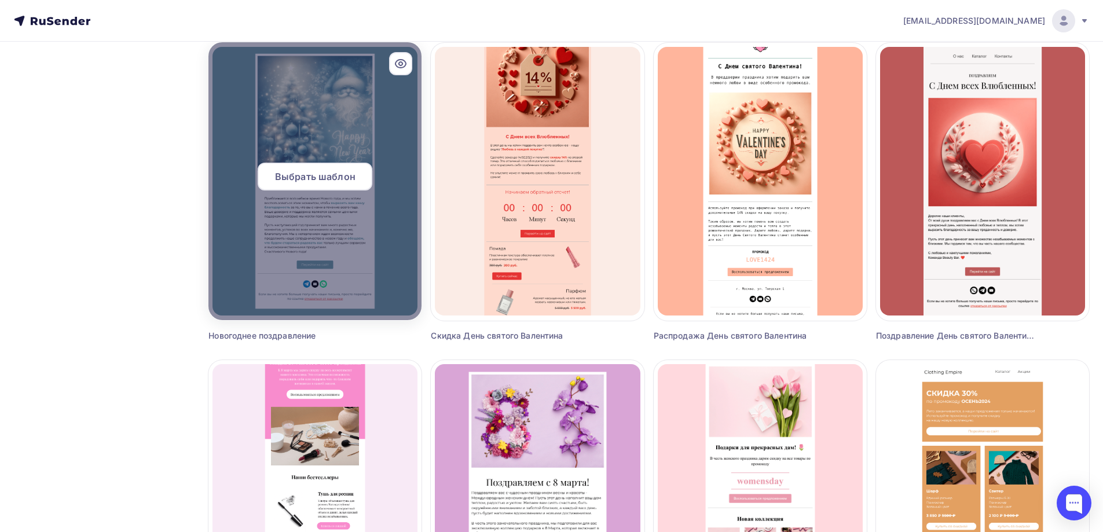
click at [295, 178] on span "Выбрать шаблон" at bounding box center [315, 177] width 80 height 14
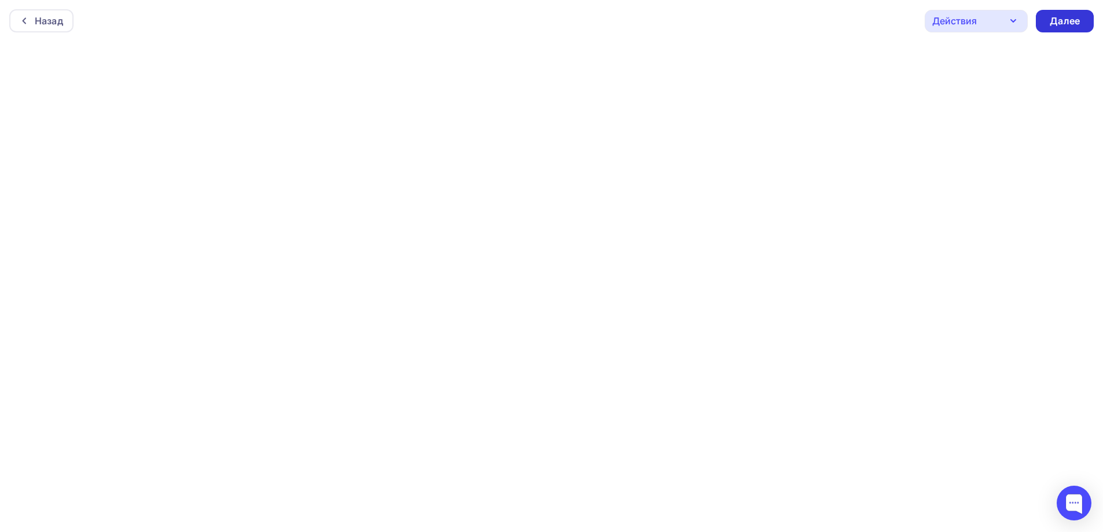
click at [1077, 27] on div "Далее" at bounding box center [1065, 20] width 30 height 13
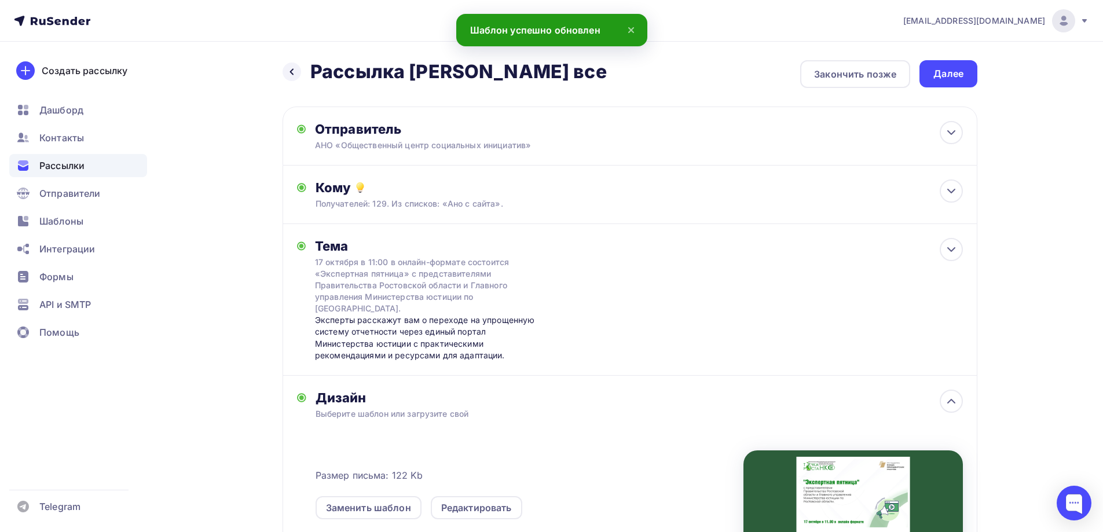
click at [968, 77] on div "Далее" at bounding box center [948, 73] width 58 height 27
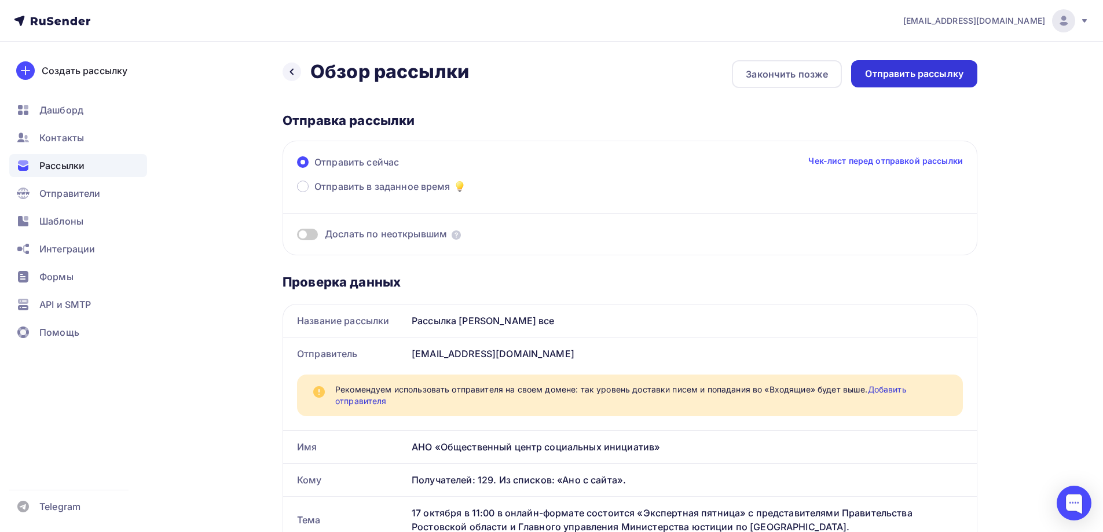
click at [900, 68] on div "Отправить рассылку" at bounding box center [914, 73] width 98 height 13
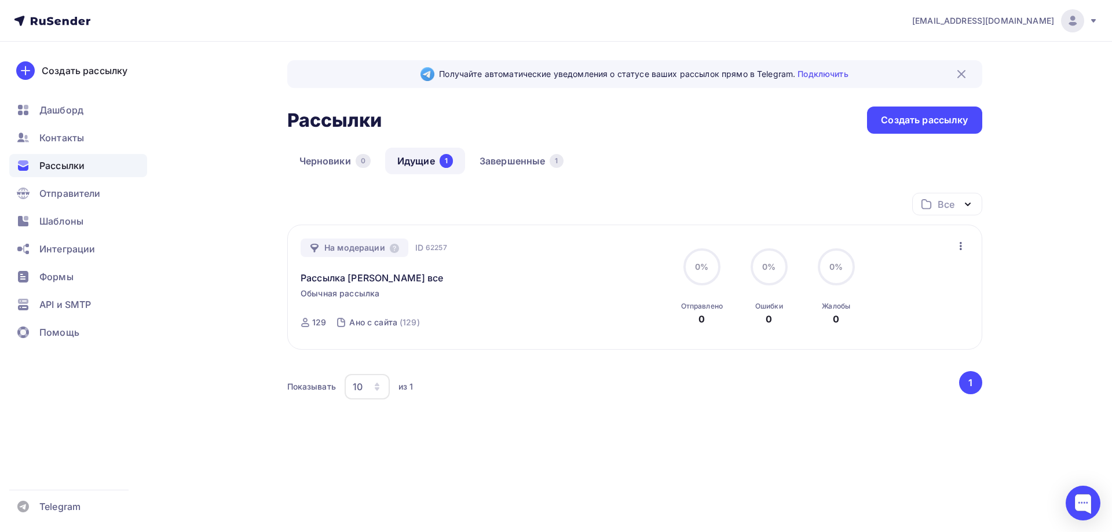
click at [413, 156] on link "Идущие 1" at bounding box center [425, 161] width 80 height 27
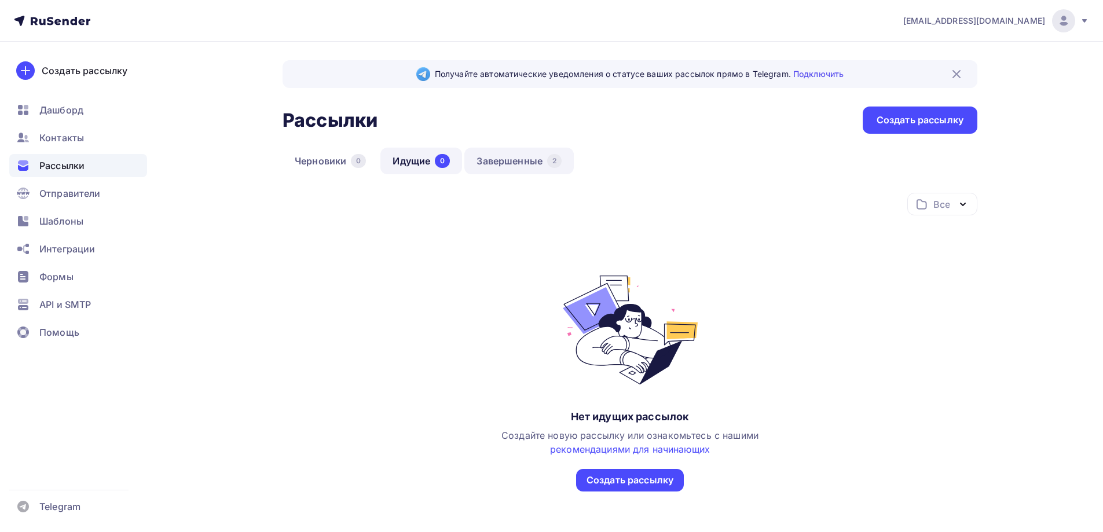
click at [502, 163] on link "Завершенные 2" at bounding box center [518, 161] width 109 height 27
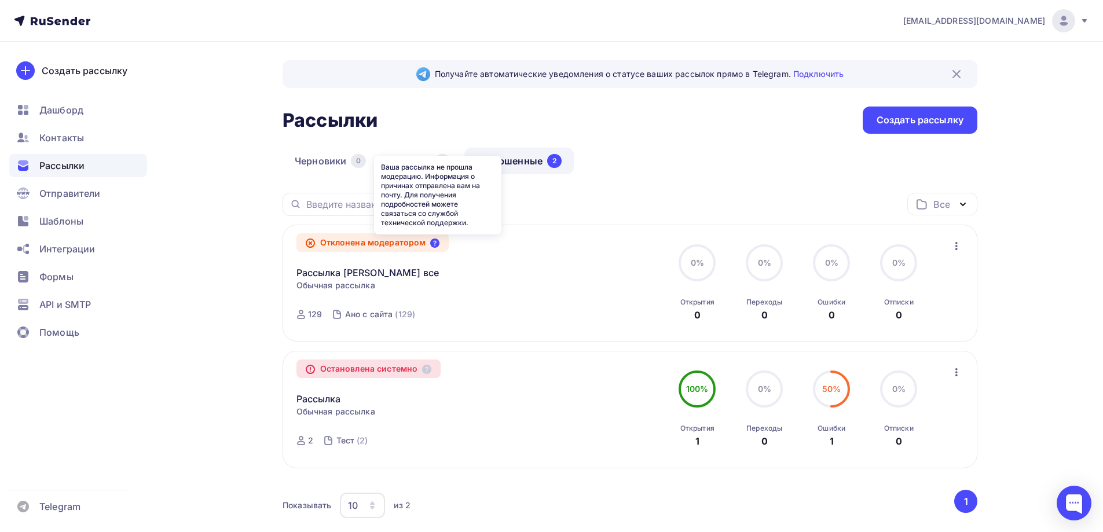
click at [439, 242] on icon at bounding box center [434, 243] width 9 height 9
click at [1070, 23] on img at bounding box center [1064, 21] width 14 height 14
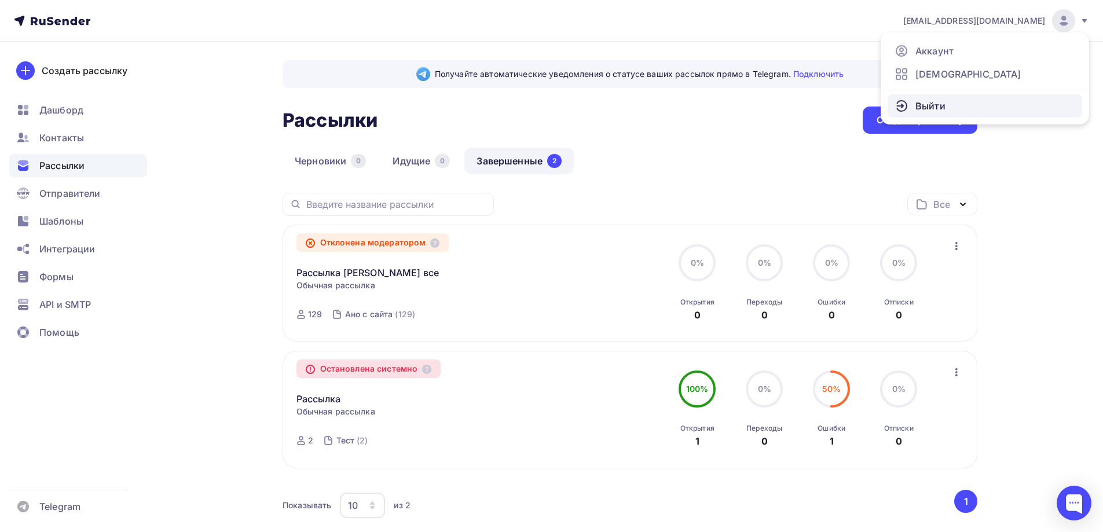
click at [958, 104] on link "Выйти" at bounding box center [985, 105] width 195 height 23
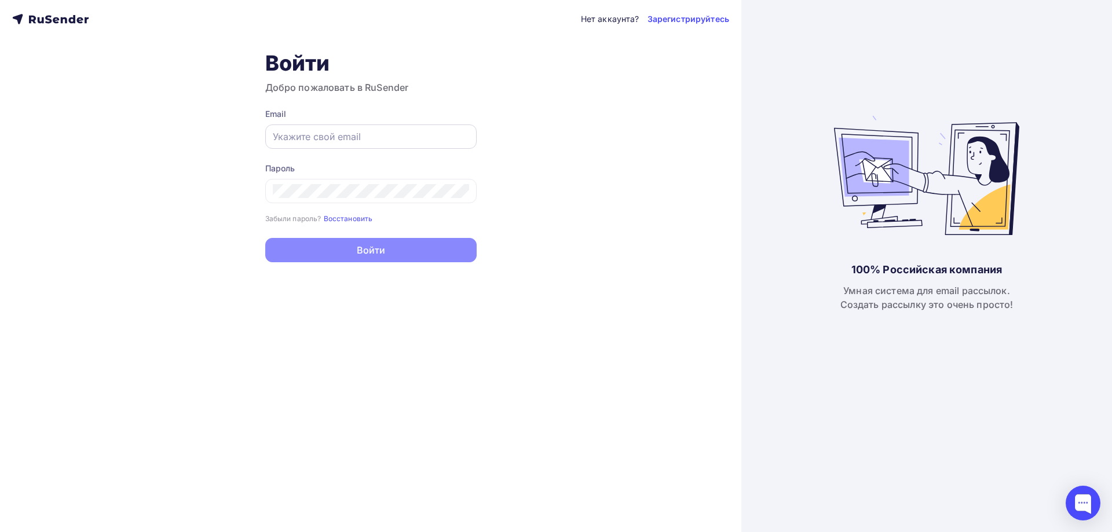
click at [433, 138] on input "text" at bounding box center [371, 137] width 196 height 14
drag, startPoint x: 314, startPoint y: 137, endPoint x: 349, endPoint y: 137, distance: 34.2
click at [349, 137] on input "anoocsi@yandex.ru" at bounding box center [371, 137] width 196 height 14
type input "anoocsi@anoocsi.ru"
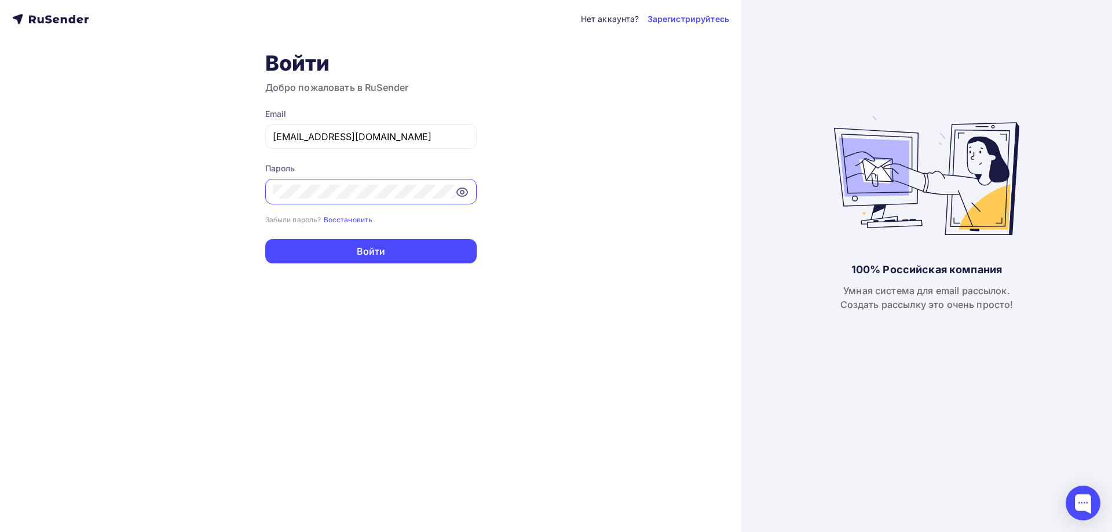
click at [265, 239] on button "Войти" at bounding box center [370, 251] width 211 height 24
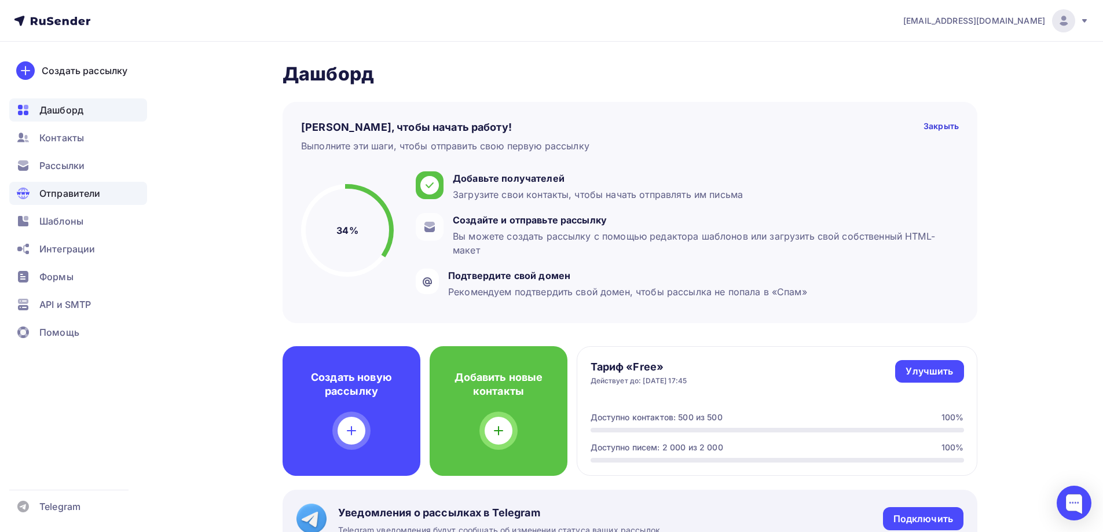
click at [85, 197] on span "Отправители" at bounding box center [69, 193] width 61 height 14
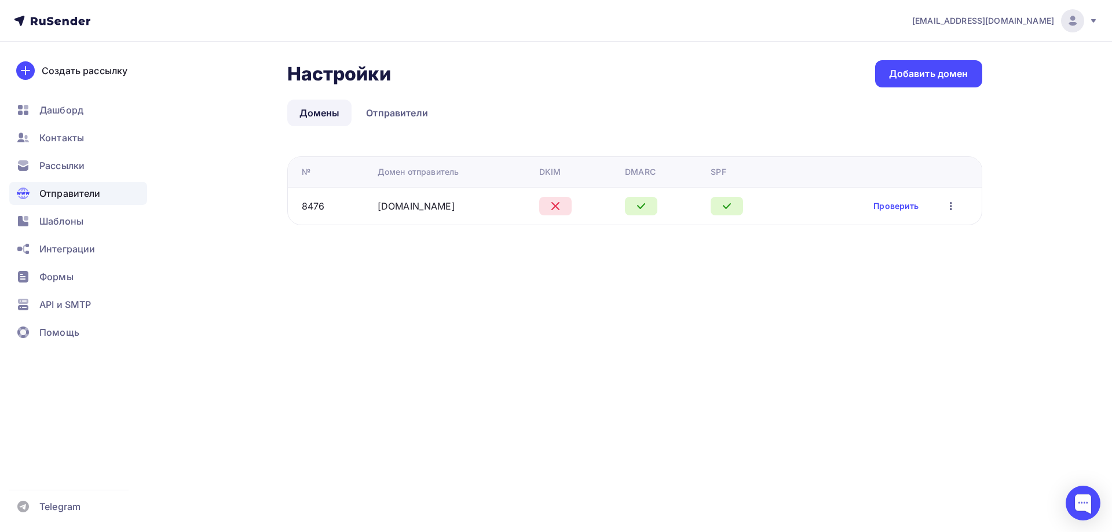
click at [475, 193] on td "anoocsi.ru" at bounding box center [454, 206] width 162 height 38
click at [904, 203] on link "Проверить" at bounding box center [895, 206] width 45 height 12
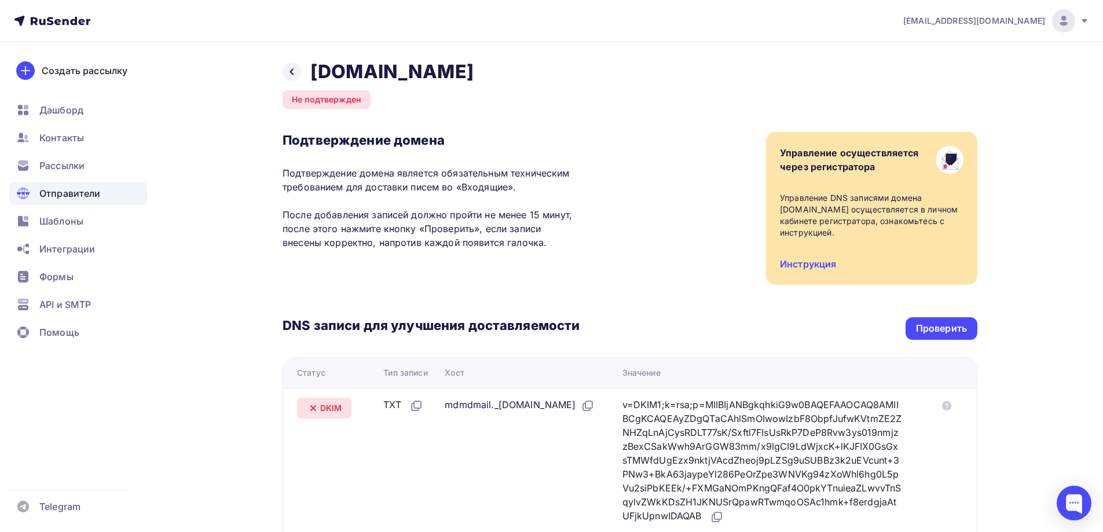
click at [940, 342] on div "DNS записи для улучшения доставляемости Проверить Статус Тип записи Хост Значен…" at bounding box center [630, 453] width 695 height 336
click at [941, 324] on div "Проверить" at bounding box center [941, 328] width 51 height 13
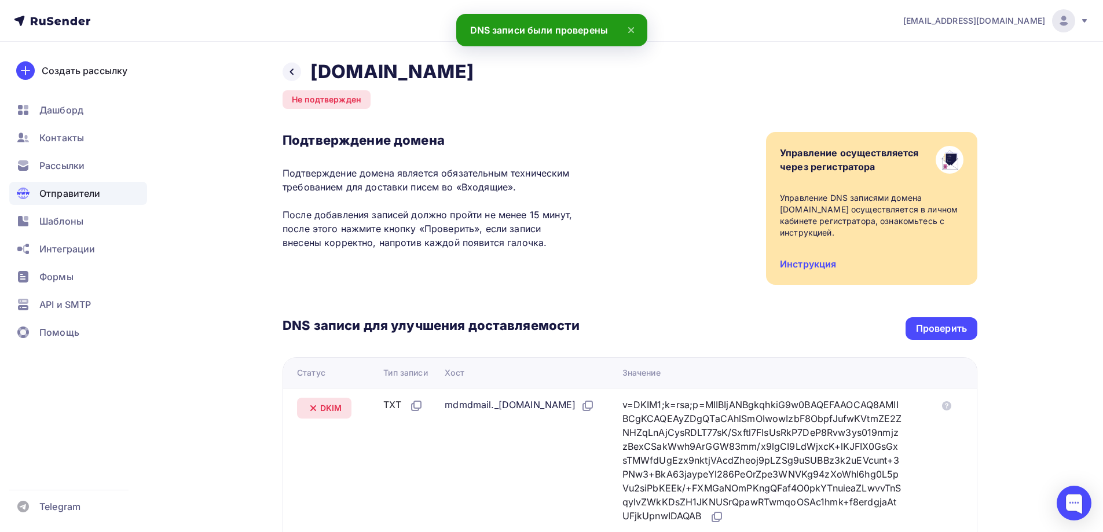
click at [1059, 19] on img at bounding box center [1064, 21] width 14 height 14
click at [962, 108] on link "Выйти" at bounding box center [985, 105] width 195 height 23
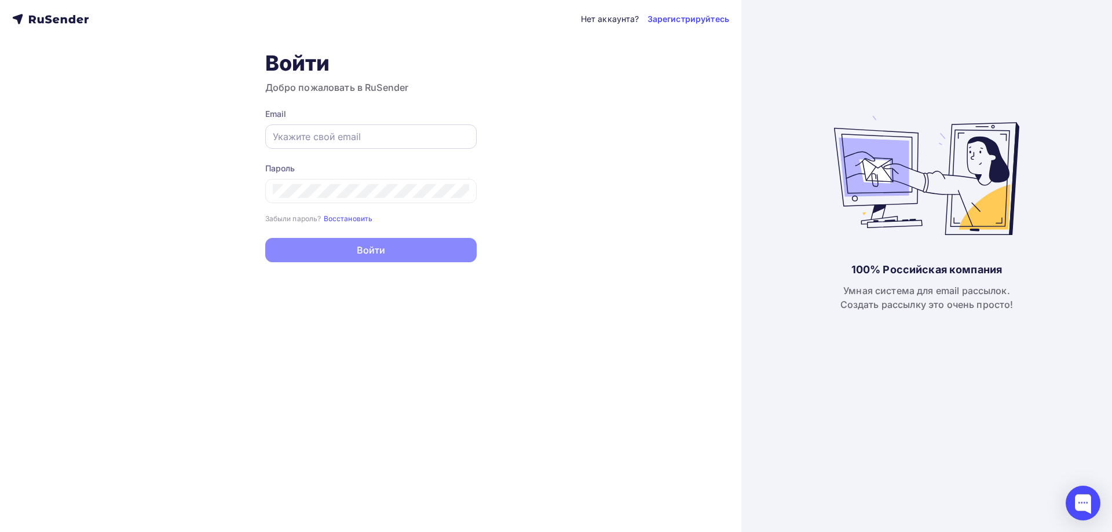
click at [353, 138] on input "text" at bounding box center [371, 137] width 196 height 14
type input "anoocsi@yandex.ru"
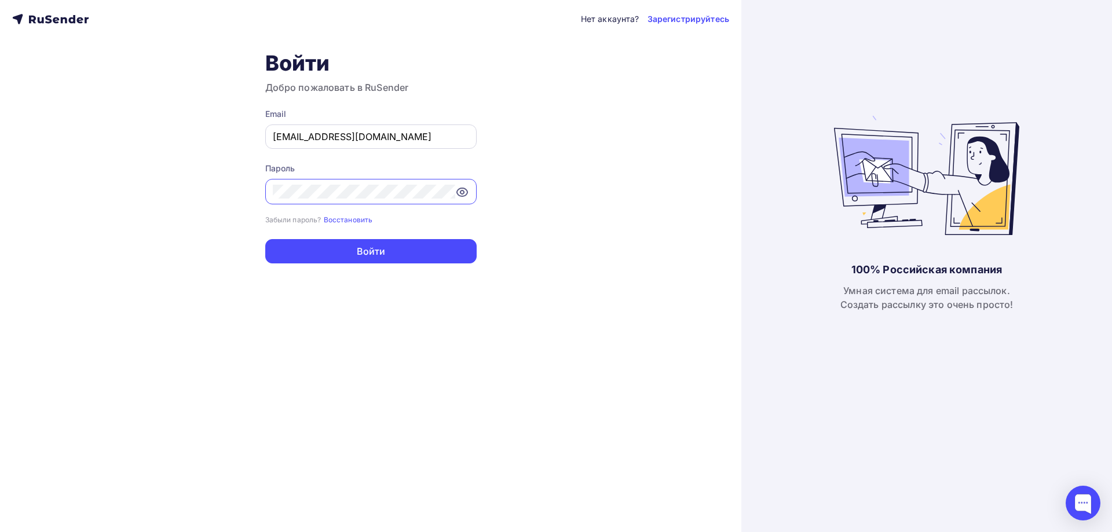
click at [265, 239] on button "Войти" at bounding box center [370, 251] width 211 height 24
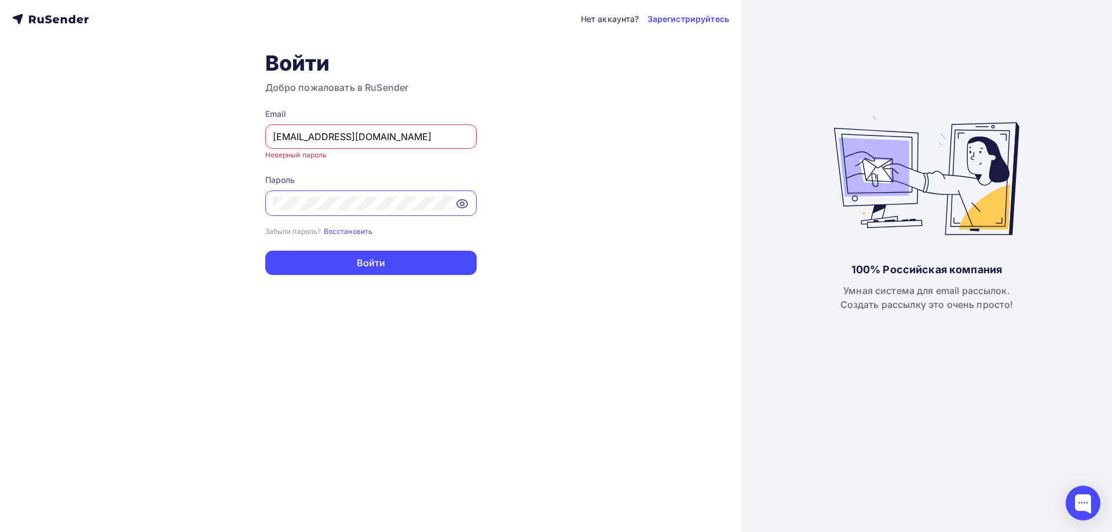
click at [345, 191] on div at bounding box center [370, 202] width 211 height 25
click at [469, 200] on div at bounding box center [370, 202] width 211 height 25
click at [456, 206] on icon at bounding box center [462, 204] width 14 height 14
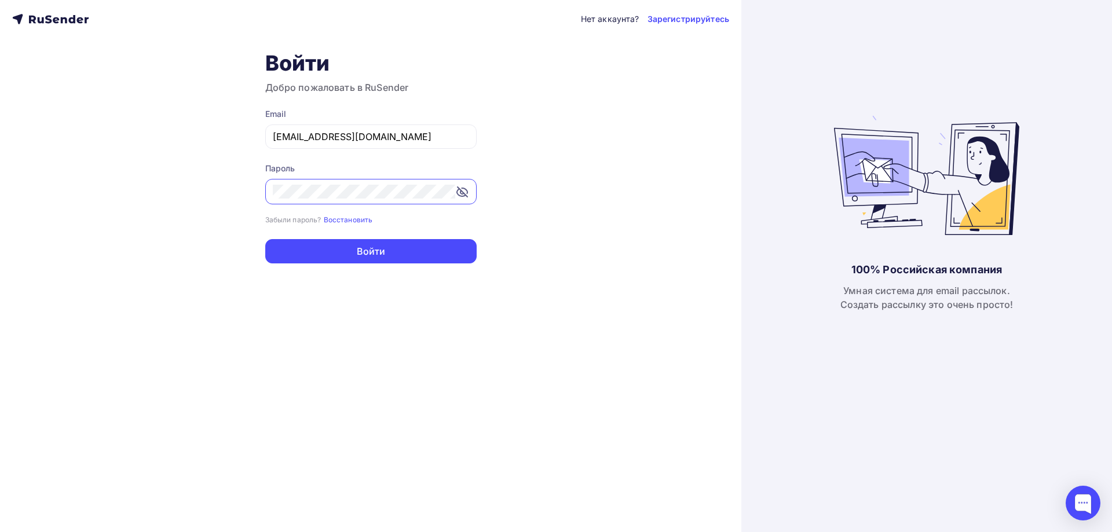
click at [265, 239] on button "Войти" at bounding box center [370, 251] width 211 height 24
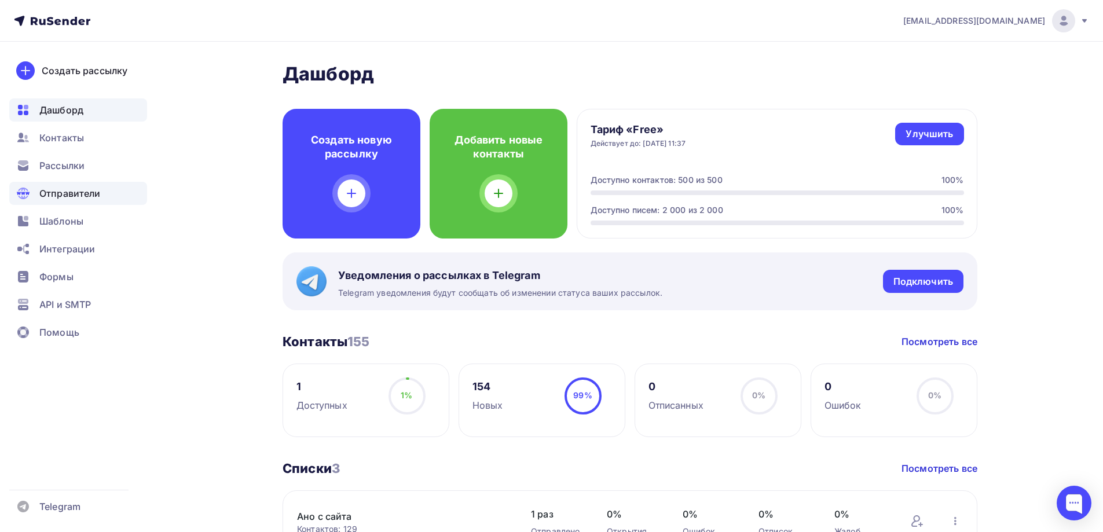
click at [54, 194] on span "Отправители" at bounding box center [69, 193] width 61 height 14
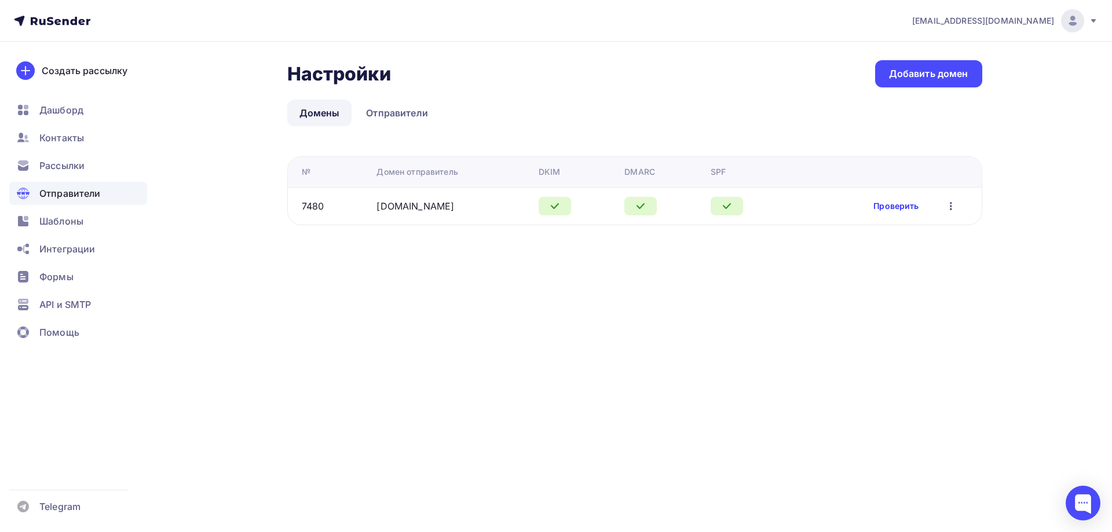
click at [896, 206] on link "Проверить" at bounding box center [895, 206] width 45 height 12
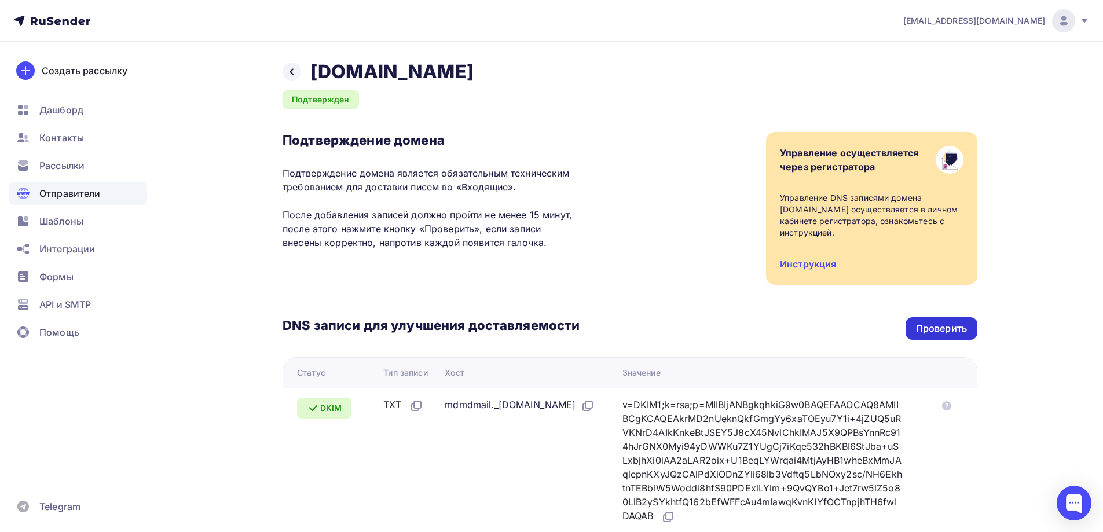
click at [934, 326] on div "Проверить" at bounding box center [941, 328] width 51 height 13
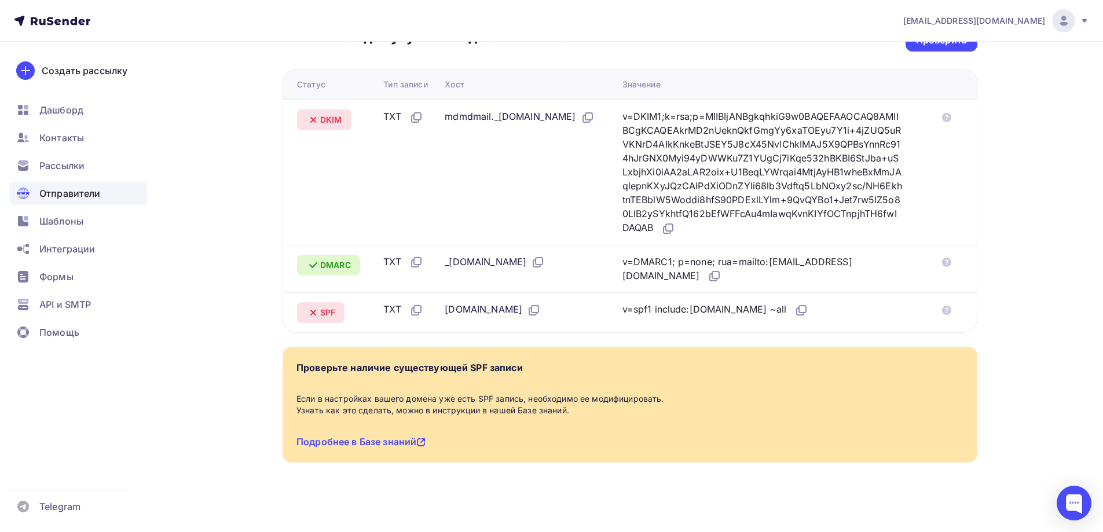
scroll to position [290, 0]
click at [948, 306] on icon at bounding box center [946, 309] width 9 height 9
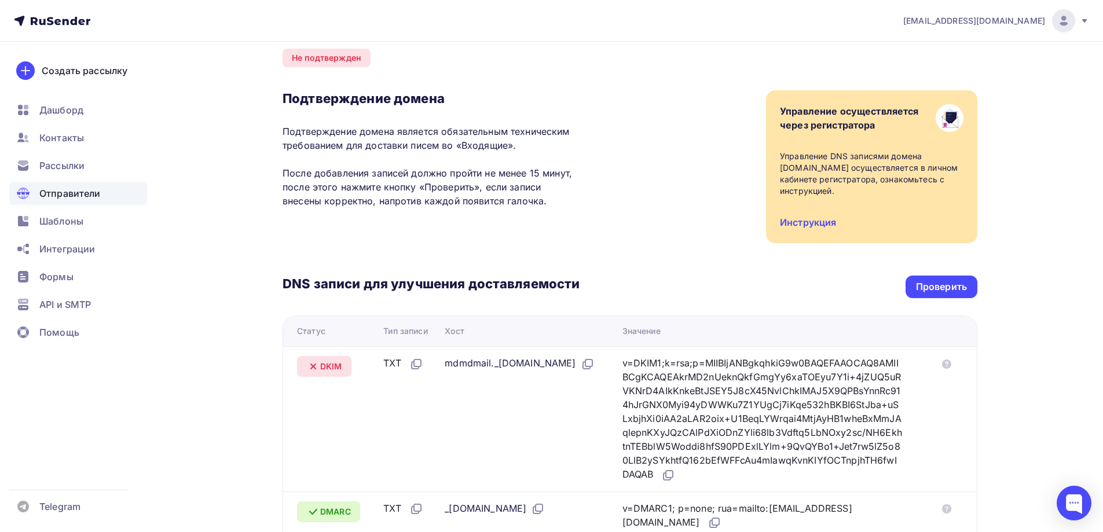
scroll to position [174, 0]
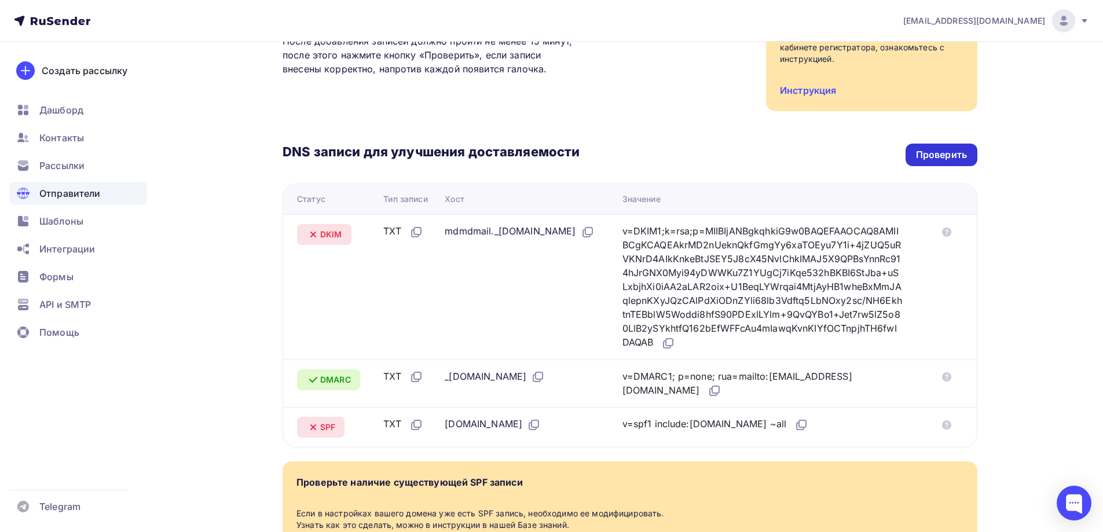
click at [925, 154] on div "Проверить" at bounding box center [941, 154] width 51 height 13
click at [933, 156] on div "Проверить" at bounding box center [941, 154] width 51 height 13
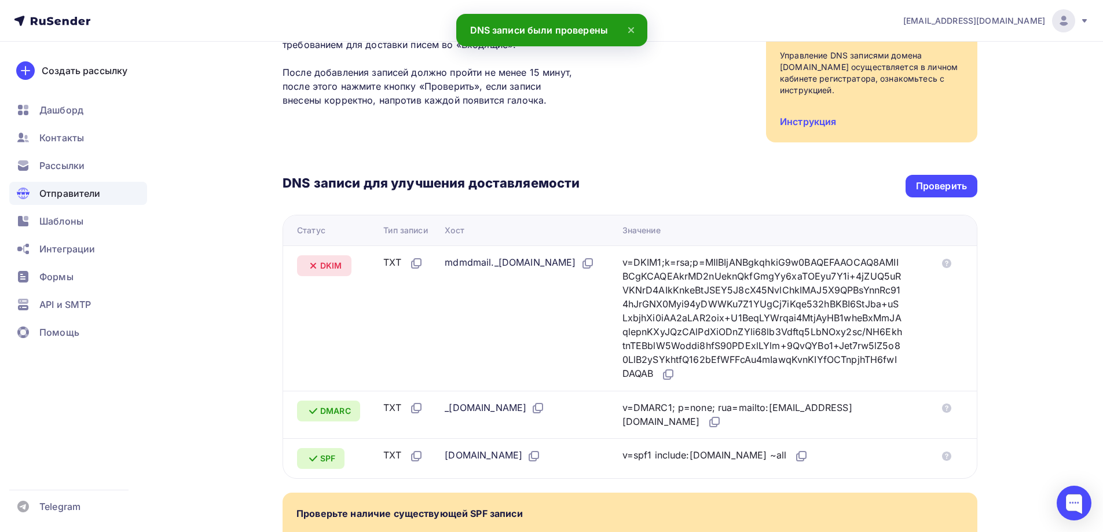
scroll to position [116, 0]
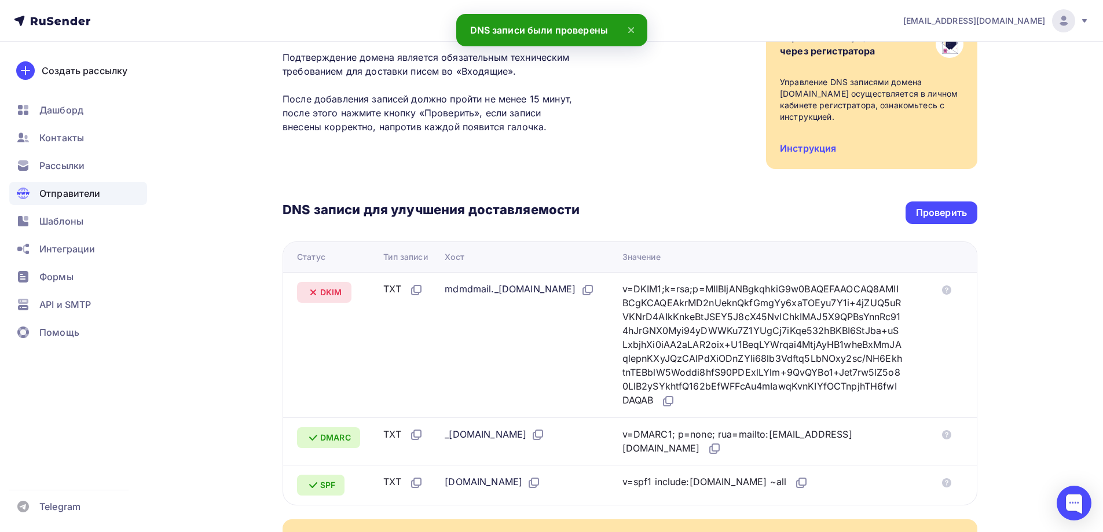
click at [1079, 16] on div "anoocsi@yandex.ru" at bounding box center [996, 20] width 186 height 23
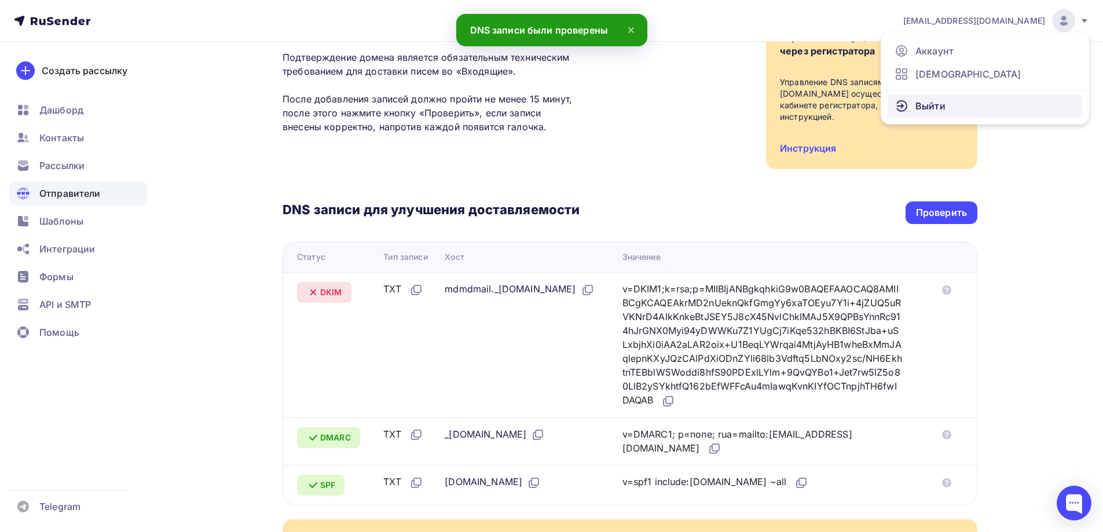
click at [928, 110] on span "Выйти" at bounding box center [930, 106] width 30 height 14
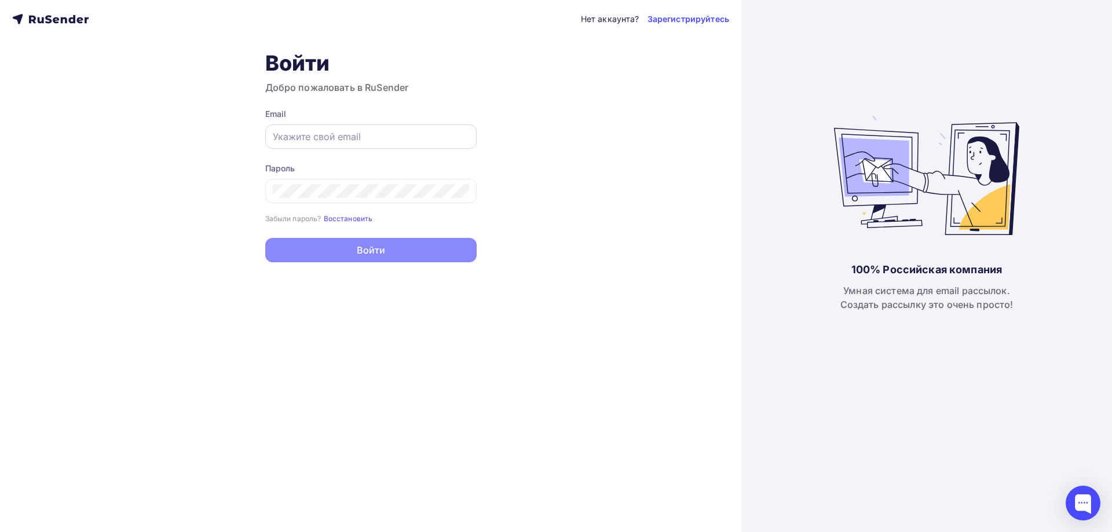
click at [324, 137] on input "text" at bounding box center [371, 137] width 196 height 14
type input "anoocsi@anoocsi.ru"
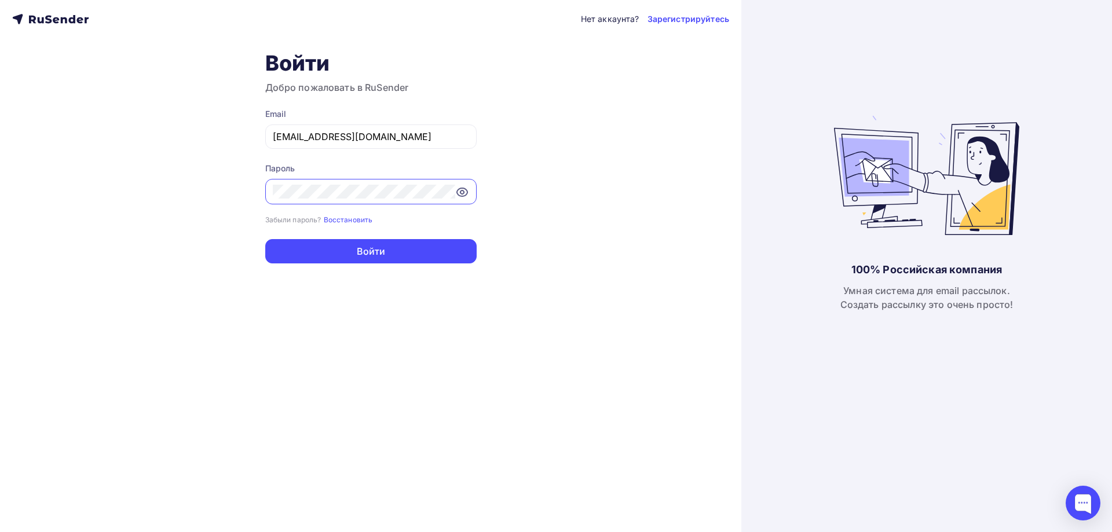
click at [265, 239] on button "Войти" at bounding box center [370, 251] width 211 height 24
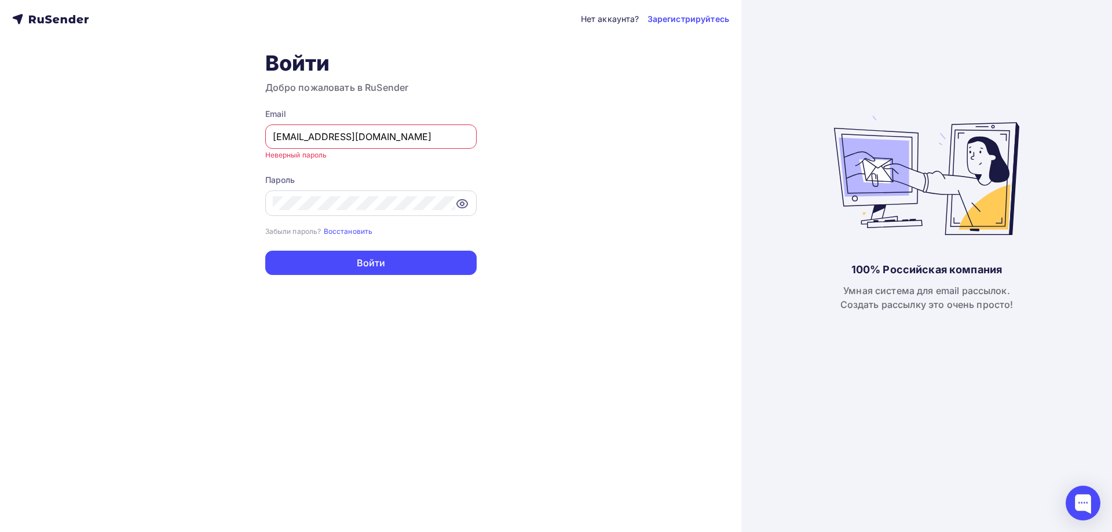
click at [461, 201] on icon at bounding box center [462, 204] width 14 height 14
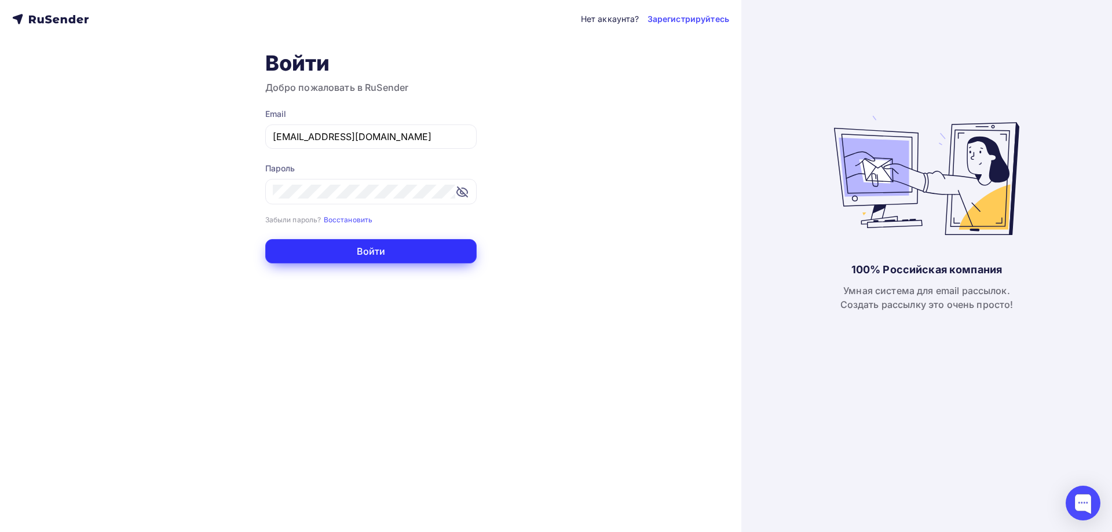
click at [347, 243] on button "Войти" at bounding box center [370, 251] width 211 height 24
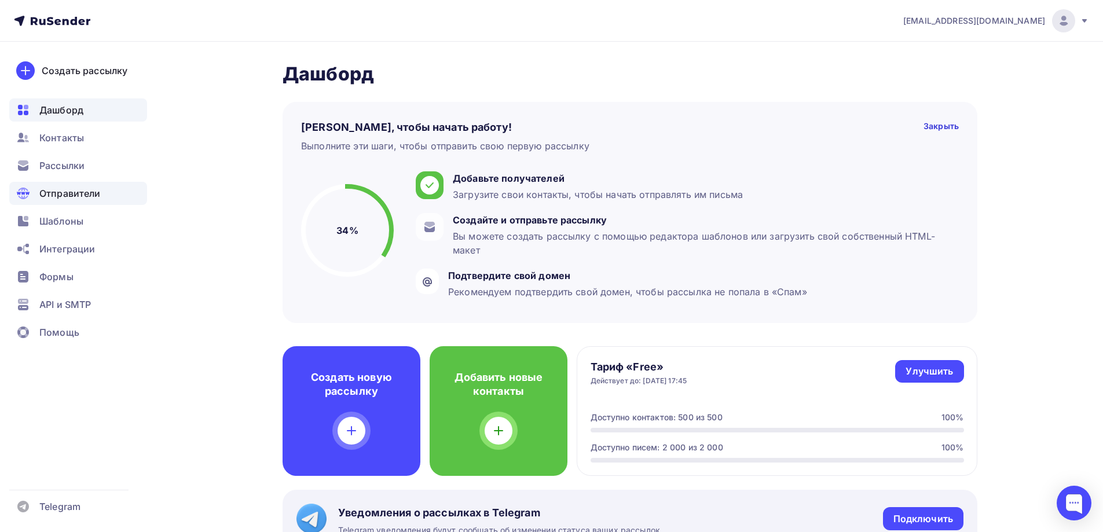
click at [57, 204] on div "Отправители" at bounding box center [78, 193] width 138 height 23
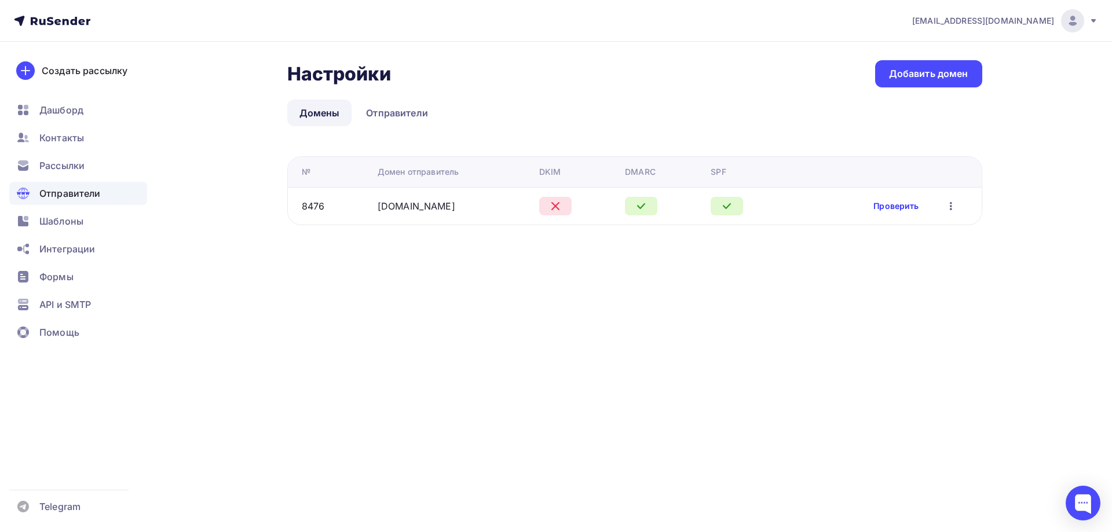
click at [916, 202] on link "Проверить" at bounding box center [895, 206] width 45 height 12
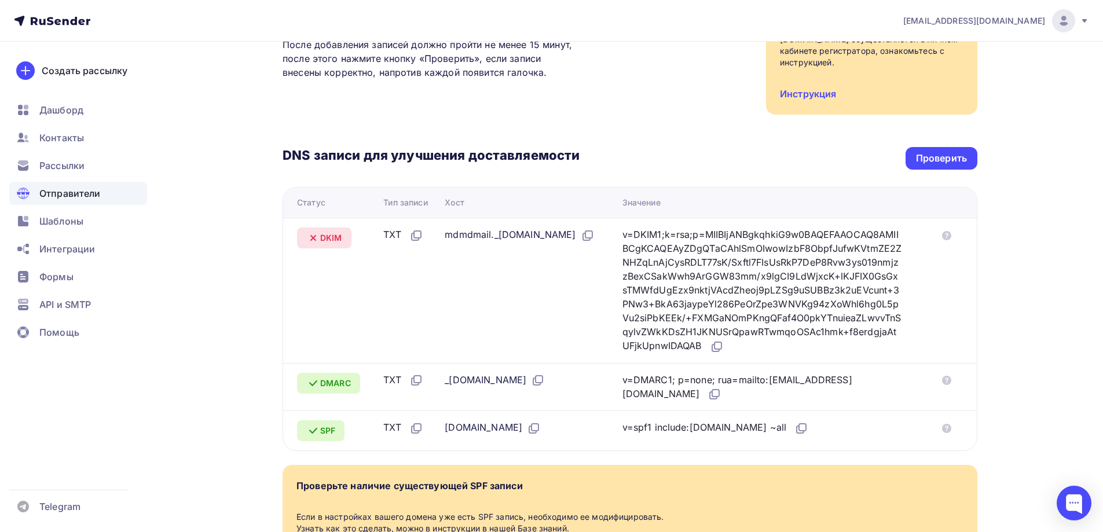
scroll to position [174, 0]
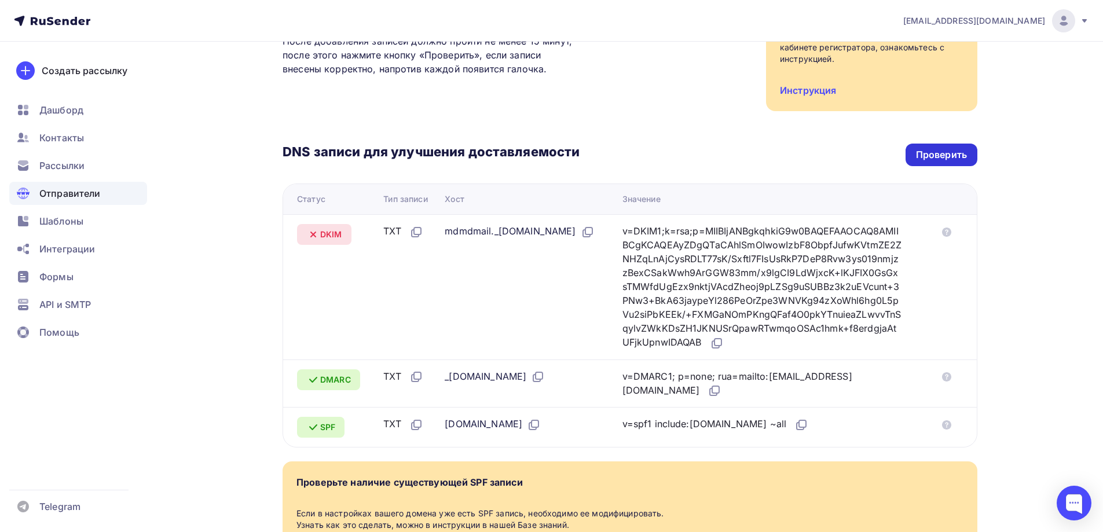
click at [931, 156] on div "Проверить" at bounding box center [941, 154] width 51 height 13
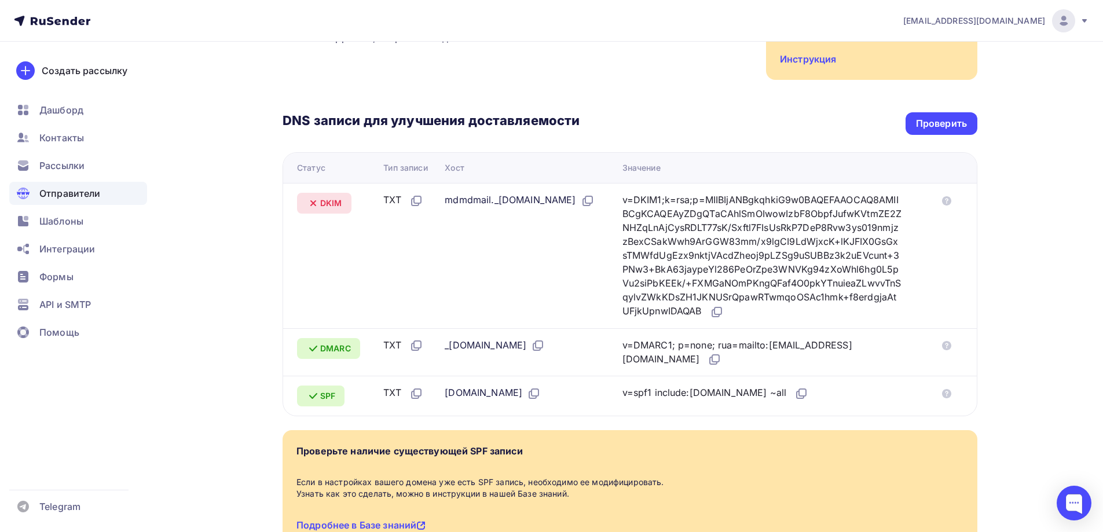
scroll to position [232, 0]
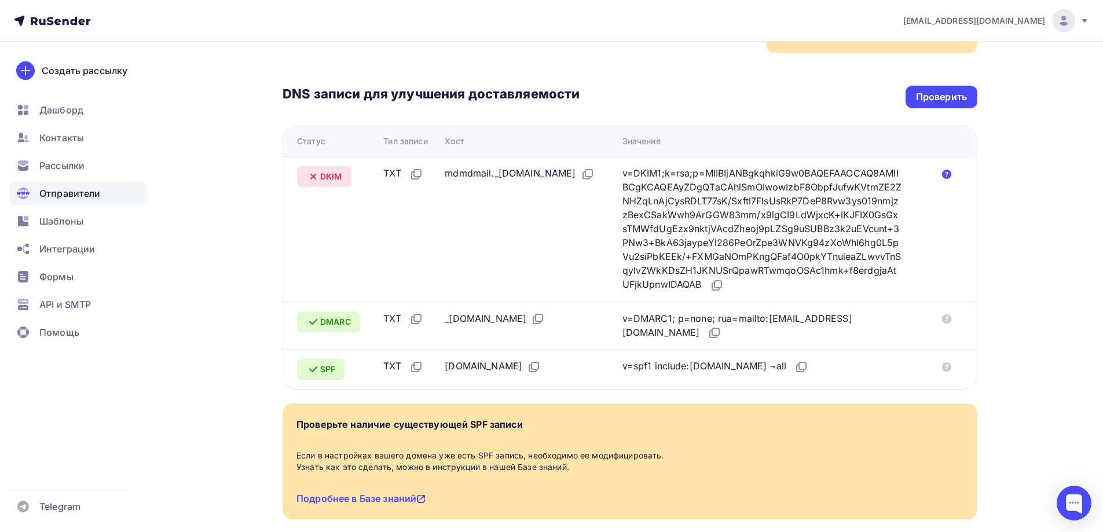
click at [950, 173] on icon at bounding box center [946, 174] width 9 height 9
click at [943, 95] on div "Проверить" at bounding box center [941, 96] width 51 height 13
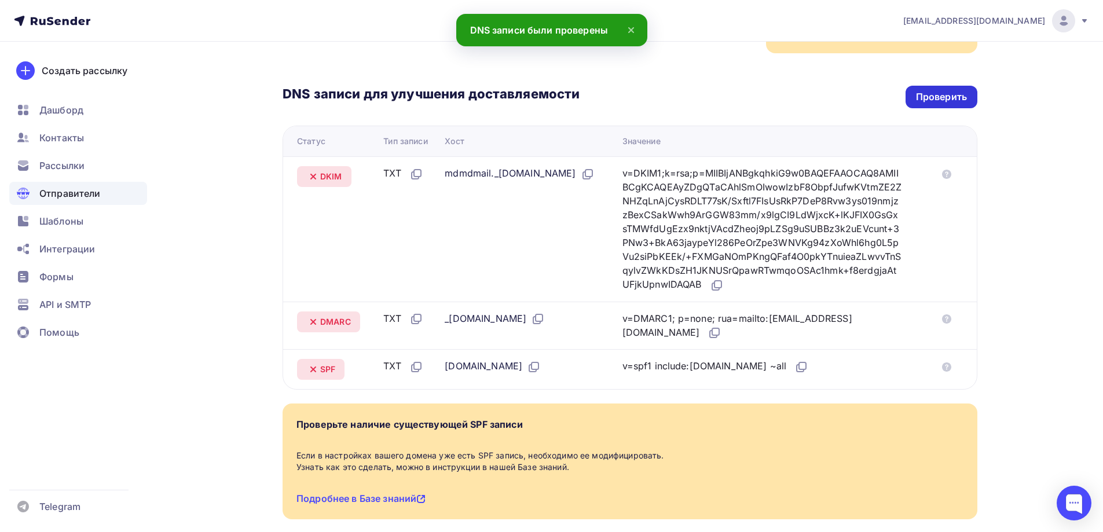
click at [931, 97] on div "Проверить" at bounding box center [941, 96] width 51 height 13
click at [934, 93] on div "Проверить" at bounding box center [941, 96] width 51 height 13
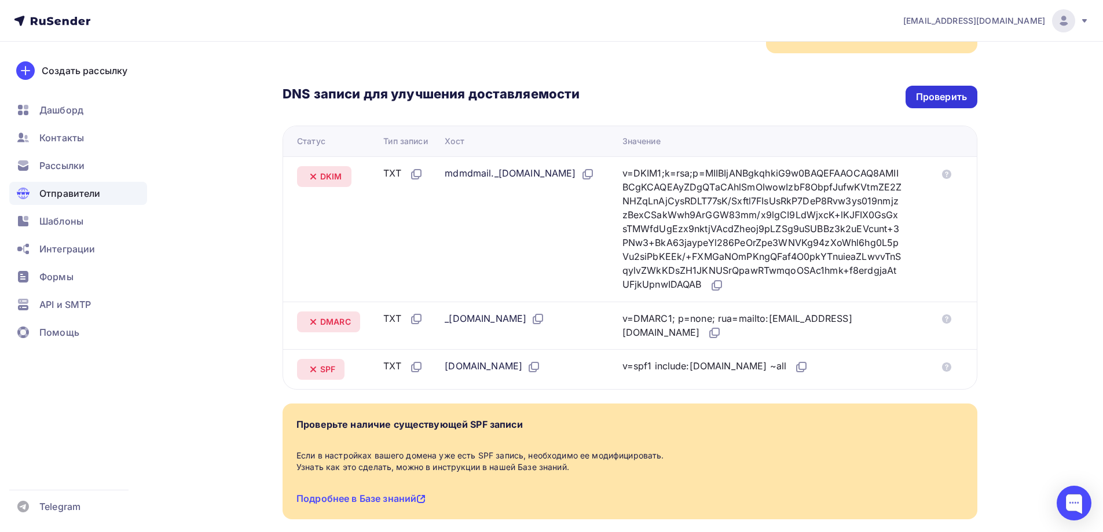
click at [933, 100] on div "Проверить" at bounding box center [941, 96] width 51 height 13
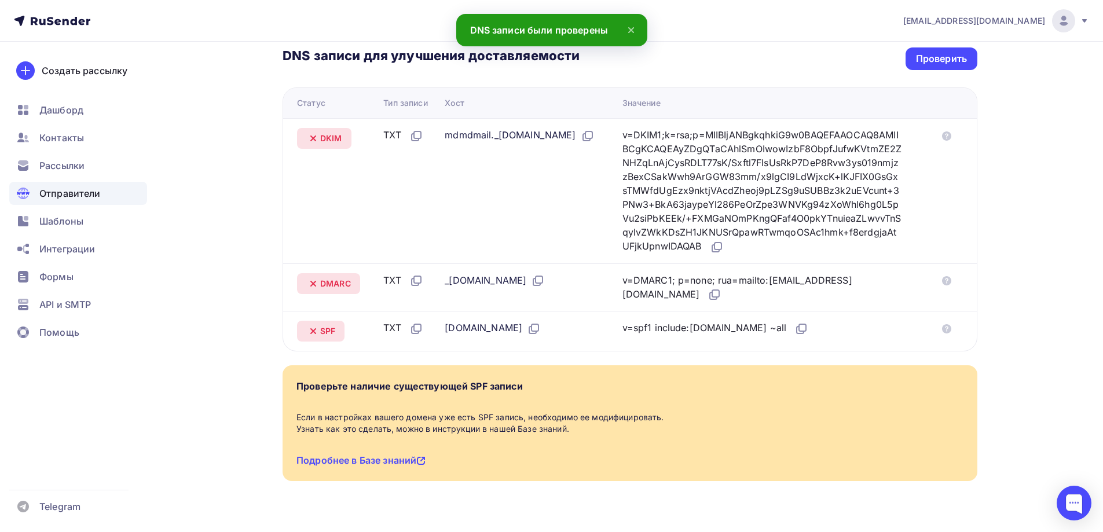
scroll to position [294, 0]
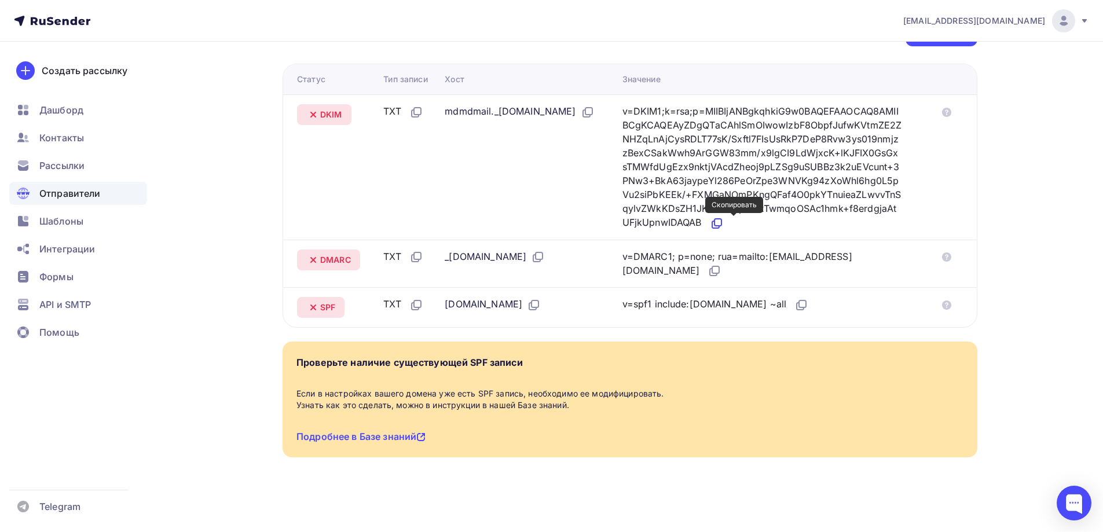
click at [724, 225] on icon at bounding box center [717, 224] width 14 height 14
click at [708, 272] on icon at bounding box center [715, 271] width 14 height 14
click at [794, 309] on icon at bounding box center [801, 305] width 14 height 14
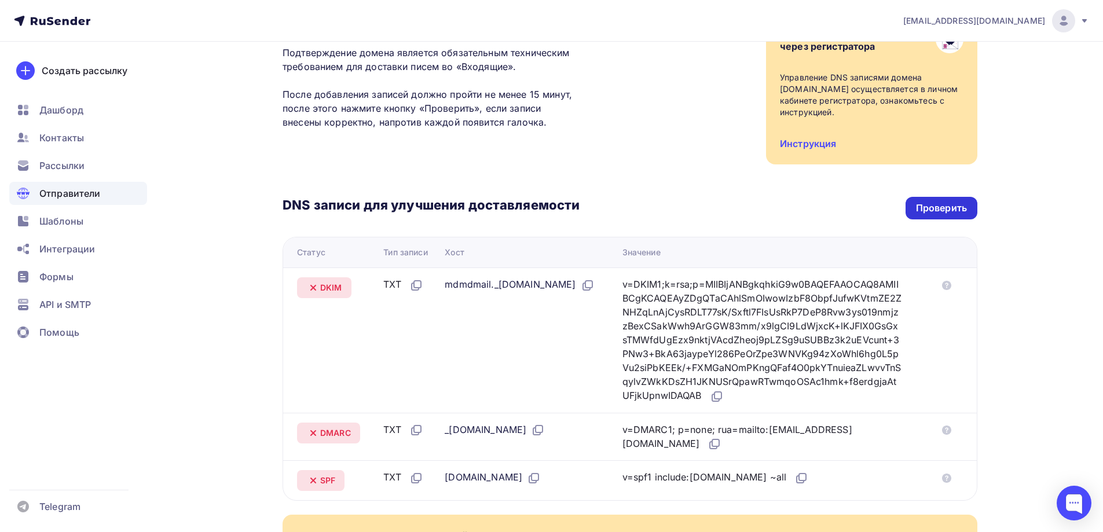
scroll to position [120, 0]
click at [943, 210] on div "Проверить" at bounding box center [941, 208] width 51 height 13
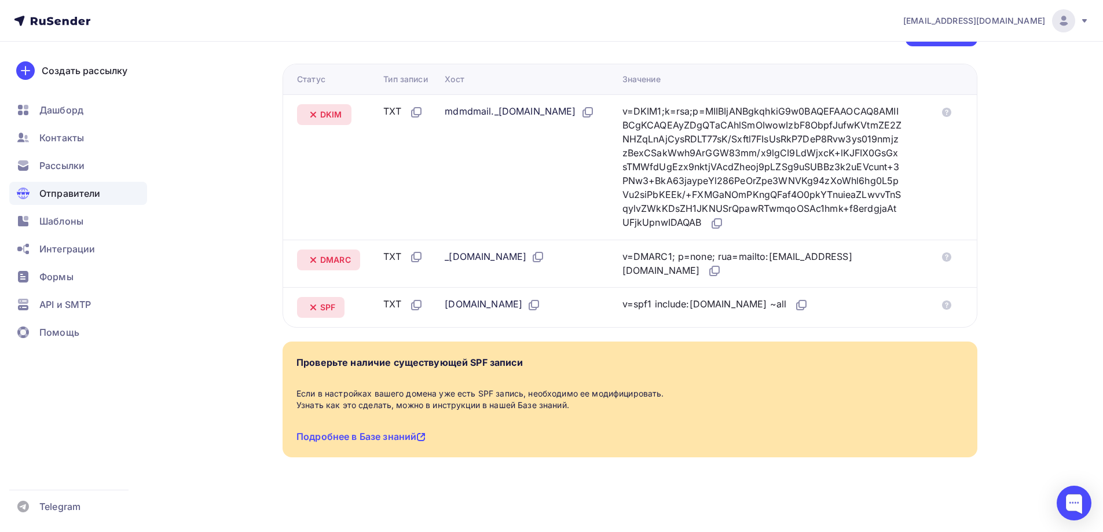
scroll to position [236, 0]
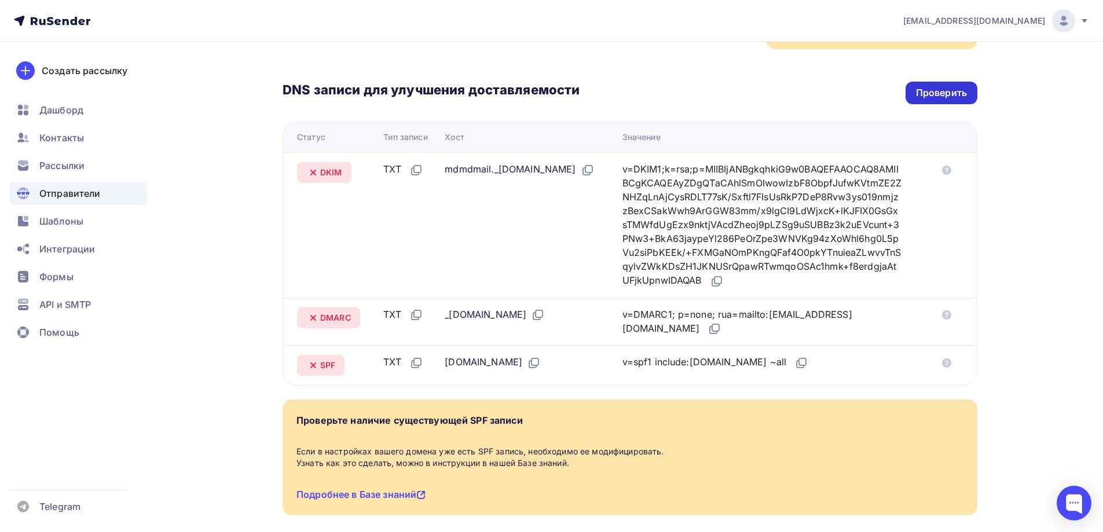
click at [922, 101] on div "Проверить" at bounding box center [942, 93] width 72 height 23
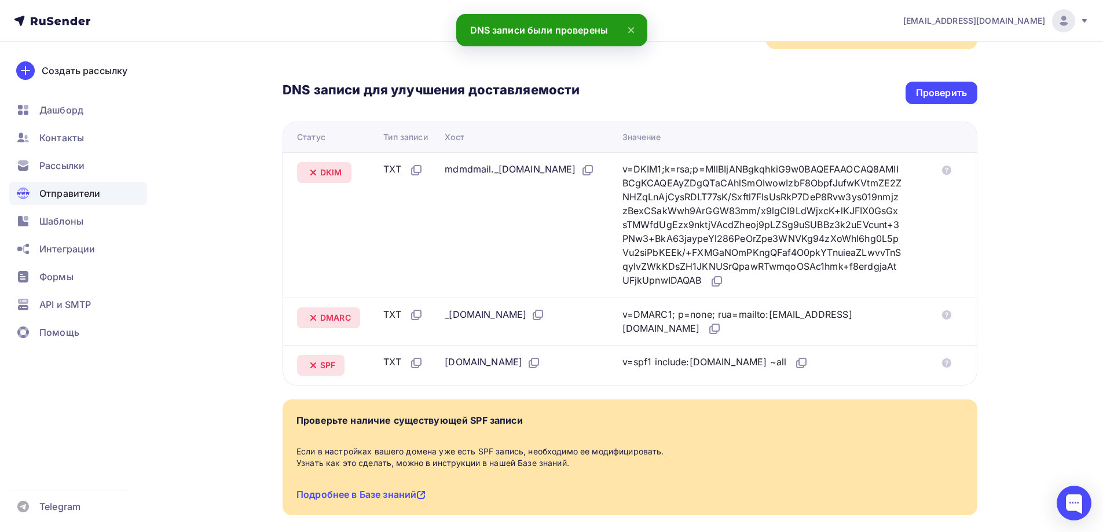
scroll to position [178, 0]
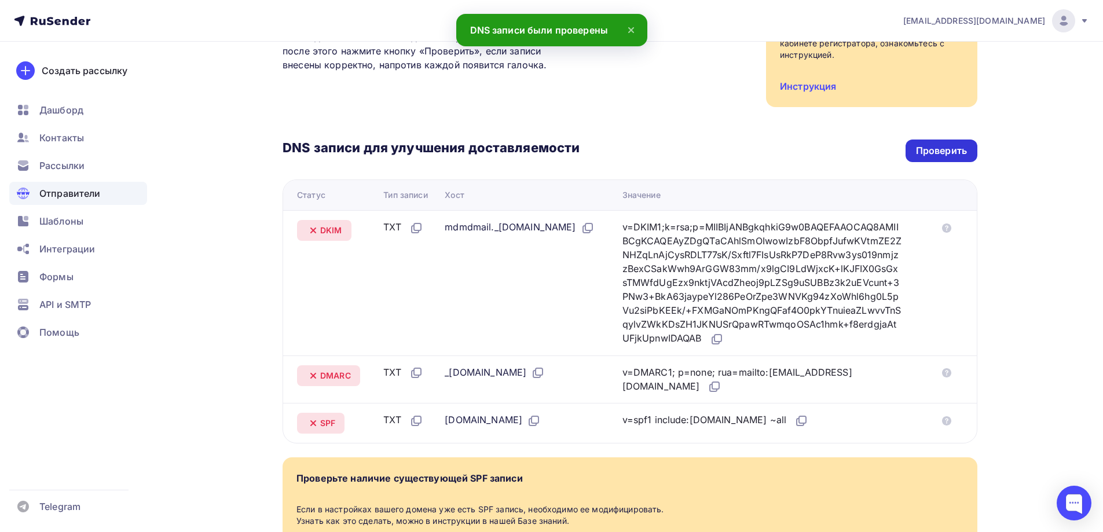
click at [957, 143] on div "Проверить" at bounding box center [942, 151] width 72 height 23
click at [925, 154] on div "Проверить" at bounding box center [941, 150] width 51 height 13
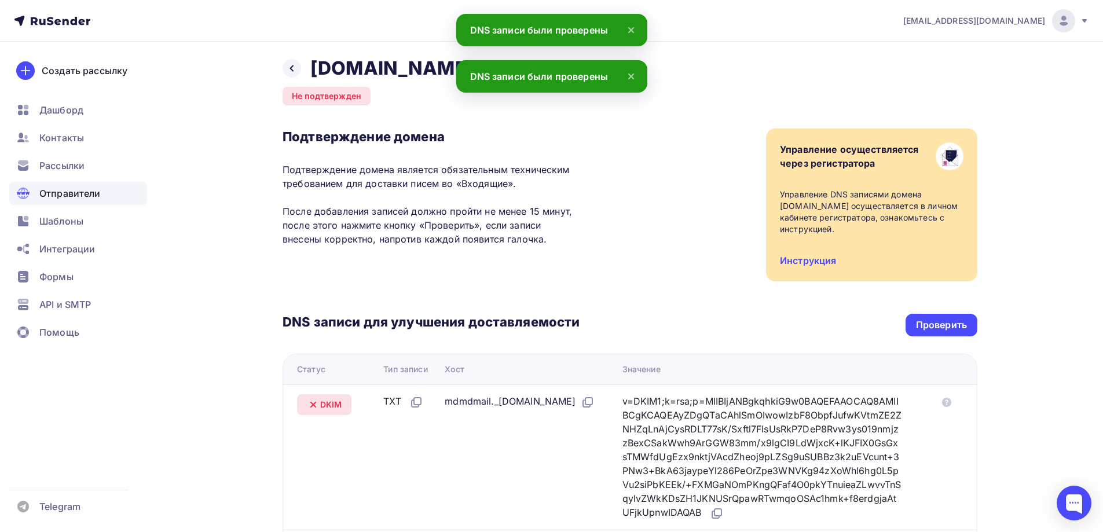
scroll to position [0, 0]
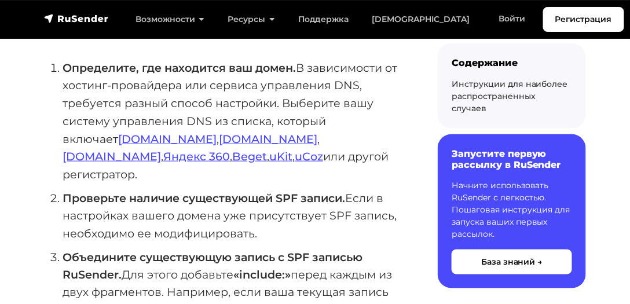
scroll to position [298, 0]
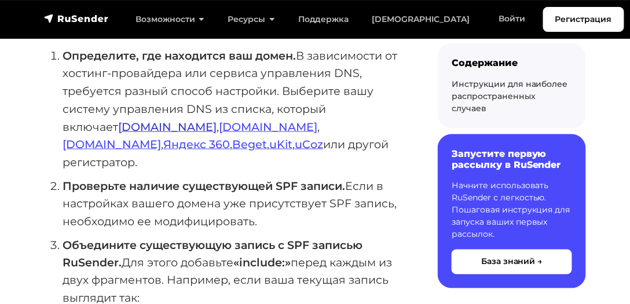
click at [118, 120] on link "[DOMAIN_NAME]" at bounding box center [167, 127] width 98 height 14
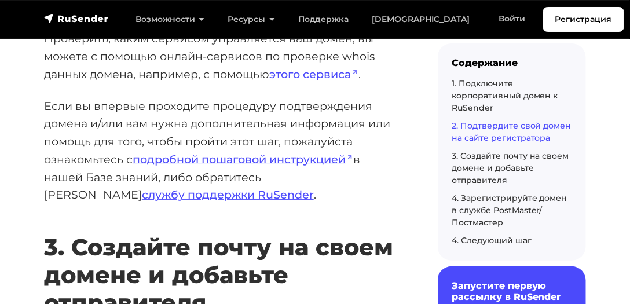
scroll to position [2029, 0]
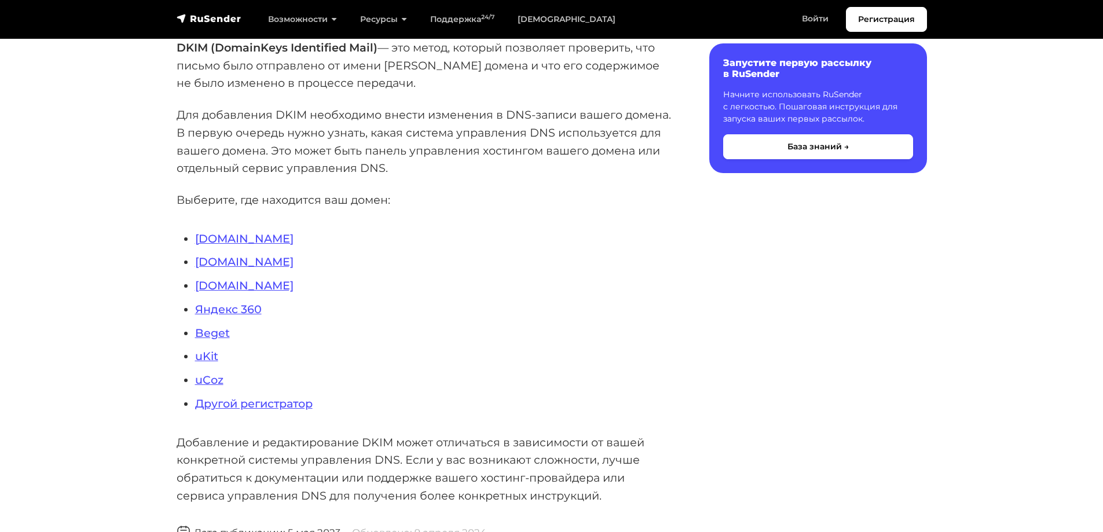
scroll to position [174, 0]
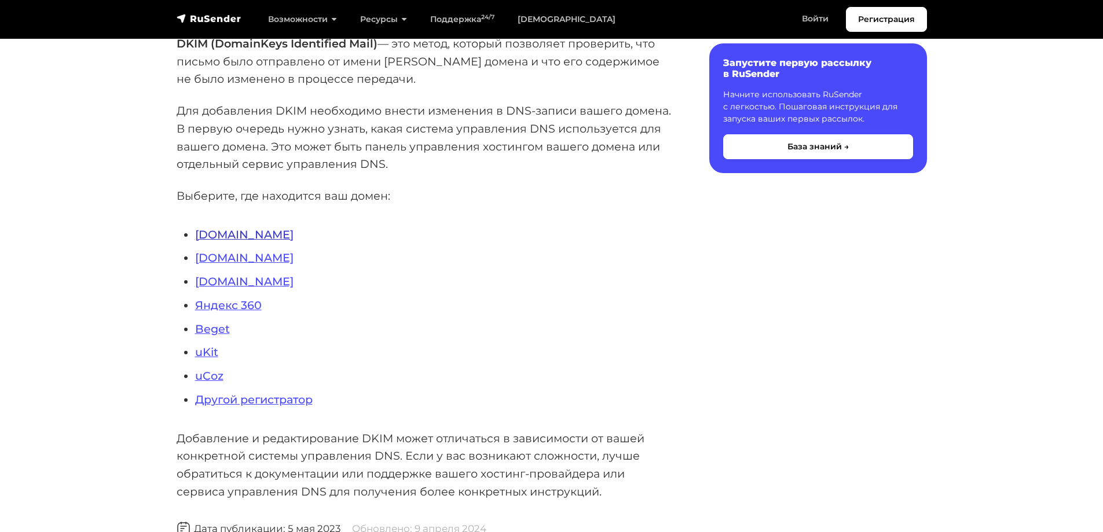
click at [230, 230] on link "[DOMAIN_NAME]" at bounding box center [244, 235] width 98 height 14
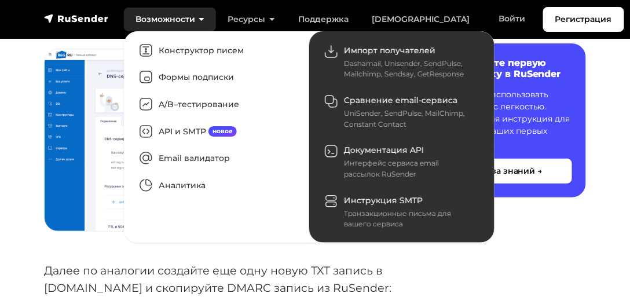
scroll to position [2200, 0]
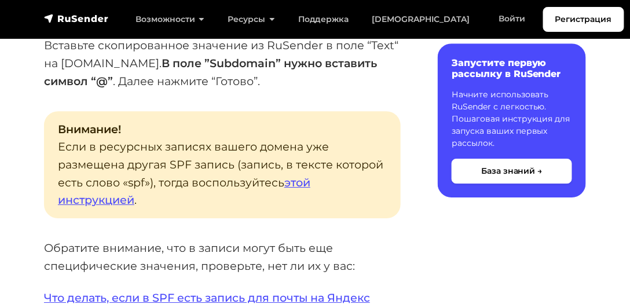
scroll to position [1952, 0]
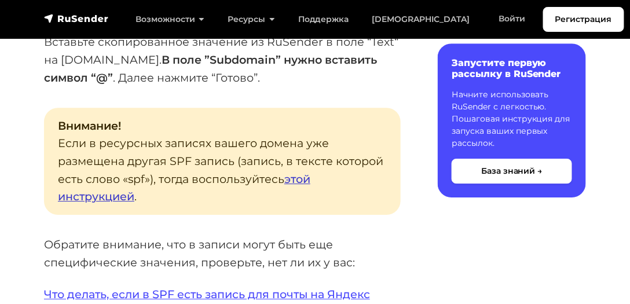
click at [130, 172] on link "этой инструкцией" at bounding box center [184, 188] width 252 height 32
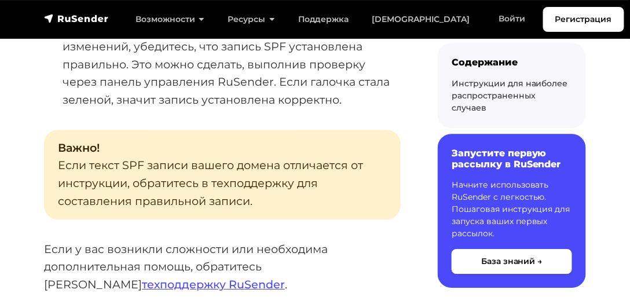
scroll to position [695, 0]
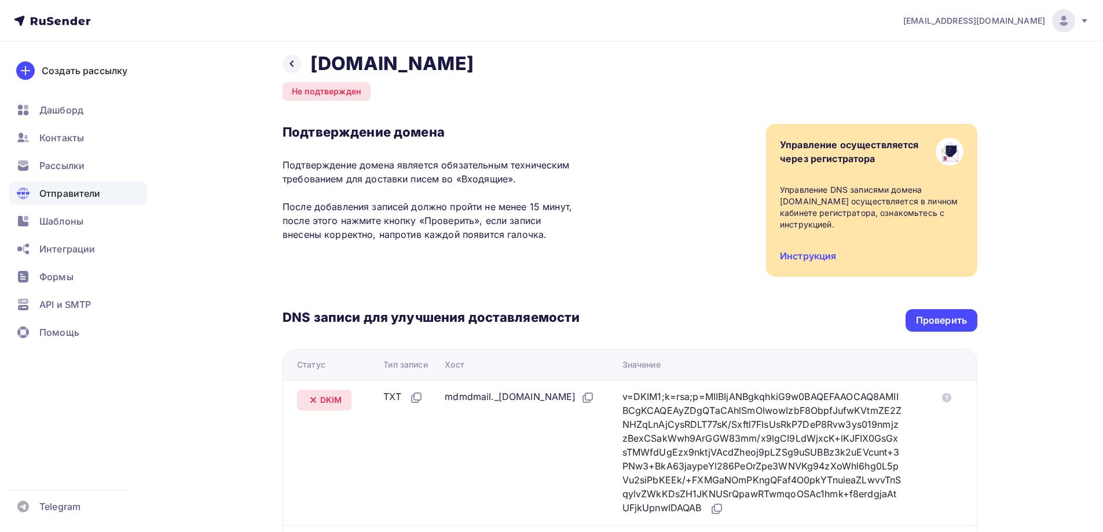
scroll to position [116, 0]
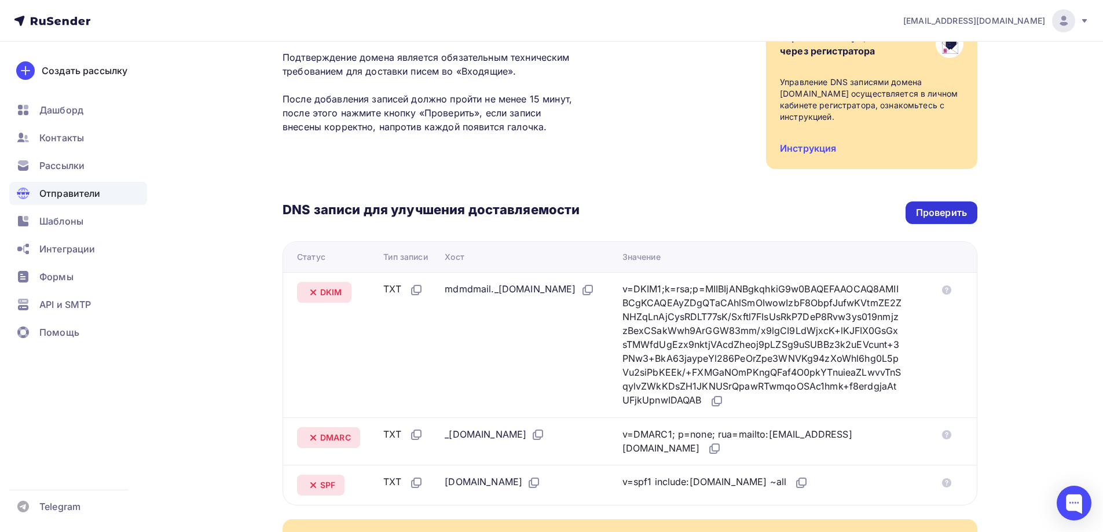
click at [941, 219] on div "Проверить" at bounding box center [941, 212] width 51 height 13
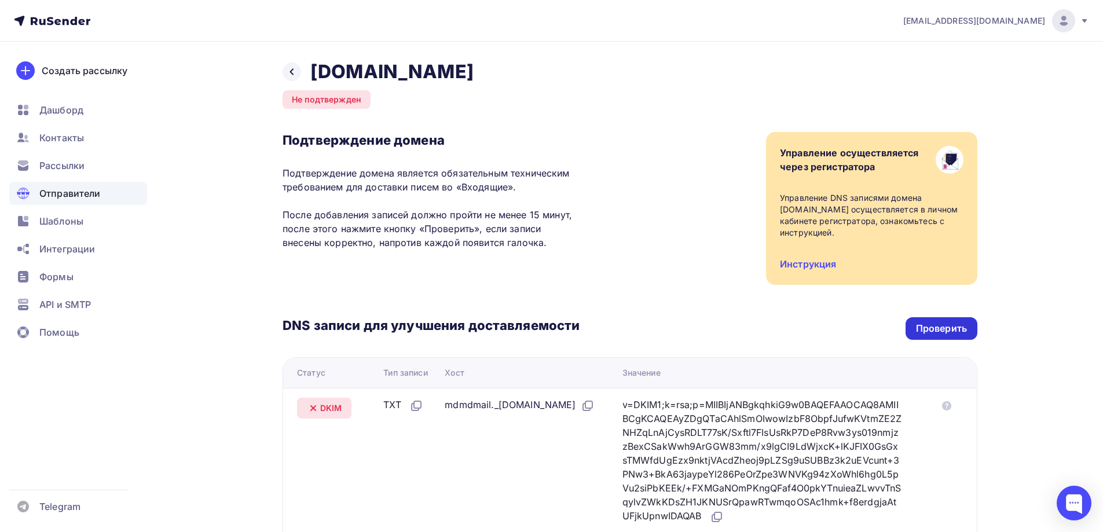
click at [922, 331] on div "Проверить" at bounding box center [941, 328] width 51 height 13
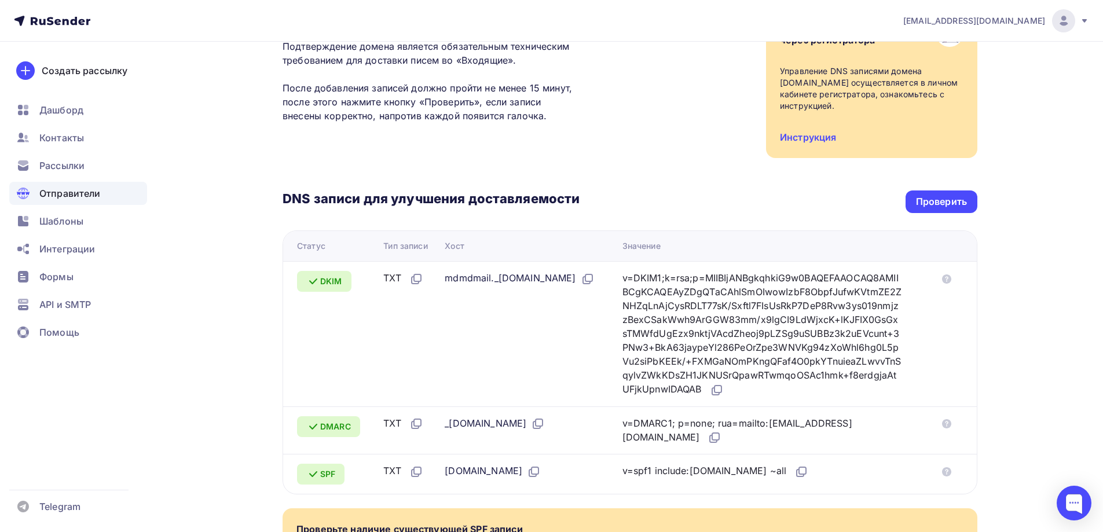
scroll to position [120, 0]
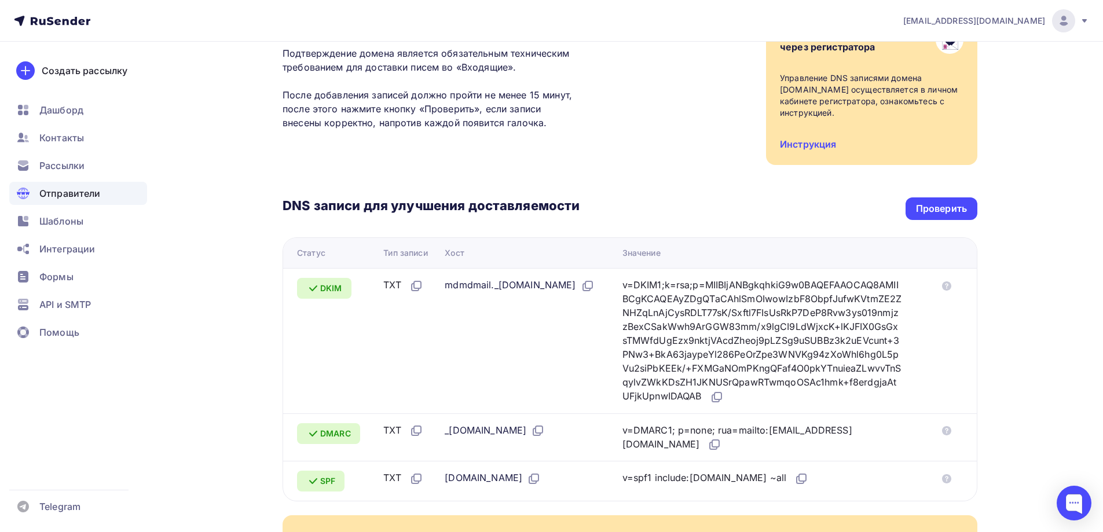
click at [53, 15] on icon at bounding box center [52, 21] width 76 height 14
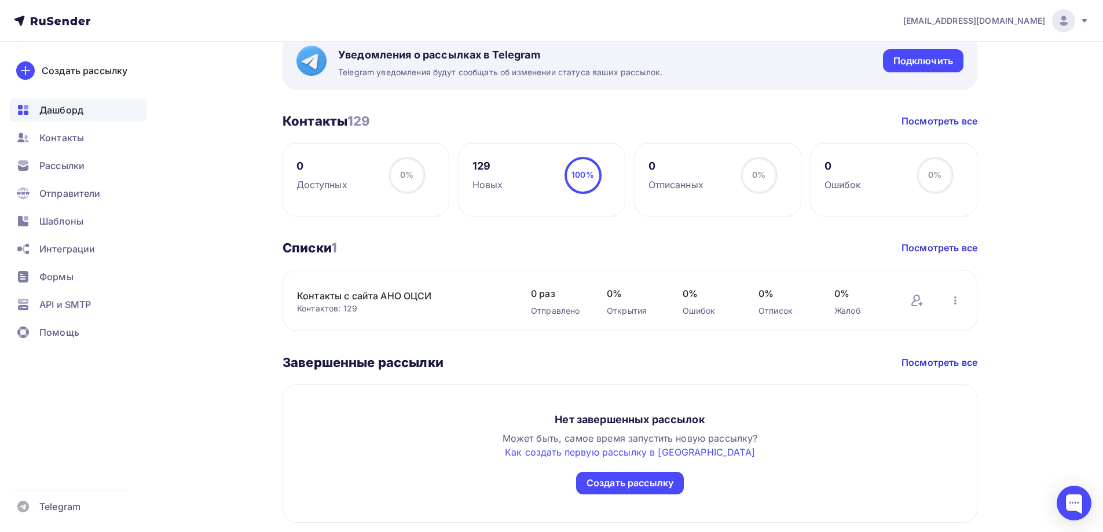
scroll to position [437, 0]
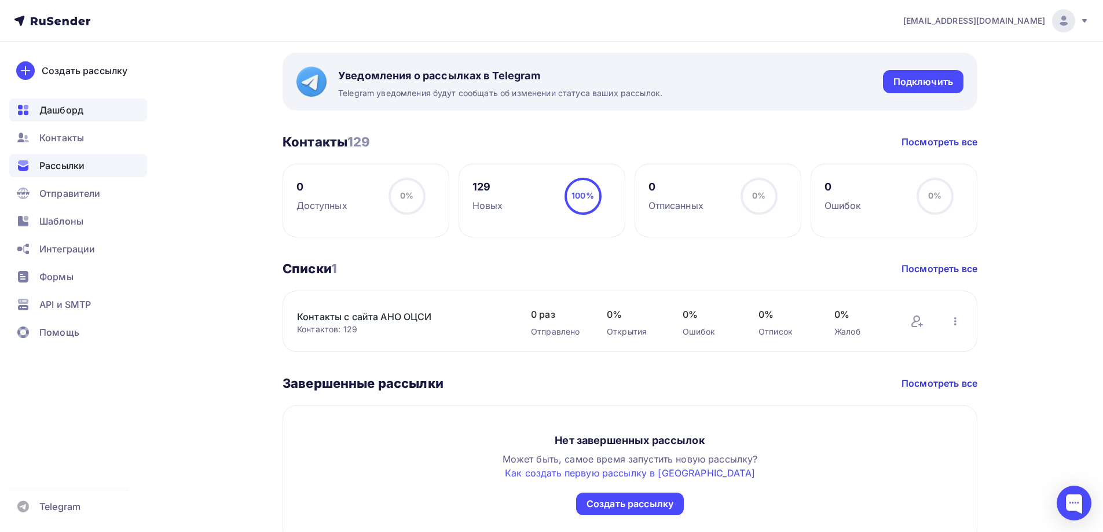
click at [83, 162] on span "Рассылки" at bounding box center [61, 166] width 45 height 14
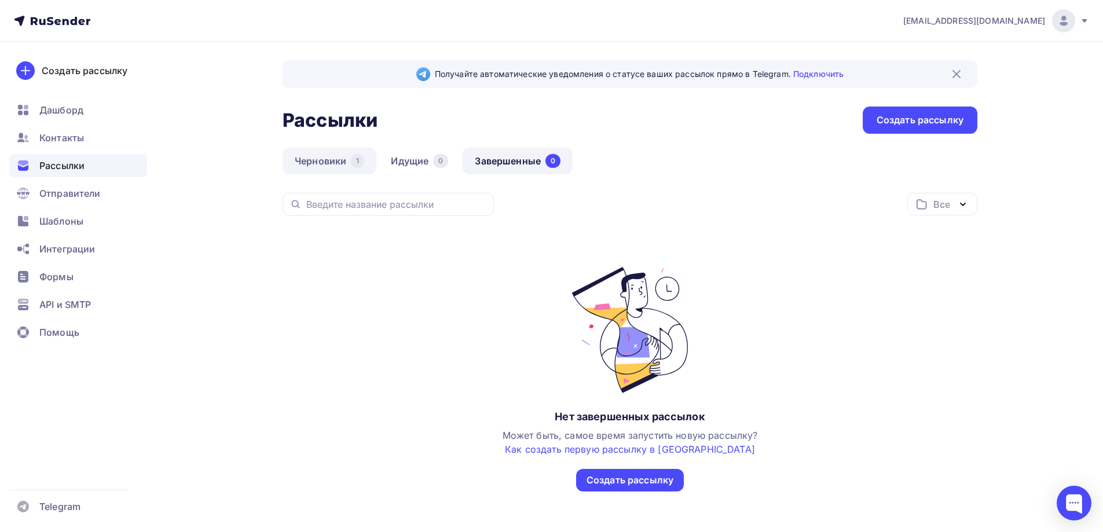
click at [333, 165] on link "Черновики 1" at bounding box center [330, 161] width 94 height 27
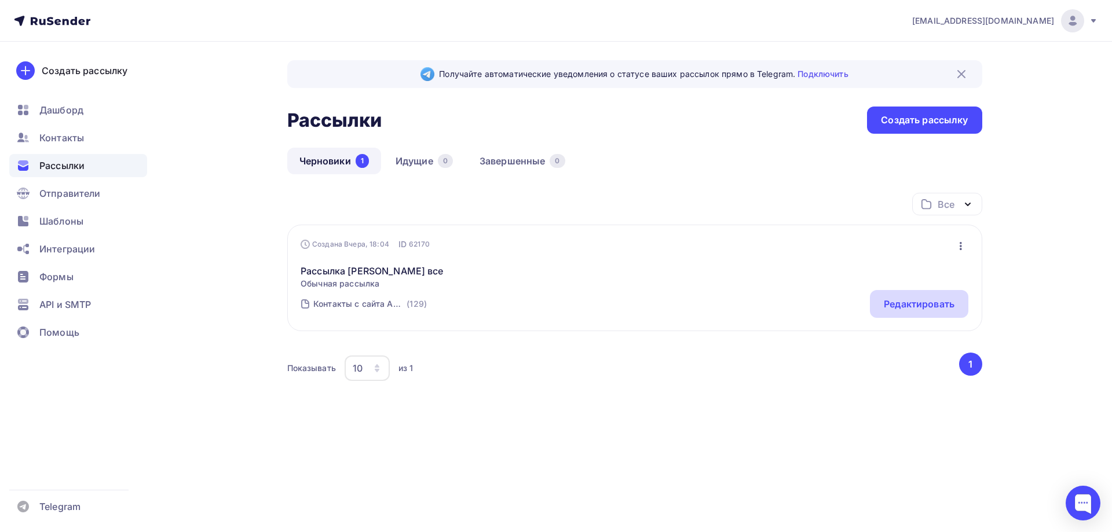
click at [914, 304] on div "Редактировать" at bounding box center [919, 304] width 71 height 14
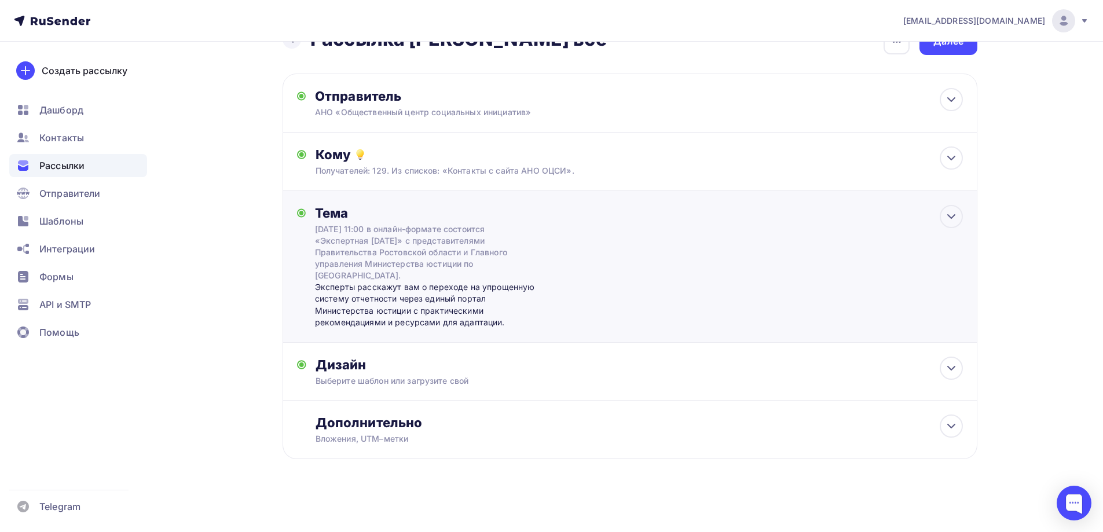
scroll to position [34, 0]
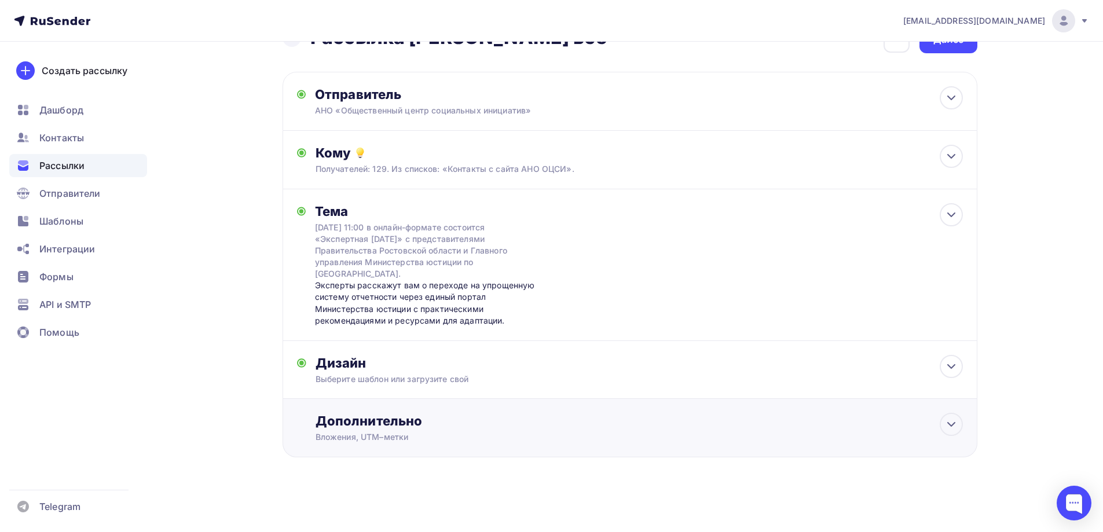
click at [445, 407] on div "Дополнительно Вложения, UTM–метки Вложения Добавить файл Максимальный суммарный…" at bounding box center [630, 428] width 695 height 58
click at [493, 422] on div "Дополнительно" at bounding box center [639, 421] width 647 height 16
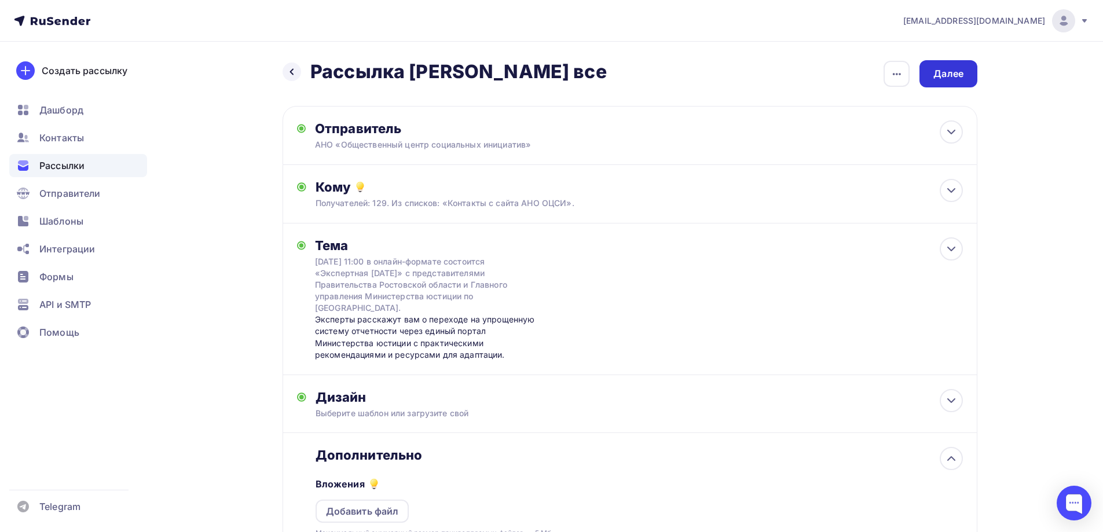
click at [948, 69] on div "Далее" at bounding box center [948, 73] width 30 height 13
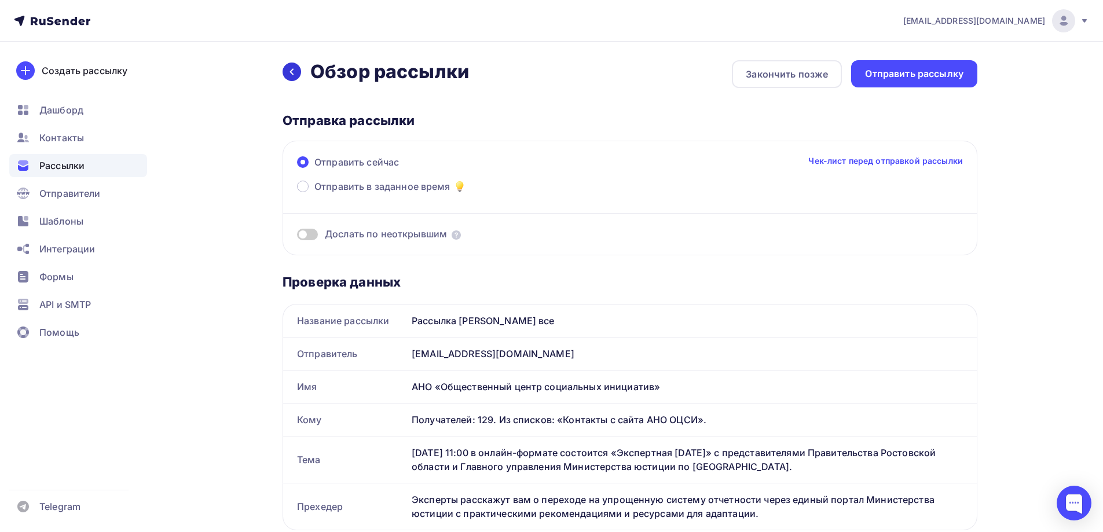
click at [296, 74] on div at bounding box center [292, 72] width 19 height 19
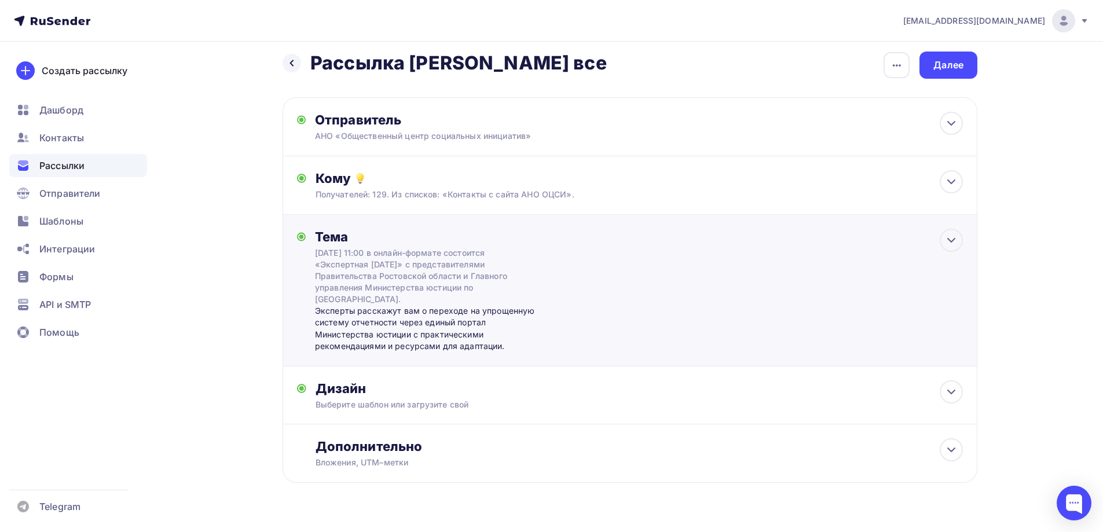
scroll to position [34, 0]
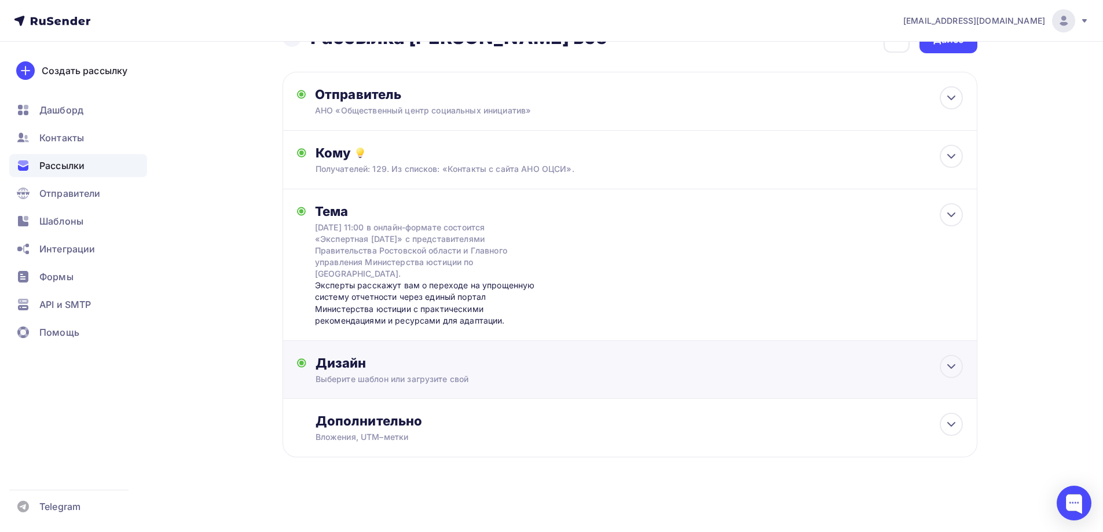
click at [415, 359] on div "Дизайн" at bounding box center [639, 363] width 647 height 16
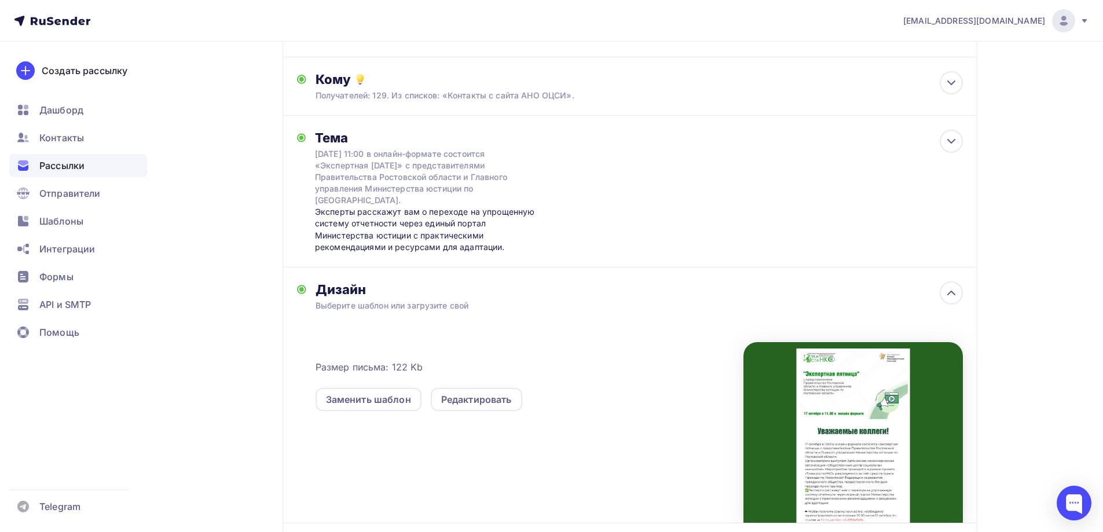
scroll to position [0, 0]
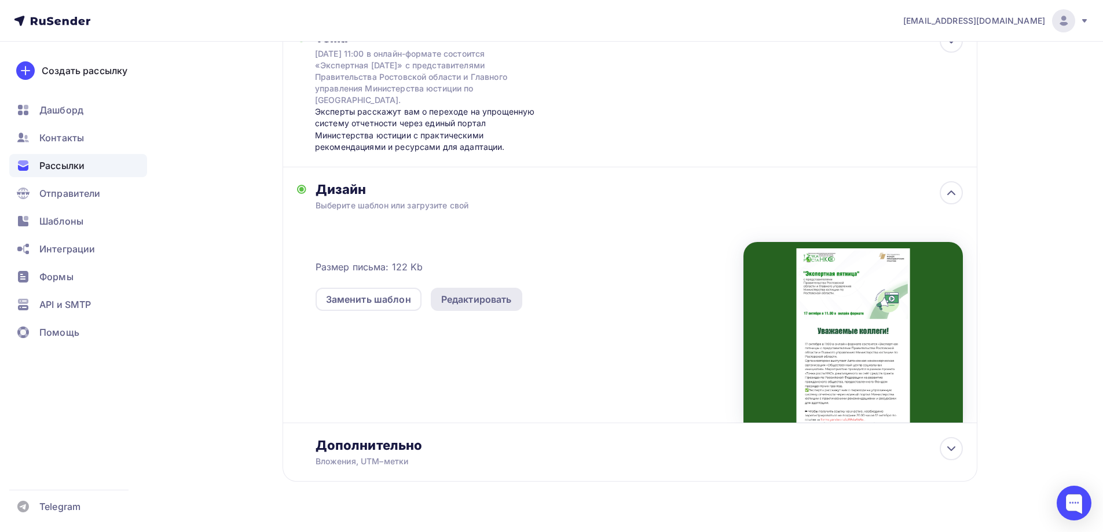
click at [477, 298] on div "Редактировать" at bounding box center [476, 299] width 71 height 14
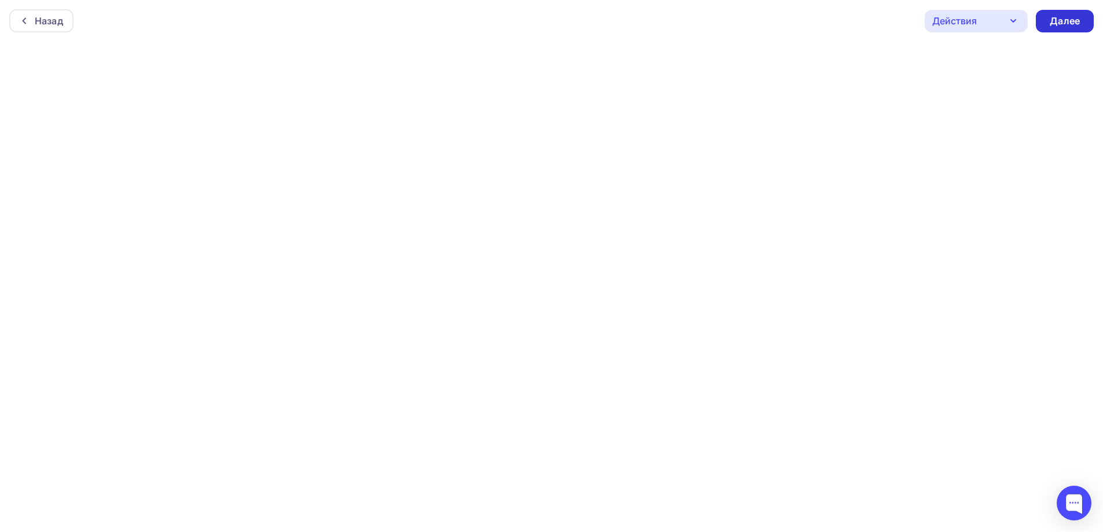
click at [1082, 11] on div "Далее" at bounding box center [1065, 21] width 58 height 23
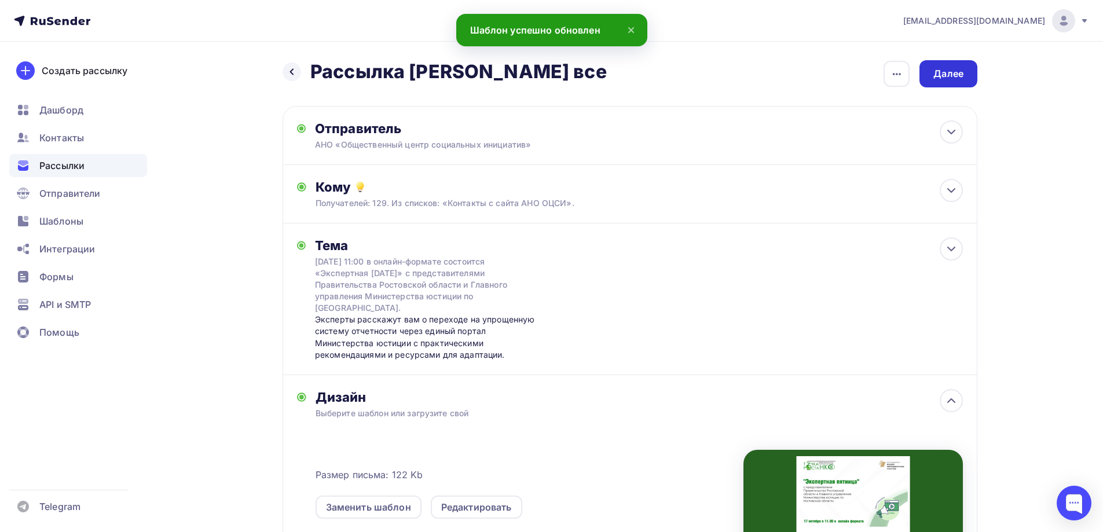
click at [945, 68] on div "Далее" at bounding box center [948, 73] width 30 height 13
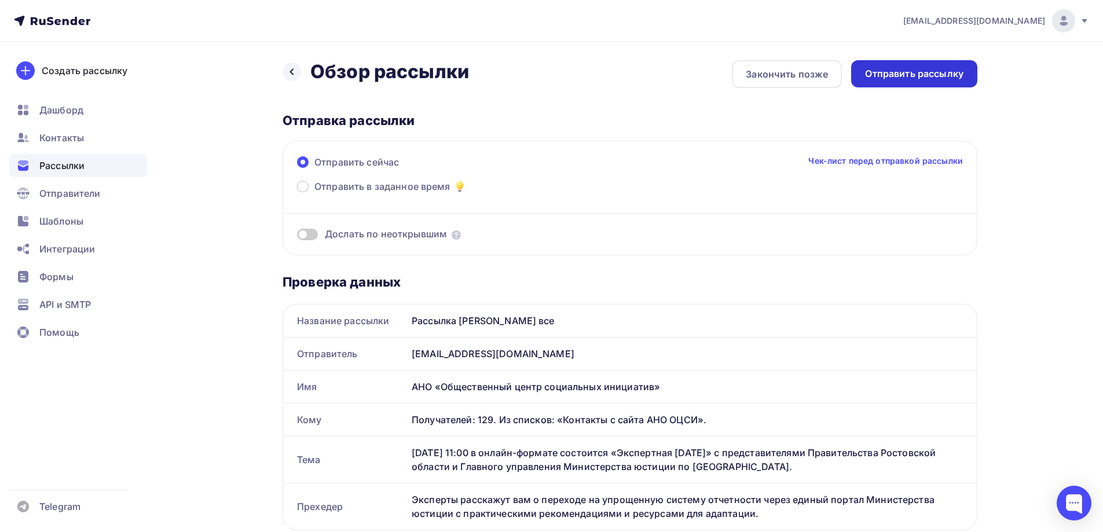
click at [914, 67] on div "Отправить рассылку" at bounding box center [914, 73] width 126 height 27
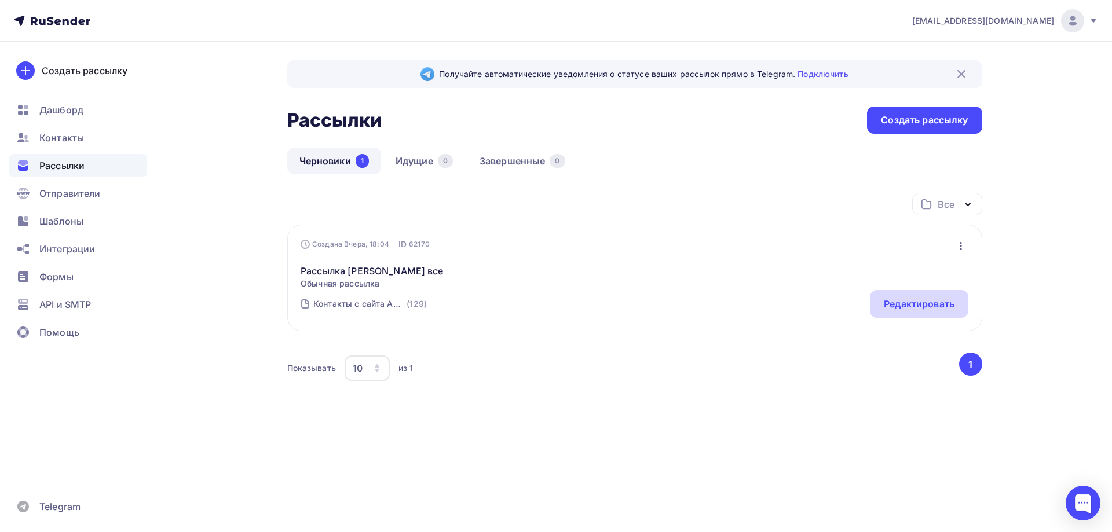
click at [881, 302] on div "Редактировать" at bounding box center [919, 304] width 98 height 28
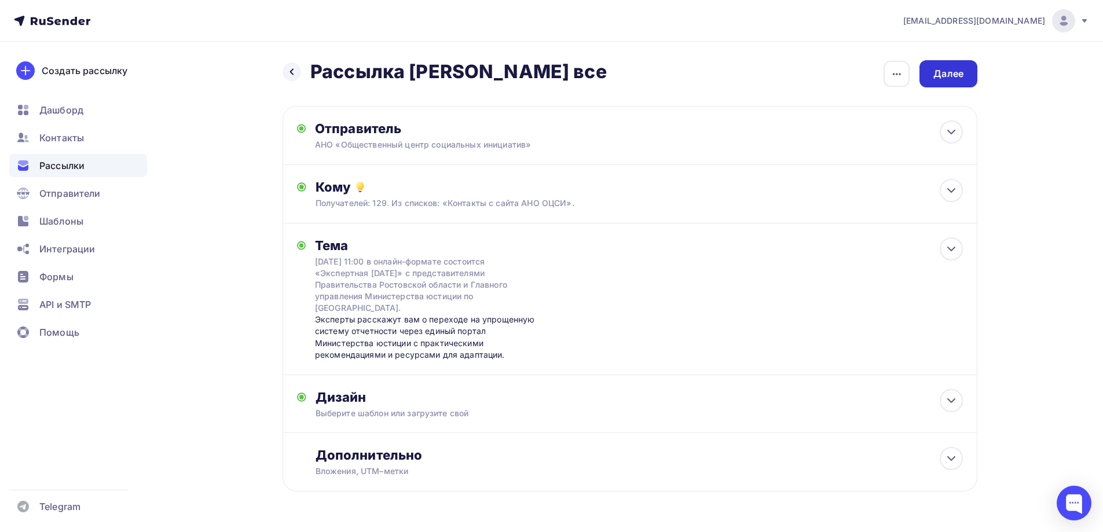
click at [943, 76] on div "Далее" at bounding box center [948, 73] width 30 height 13
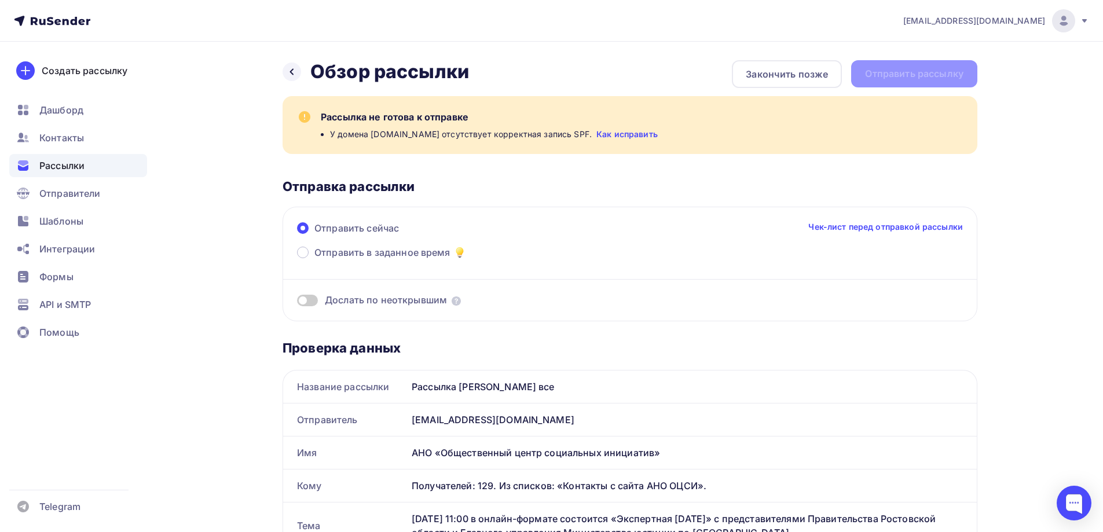
click at [596, 133] on link "Как исправить" at bounding box center [626, 135] width 61 height 12
click at [72, 192] on span "Отправители" at bounding box center [69, 193] width 61 height 14
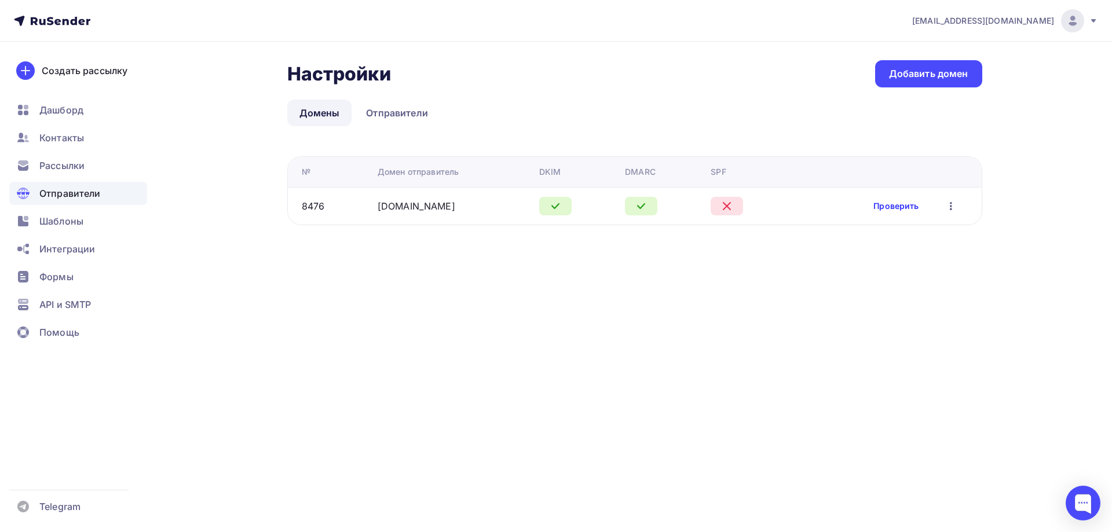
click at [891, 203] on link "Проверить" at bounding box center [895, 206] width 45 height 12
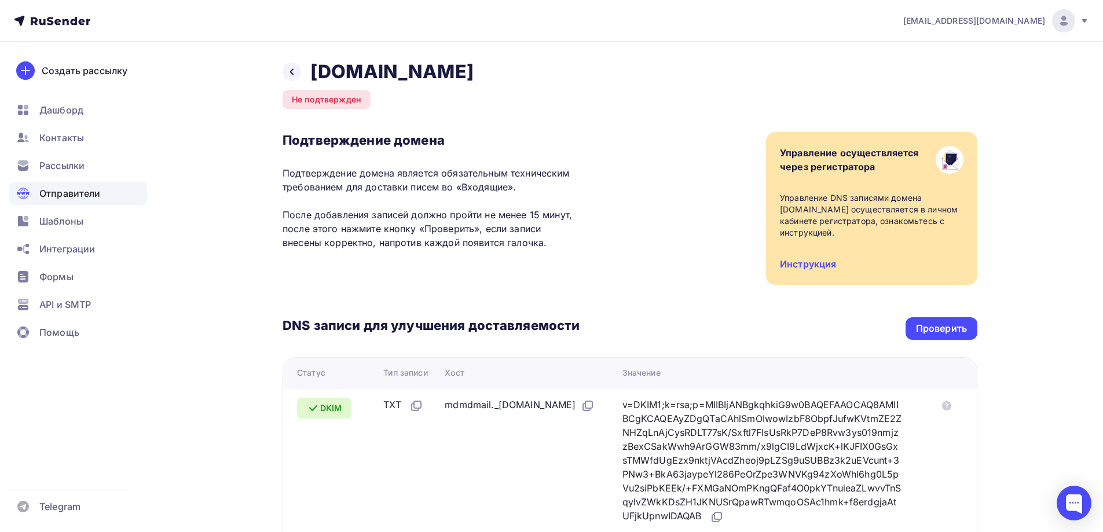
click at [952, 317] on div "DNS записи для улучшения доставляемости Проверить Статус Тип записи Хост Значен…" at bounding box center [630, 453] width 695 height 336
click at [959, 329] on div "Проверить" at bounding box center [941, 328] width 51 height 13
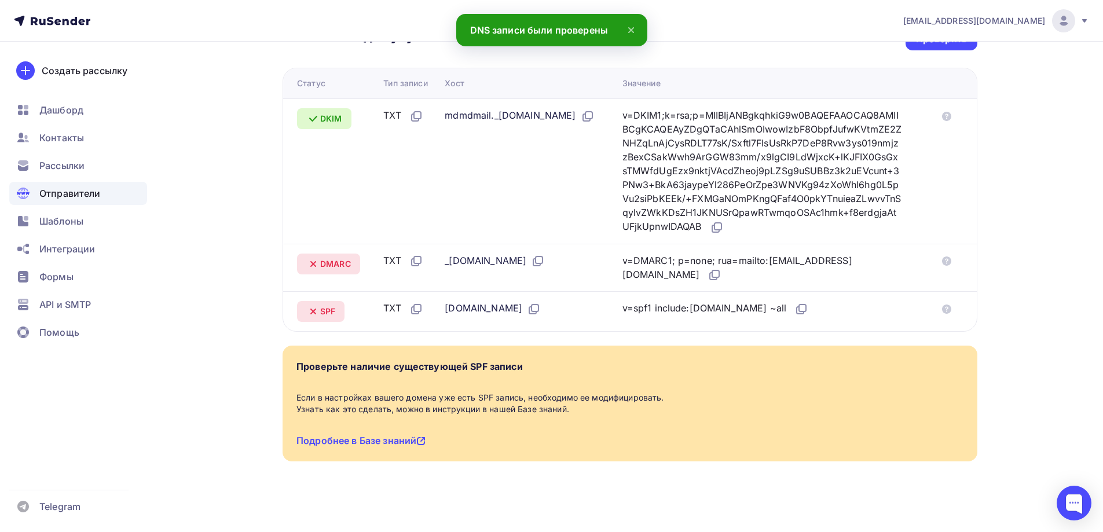
scroll to position [232, 0]
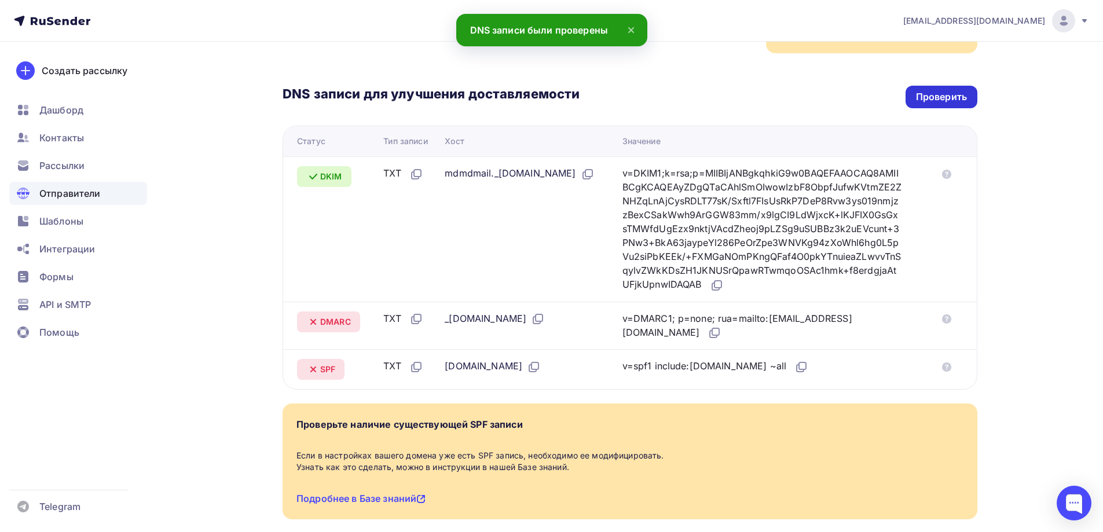
click at [946, 101] on div "Проверить" at bounding box center [941, 96] width 51 height 13
click at [930, 104] on div "Проверить" at bounding box center [942, 97] width 72 height 23
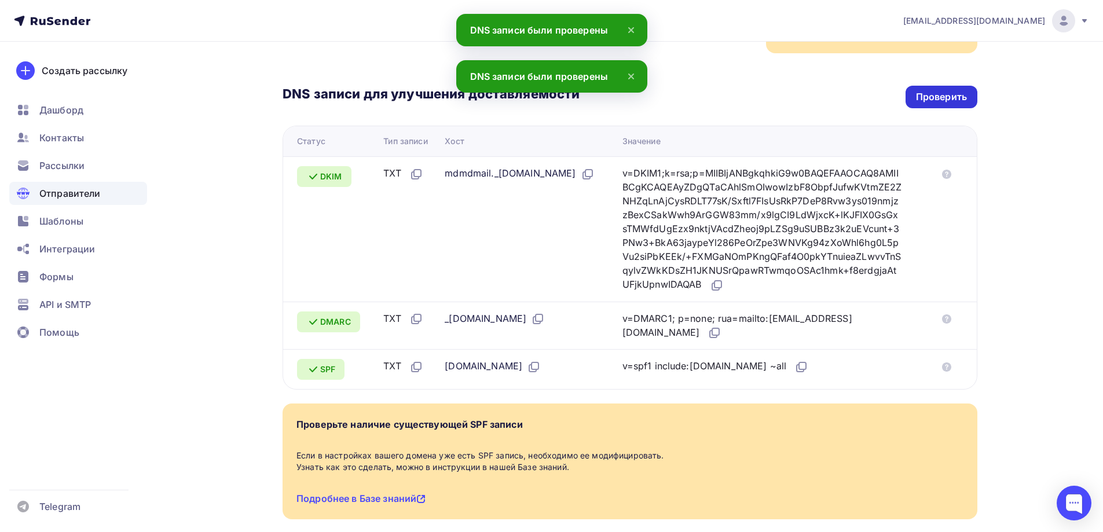
click at [946, 89] on div "Проверить" at bounding box center [942, 97] width 72 height 23
click at [947, 99] on div "Проверить" at bounding box center [941, 96] width 51 height 13
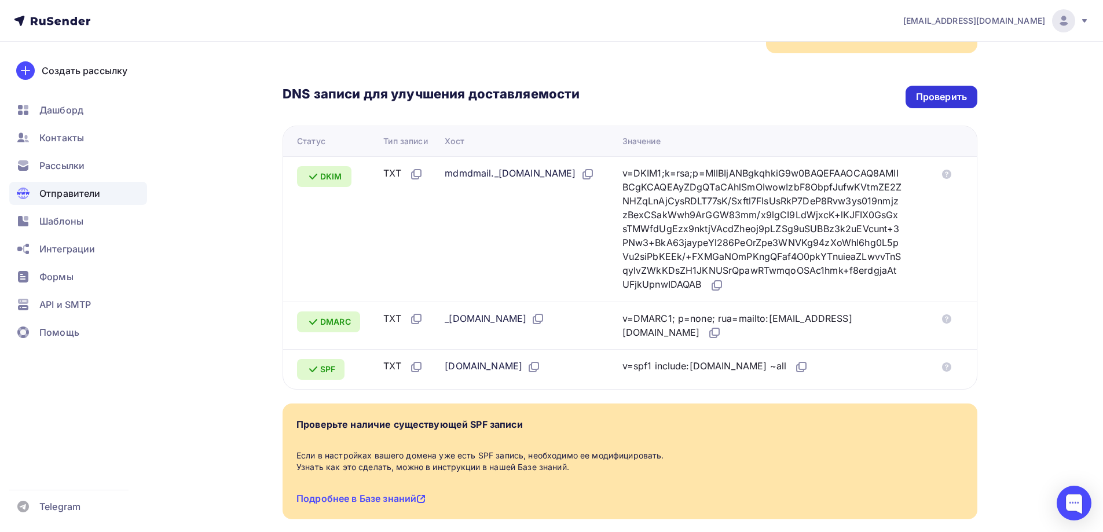
click at [928, 104] on div "Проверить" at bounding box center [942, 97] width 72 height 23
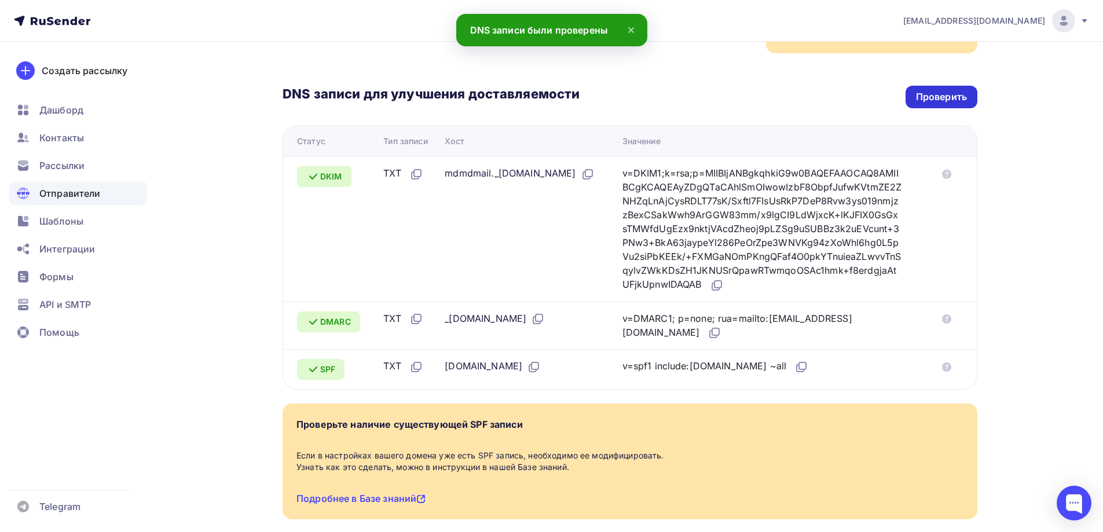
click at [929, 100] on div "Проверить" at bounding box center [941, 96] width 51 height 13
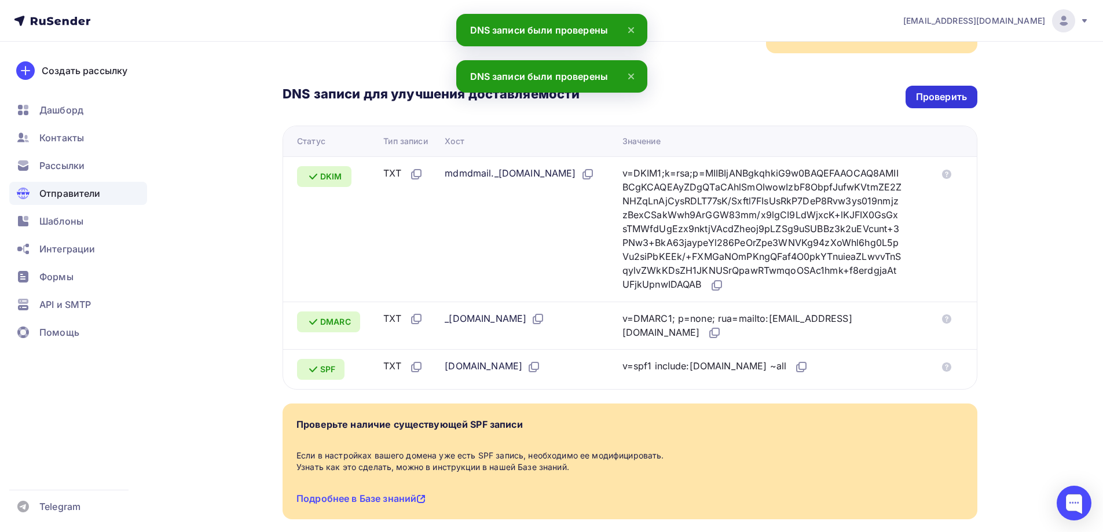
click at [929, 100] on div "Проверить" at bounding box center [941, 96] width 51 height 13
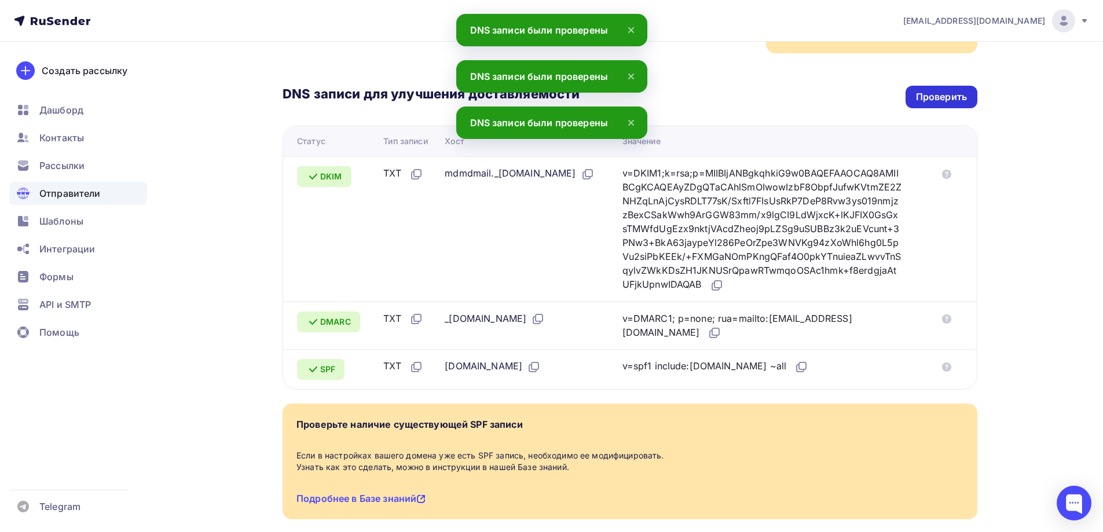
click at [929, 100] on div "Проверить" at bounding box center [941, 96] width 51 height 13
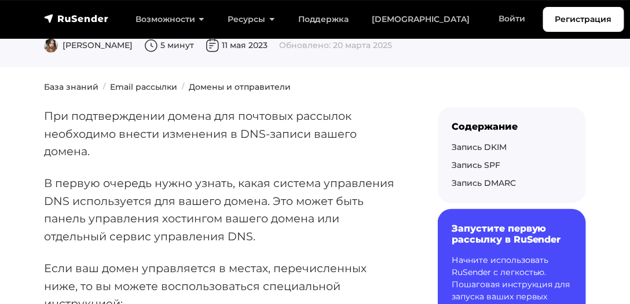
scroll to position [298, 0]
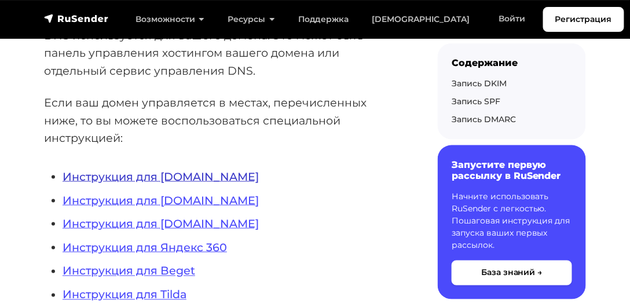
click at [199, 170] on link "Инструкция для [DOMAIN_NAME]" at bounding box center [161, 177] width 196 height 14
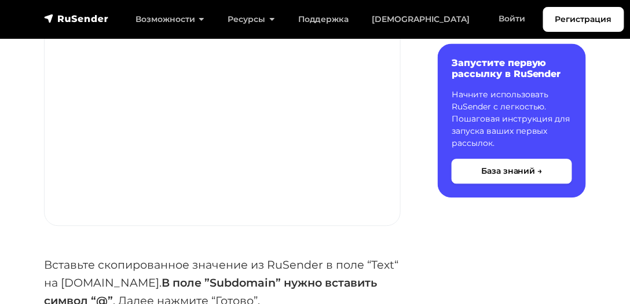
scroll to position [1621, 0]
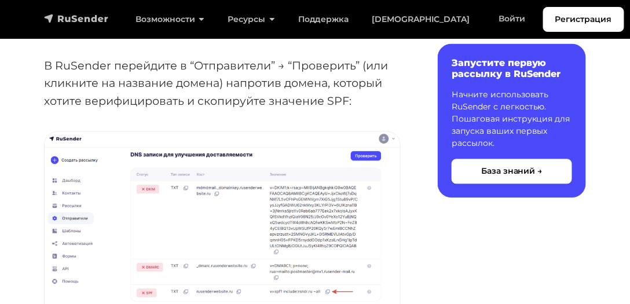
click at [74, 21] on img "navbar" at bounding box center [76, 19] width 65 height 12
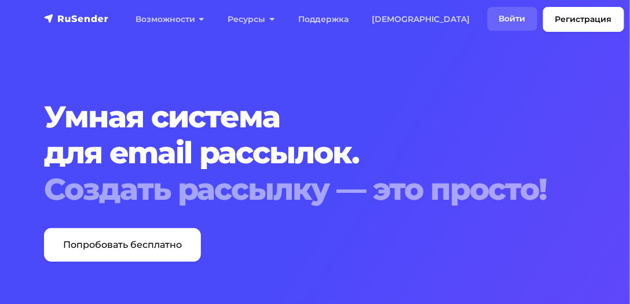
click at [488, 19] on link "Войти" at bounding box center [513, 19] width 50 height 24
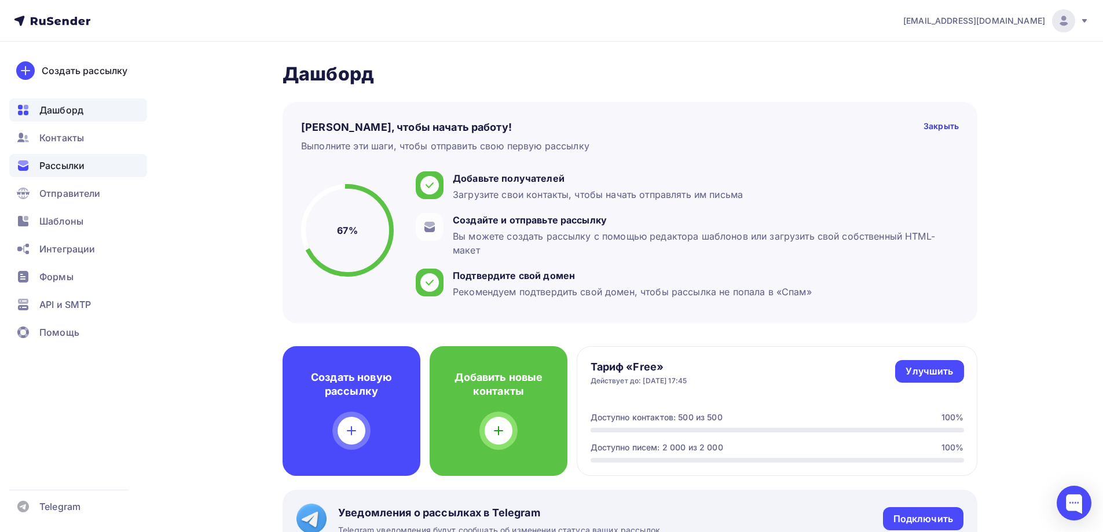
click at [63, 172] on span "Рассылки" at bounding box center [61, 166] width 45 height 14
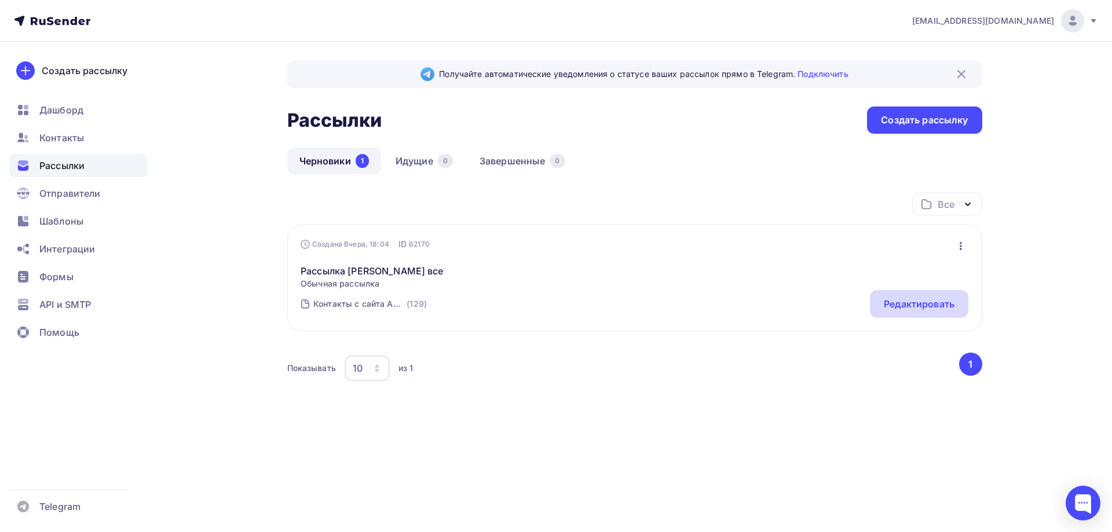
click at [907, 307] on div "Редактировать" at bounding box center [919, 304] width 71 height 14
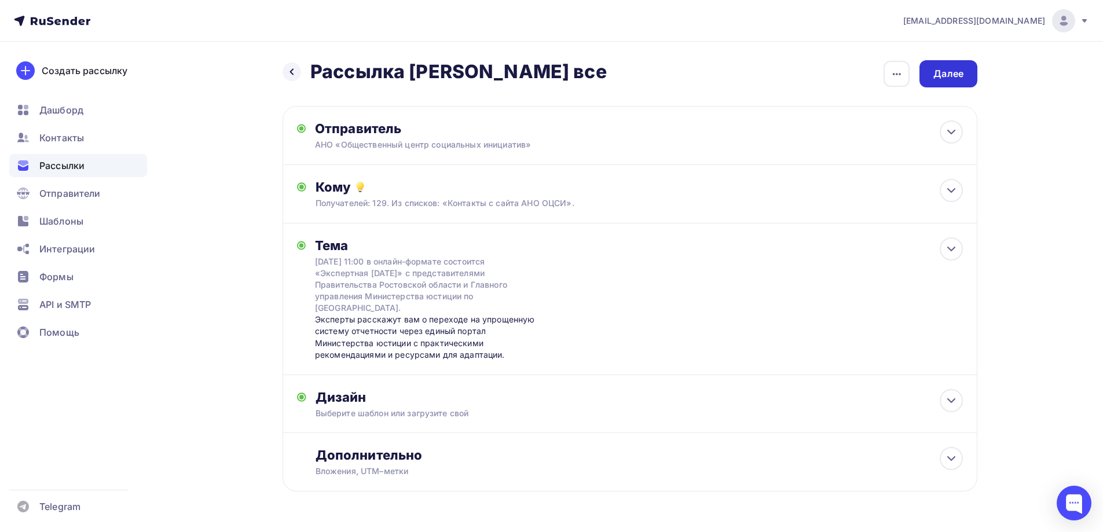
click at [937, 73] on div "Далее" at bounding box center [948, 73] width 30 height 13
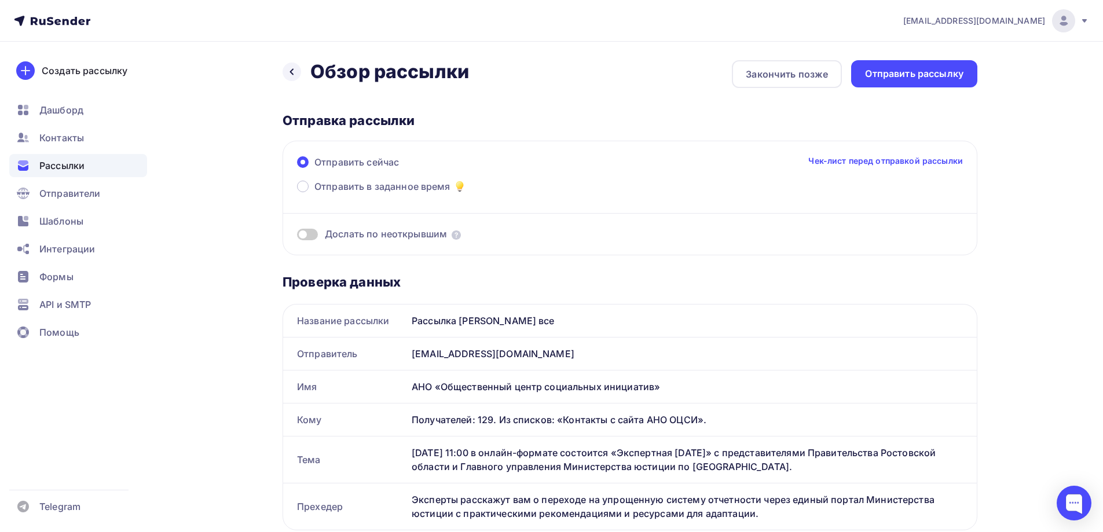
click at [944, 75] on div "Отправить рассылку" at bounding box center [914, 73] width 98 height 13
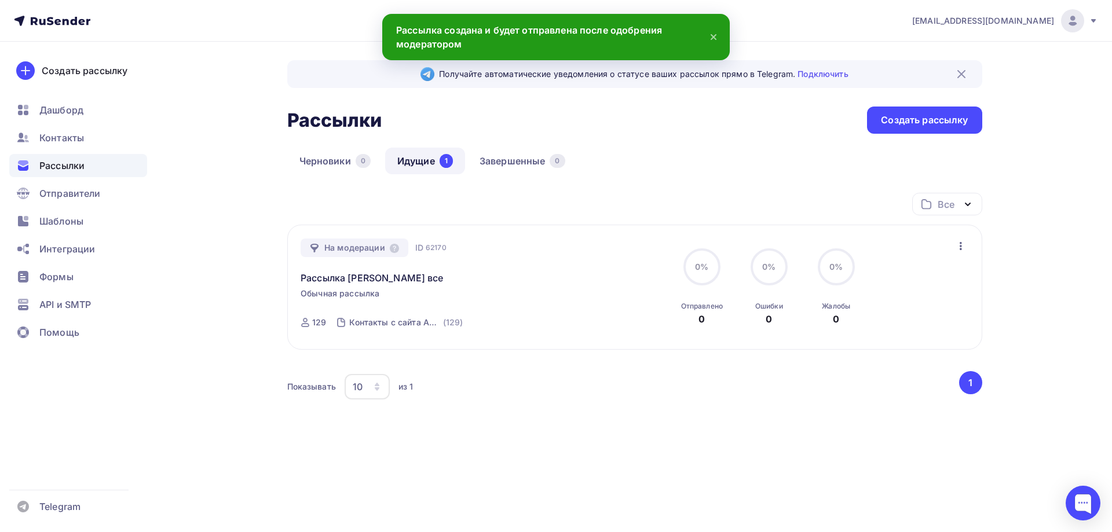
click at [713, 137] on div "Получайте автоматические уведомления о статусе ваших рассылок прямо в Telegram.…" at bounding box center [634, 265] width 695 height 411
